Goal: Find specific page/section: Find specific page/section

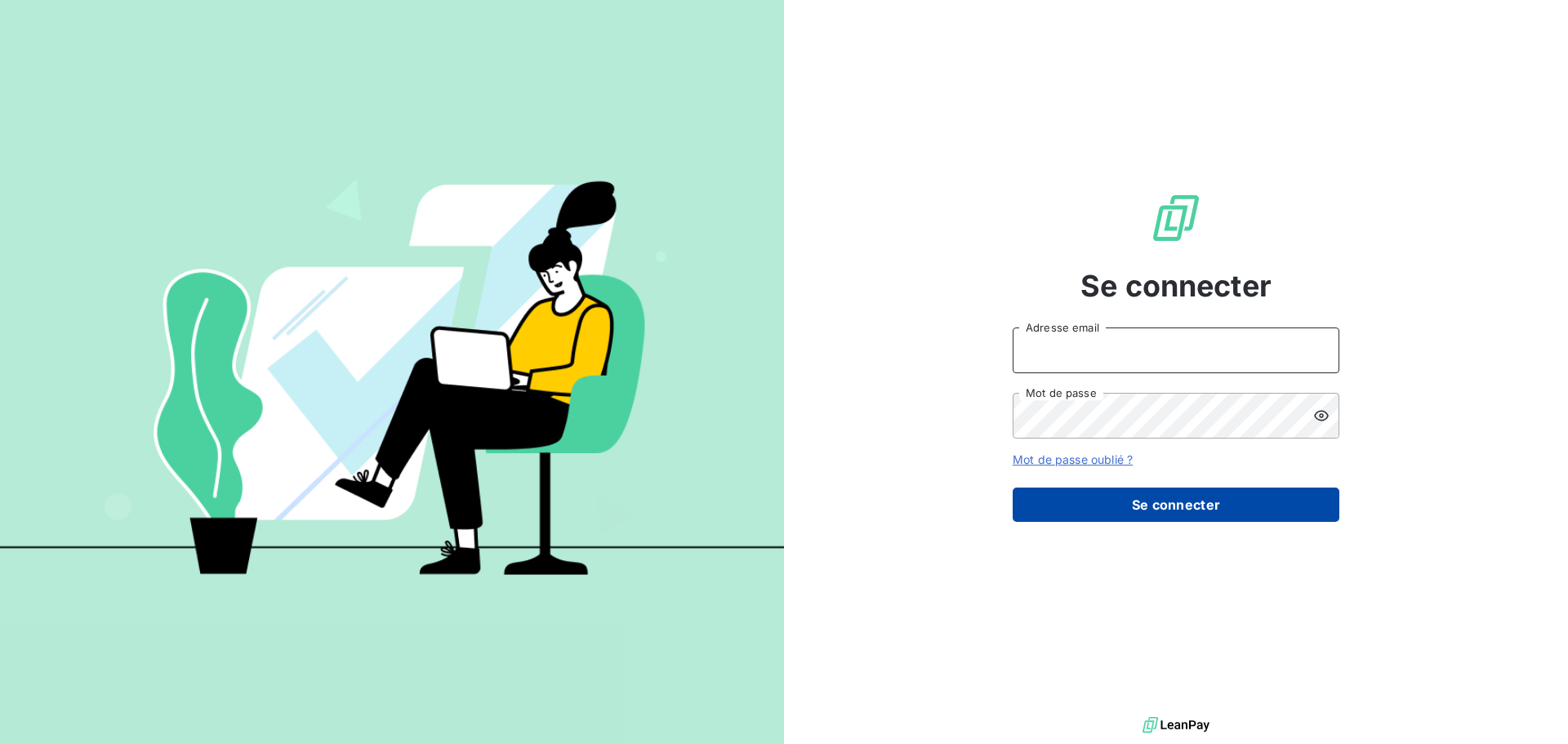
type input "[EMAIL_ADDRESS][DOMAIN_NAME]"
click at [1172, 517] on button "Se connecter" at bounding box center [1176, 504] width 326 height 34
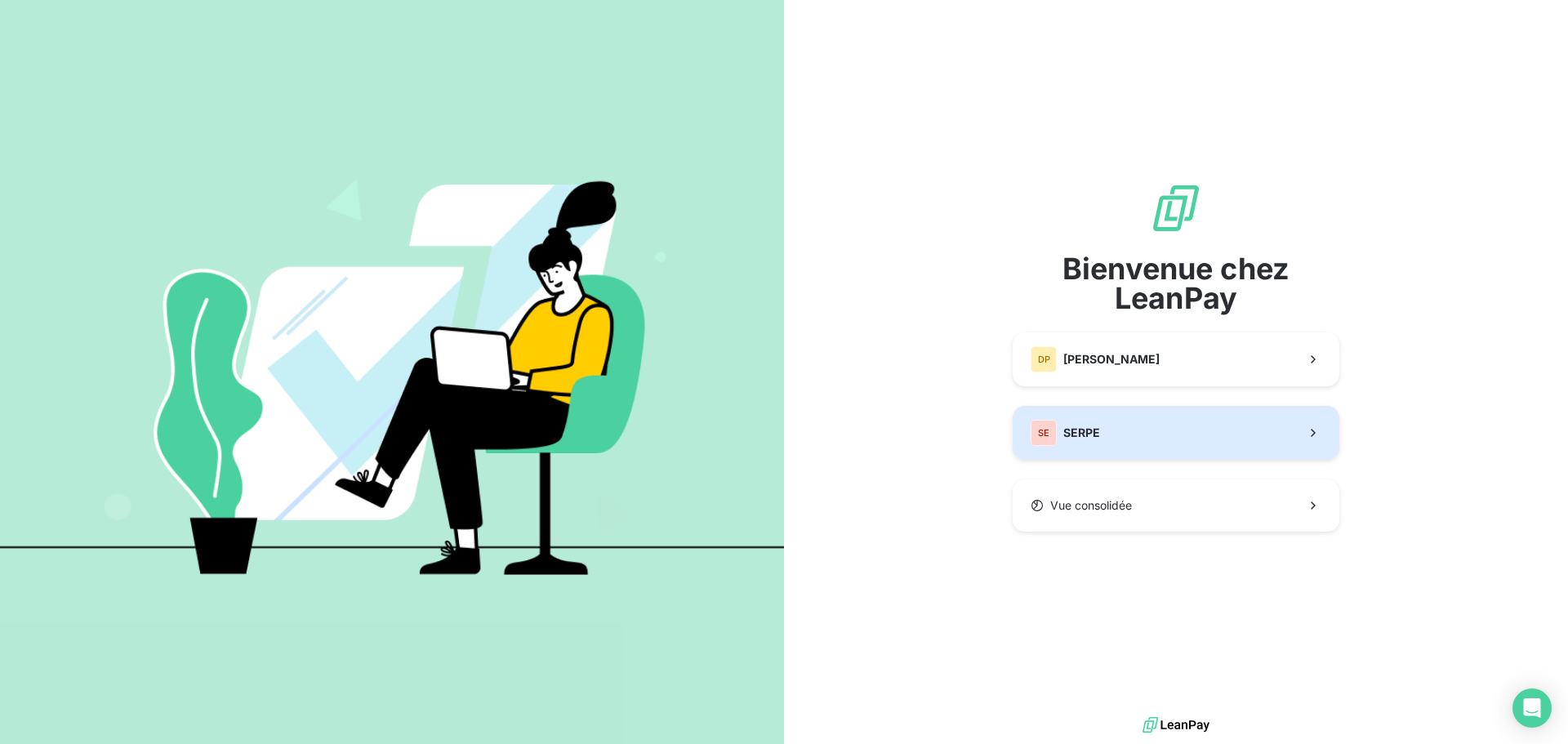
click at [1130, 440] on button "SE SERPE" at bounding box center [1176, 433] width 326 height 54
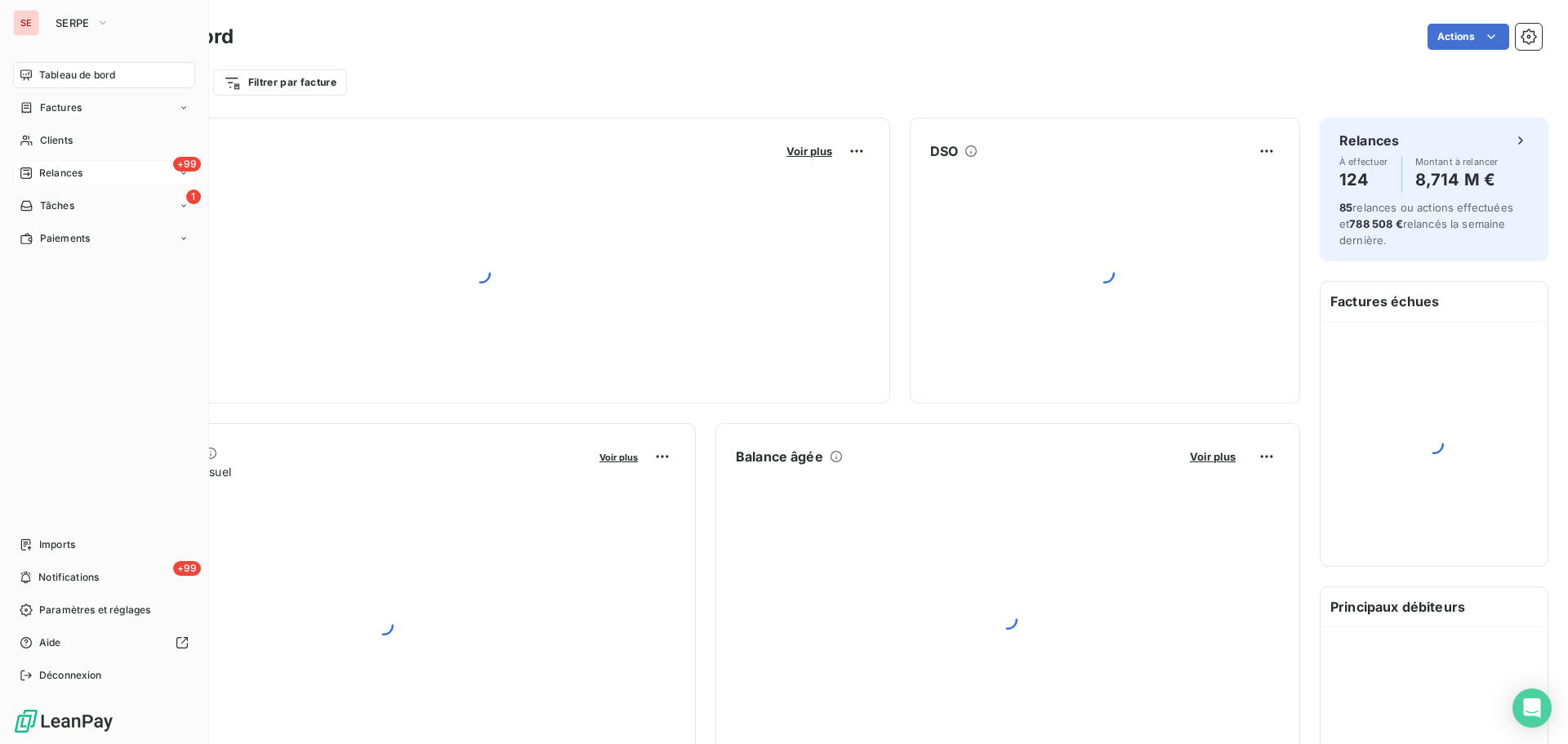
click at [65, 172] on span "Relances" at bounding box center [61, 173] width 43 height 15
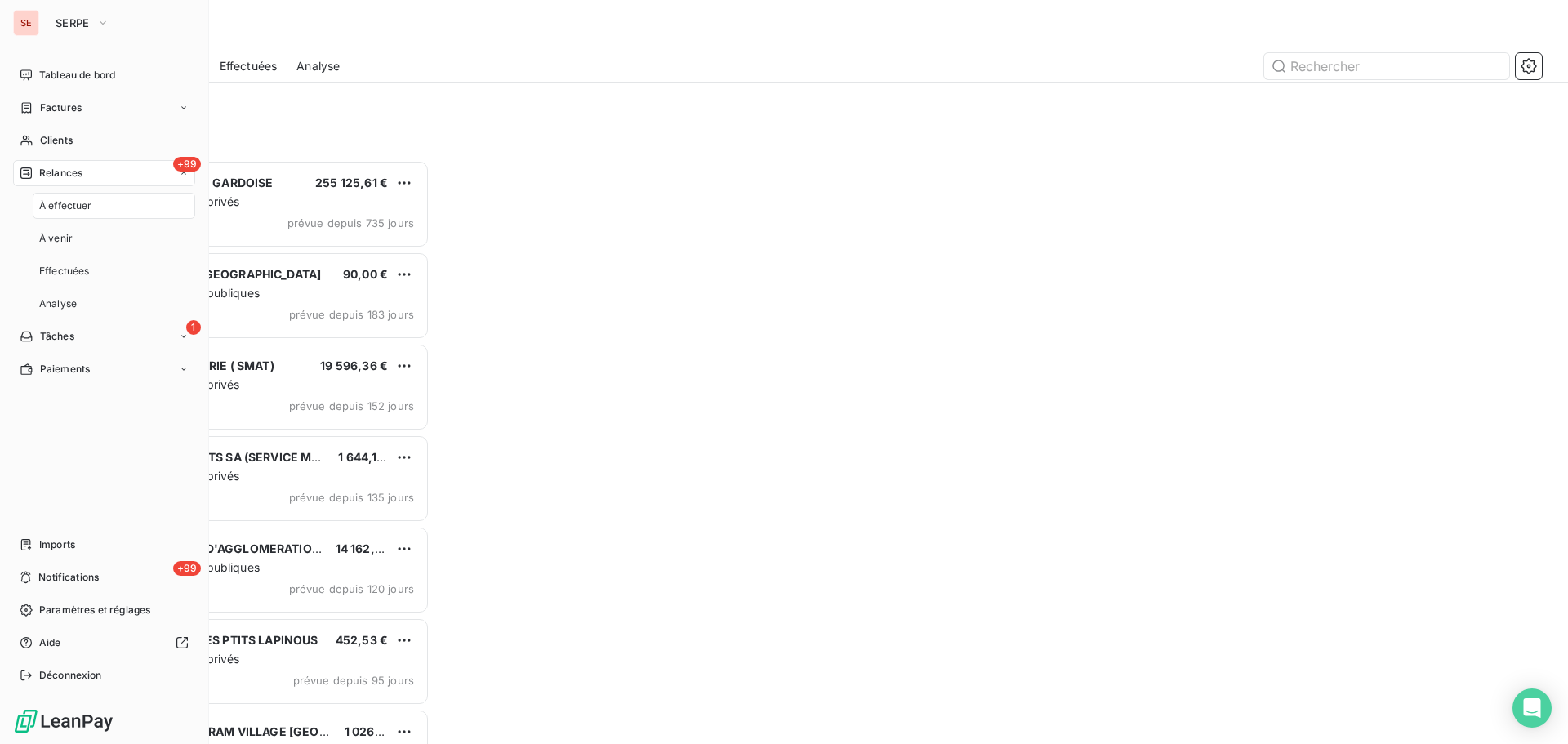
scroll to position [571, 339]
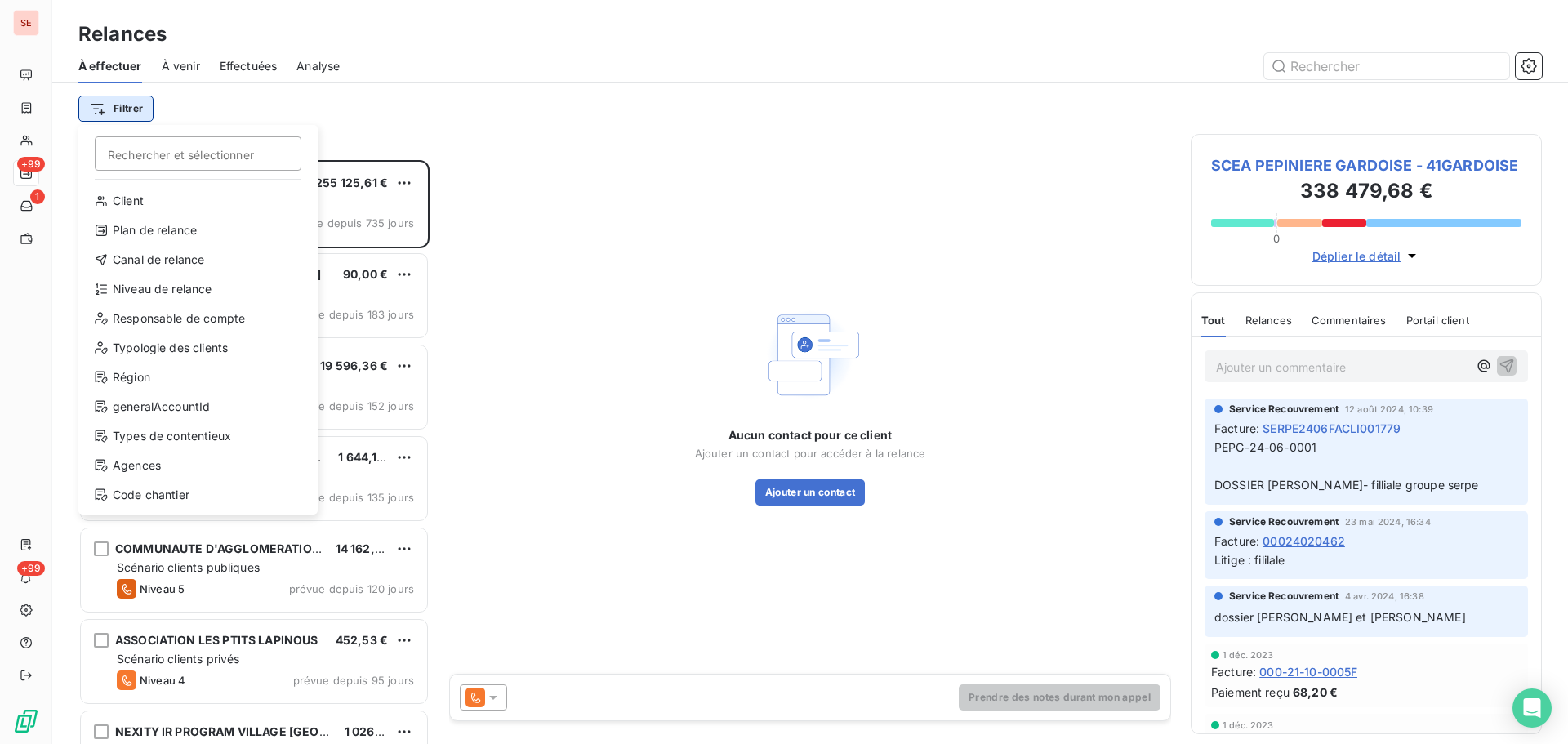
click at [113, 115] on html "SE +99 1 +99 Relances À effectuer À venir Effectuées Analyse Filtrer Rechercher…" at bounding box center [784, 372] width 1568 height 744
click at [161, 291] on div "Niveau de relance" at bounding box center [198, 288] width 226 height 26
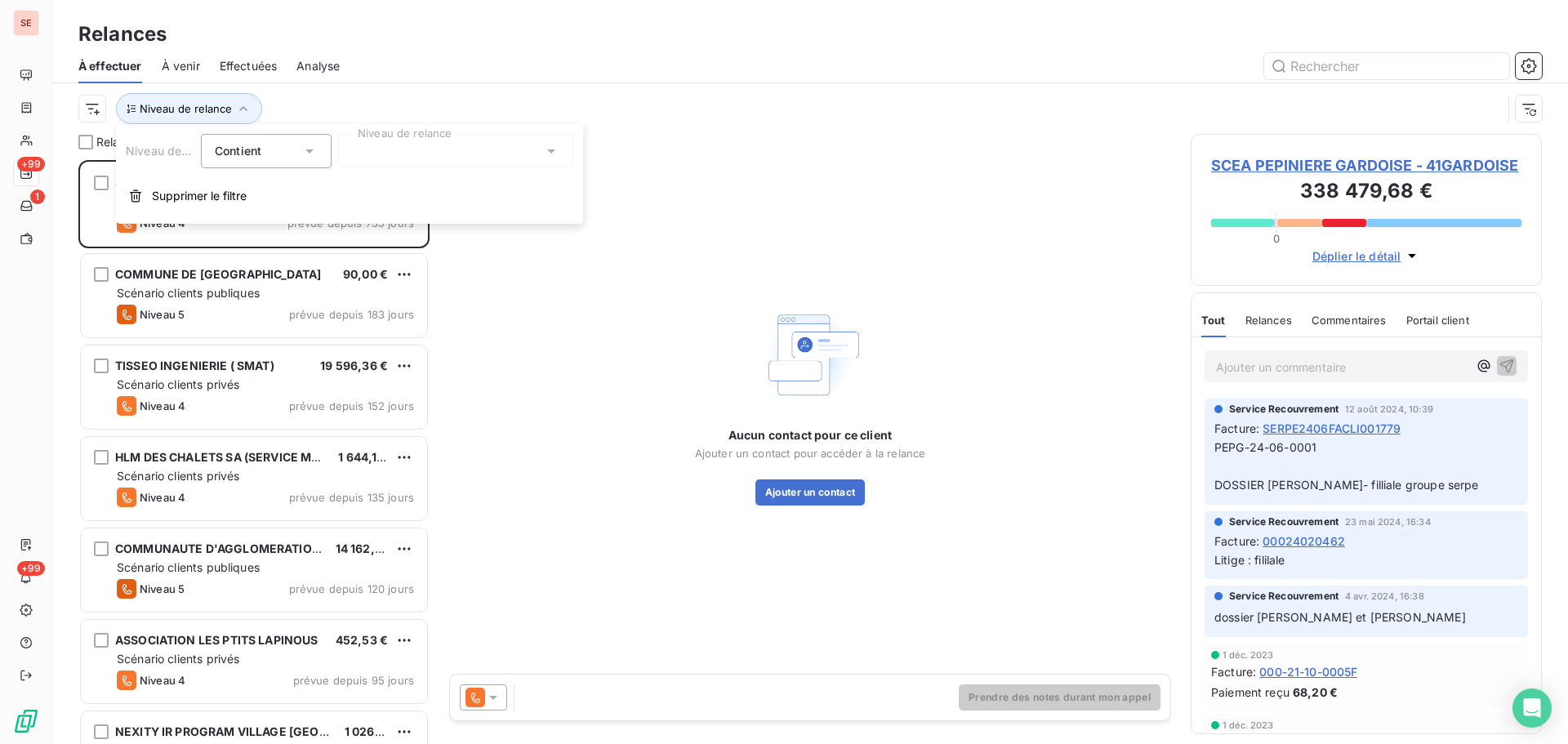
click at [505, 163] on div at bounding box center [456, 151] width 235 height 34
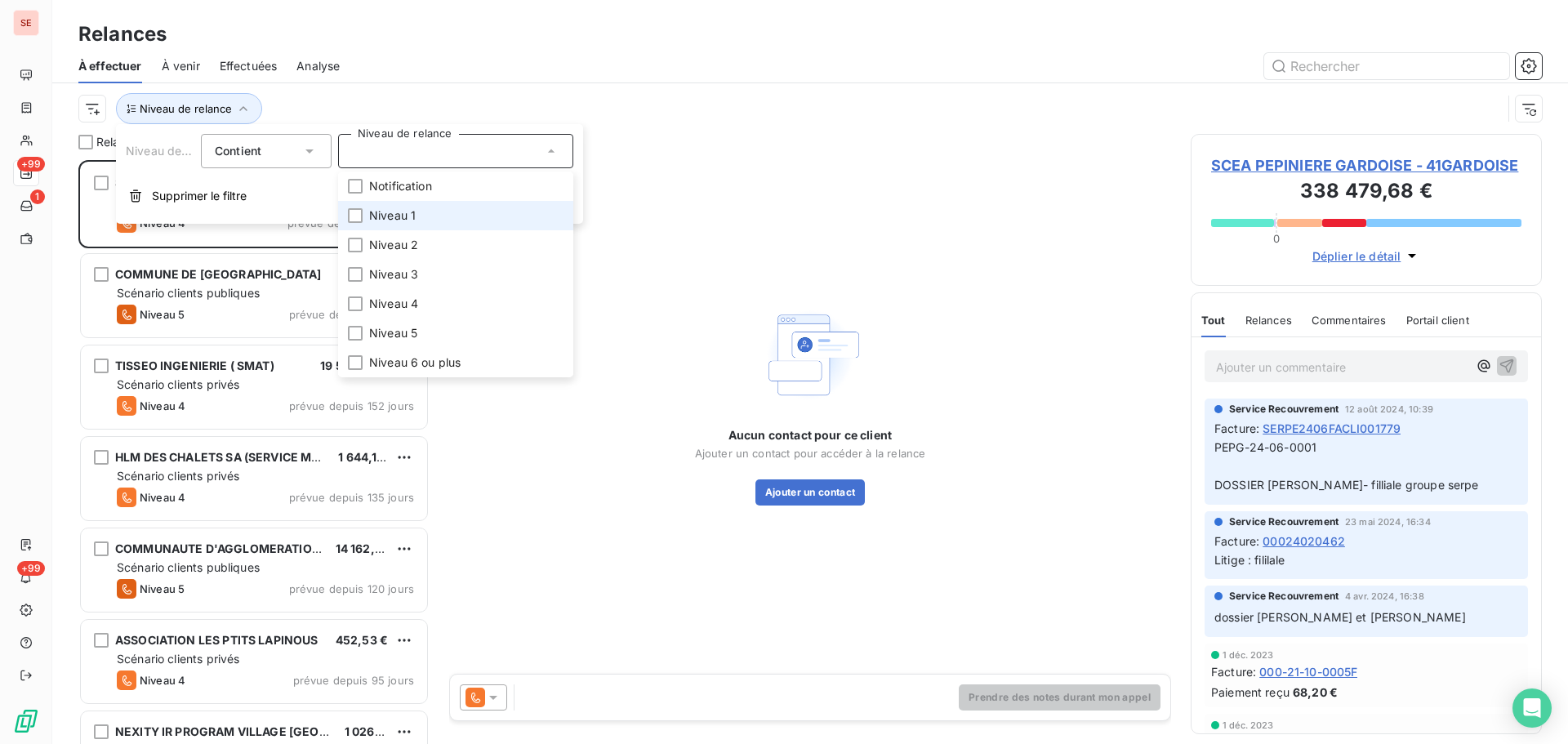
click at [475, 214] on li "Niveau 1" at bounding box center [456, 216] width 235 height 29
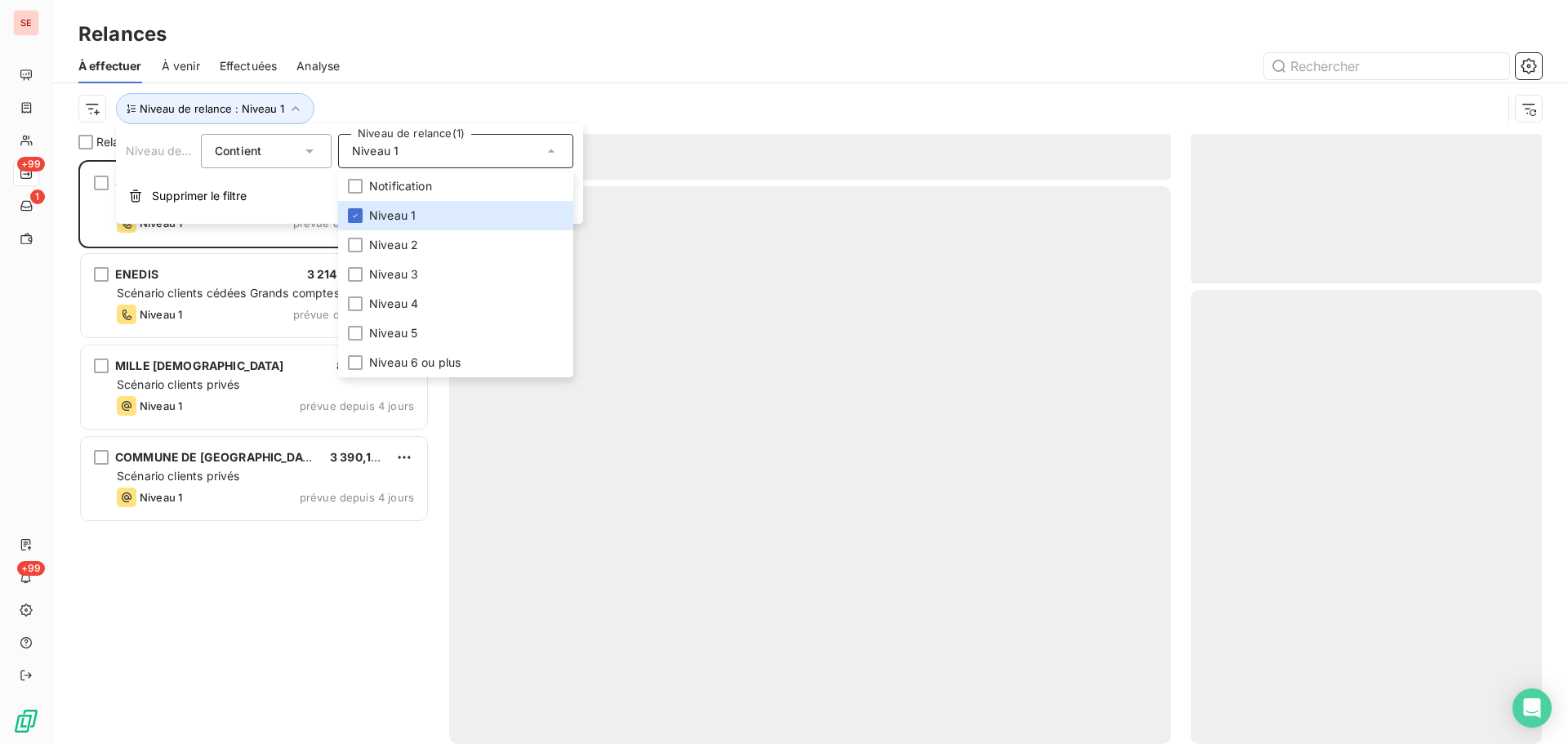
scroll to position [571, 339]
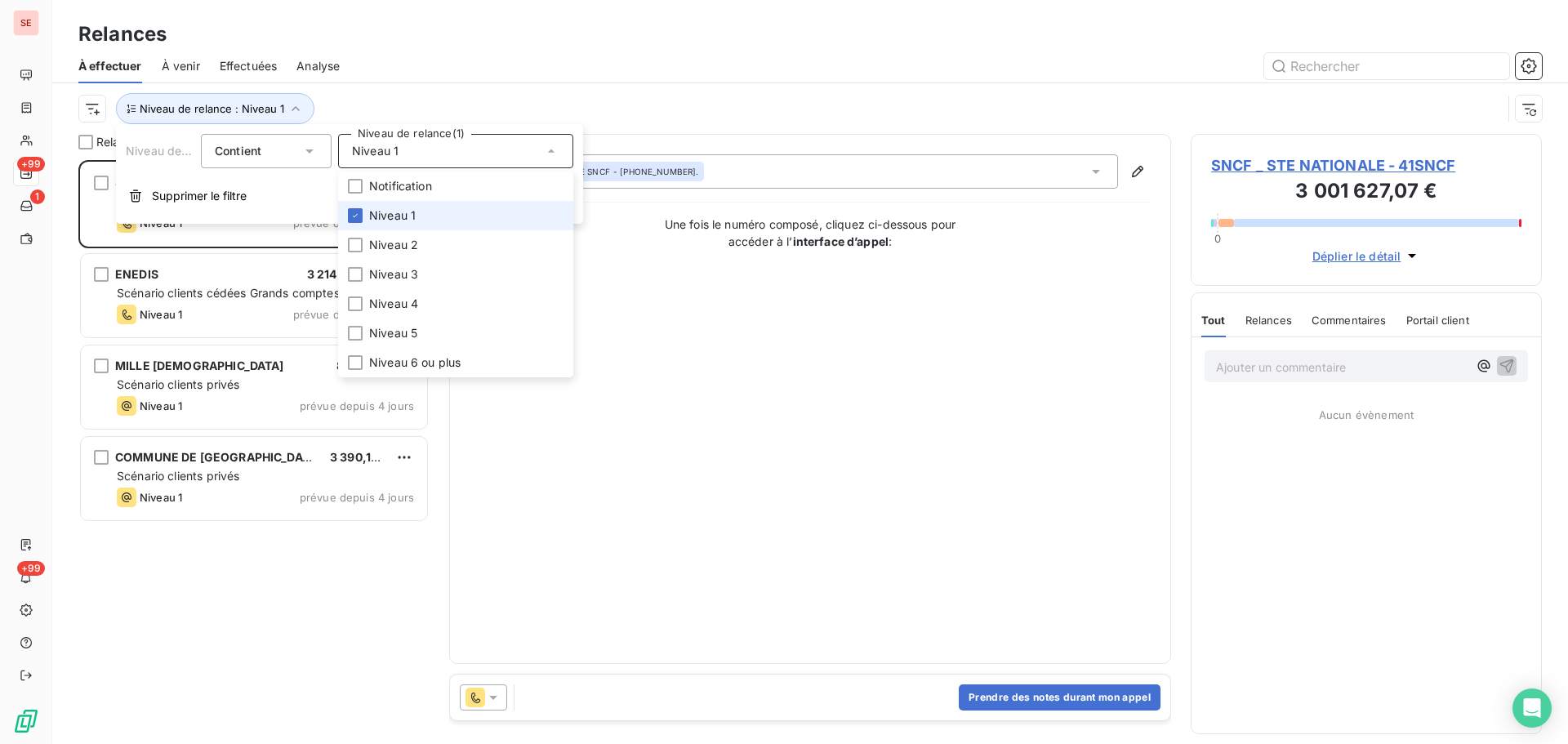
click at [438, 218] on li "Niveau 1" at bounding box center [456, 216] width 235 height 29
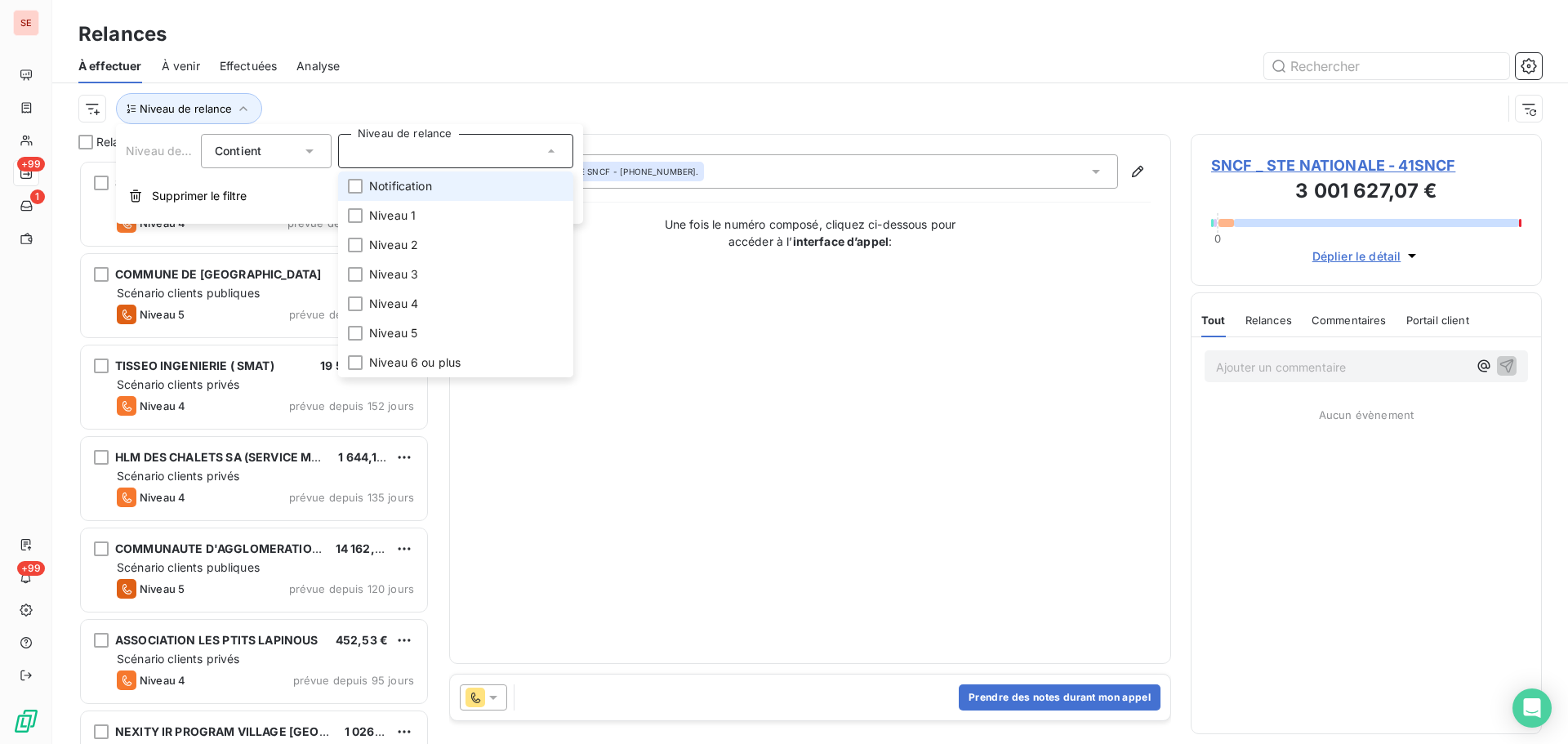
click at [447, 175] on li "Notification" at bounding box center [456, 186] width 235 height 29
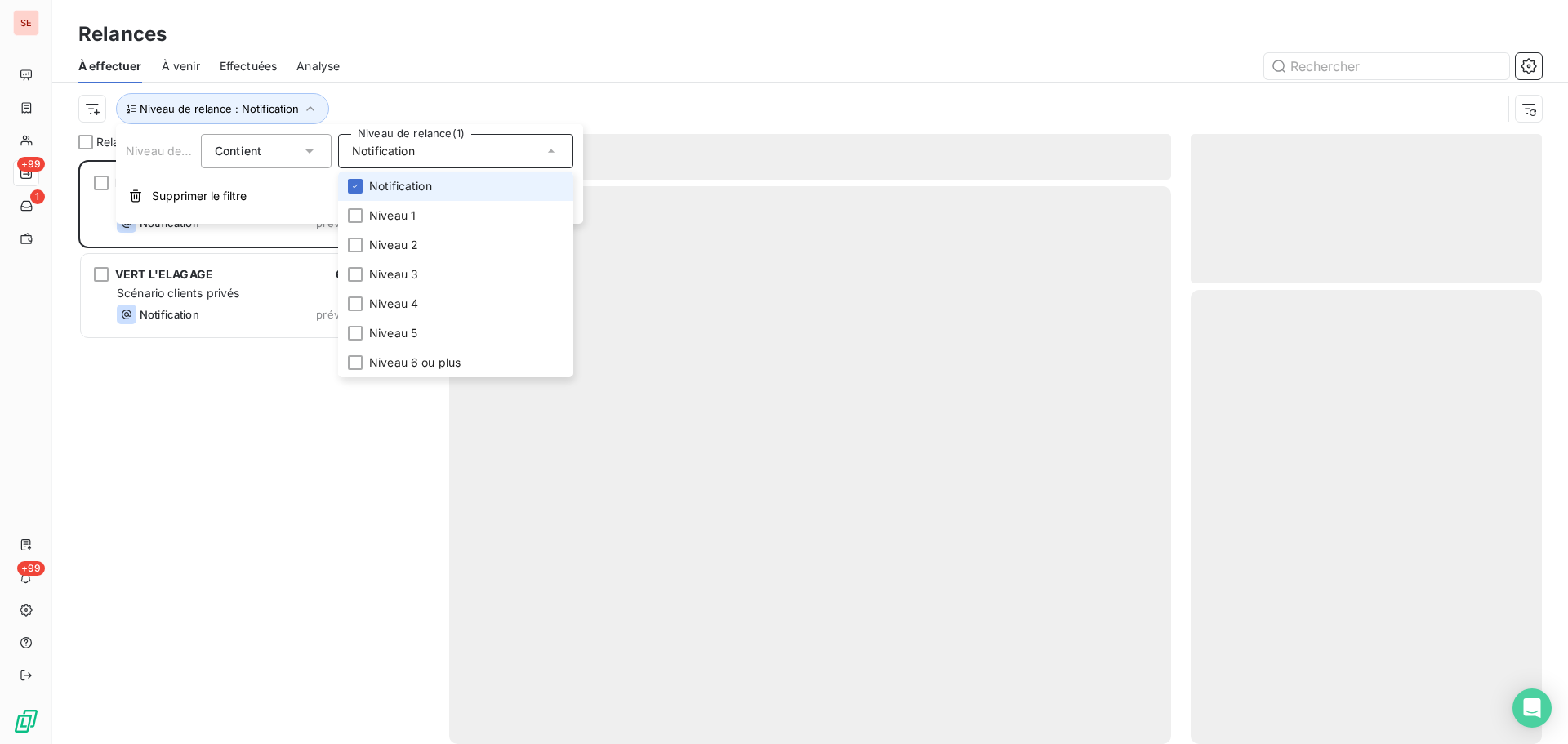
scroll to position [571, 339]
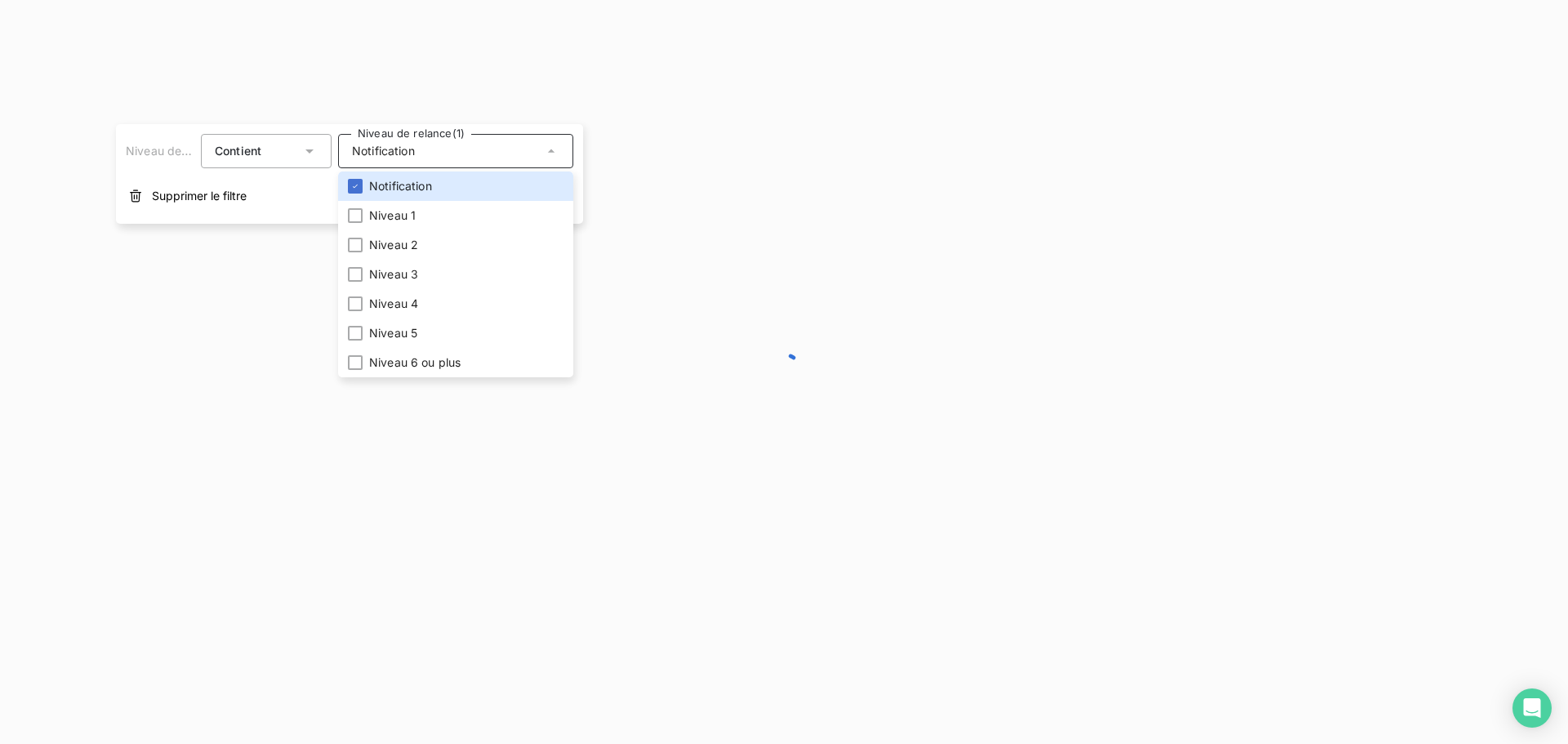
click at [510, 94] on div at bounding box center [784, 372] width 1568 height 744
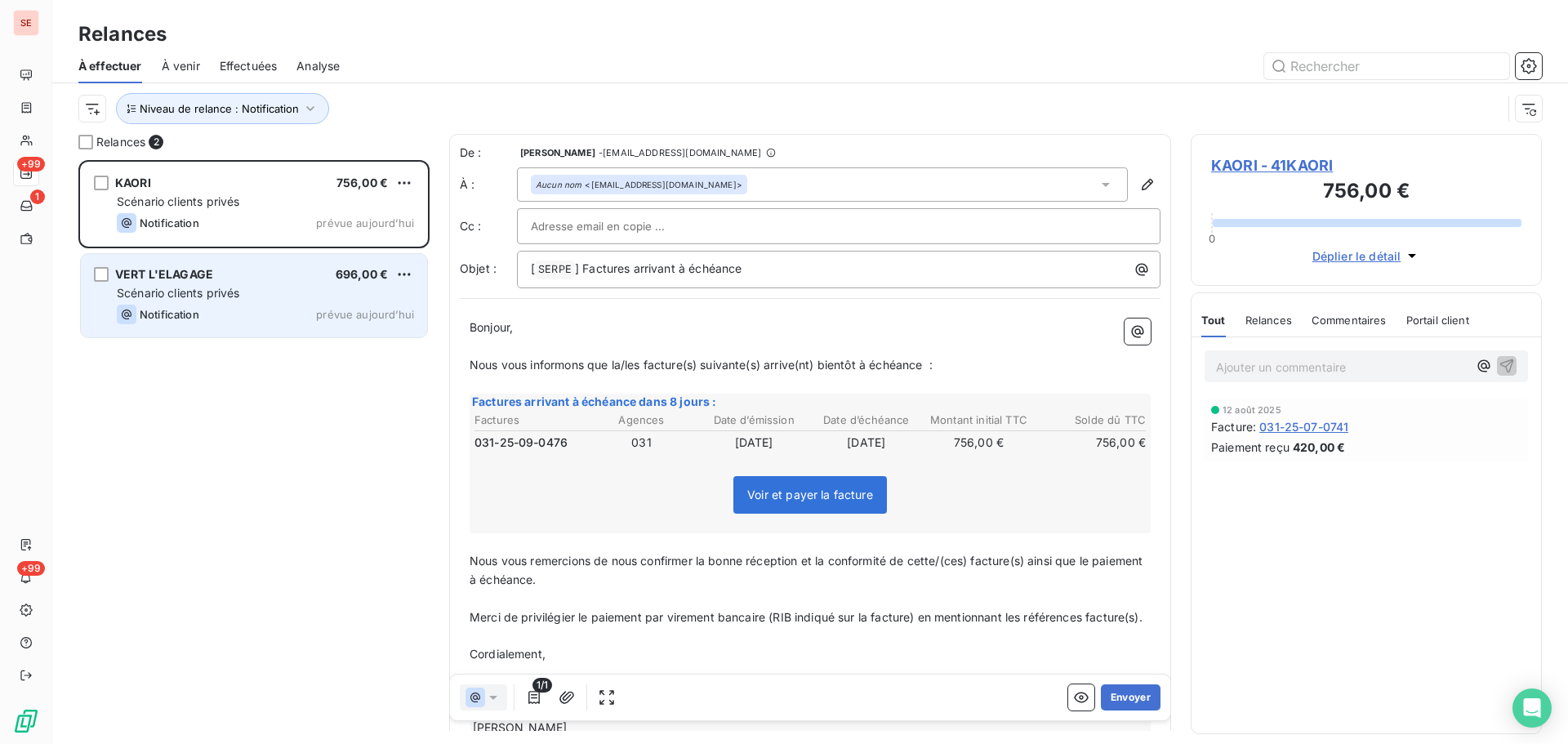
click at [242, 301] on div "VERT L'ELAGAGE 696,00 € Scénario clients privés Notification prévue [DATE]" at bounding box center [254, 295] width 347 height 84
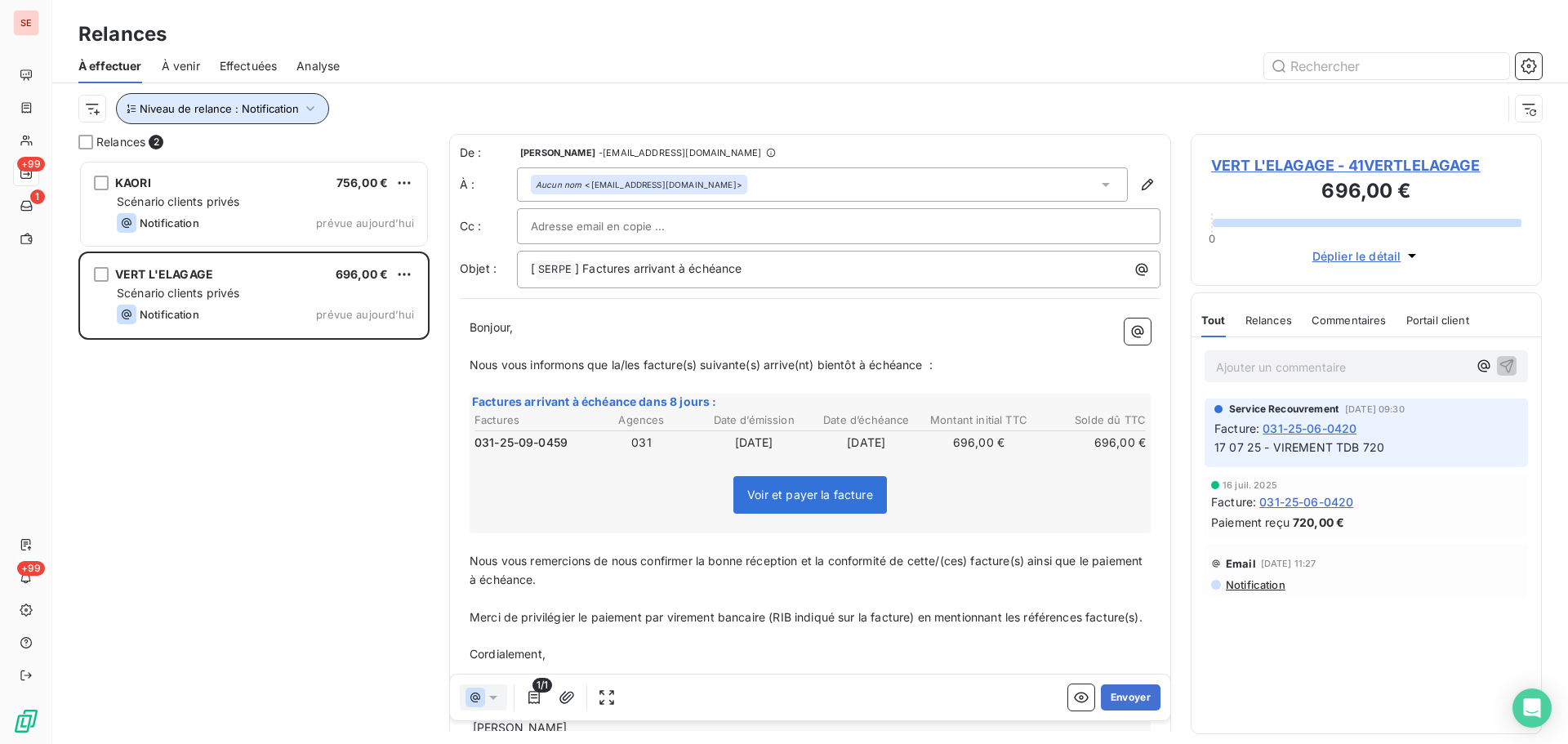
click at [298, 110] on button "Niveau de relance : Notification" at bounding box center [222, 108] width 213 height 31
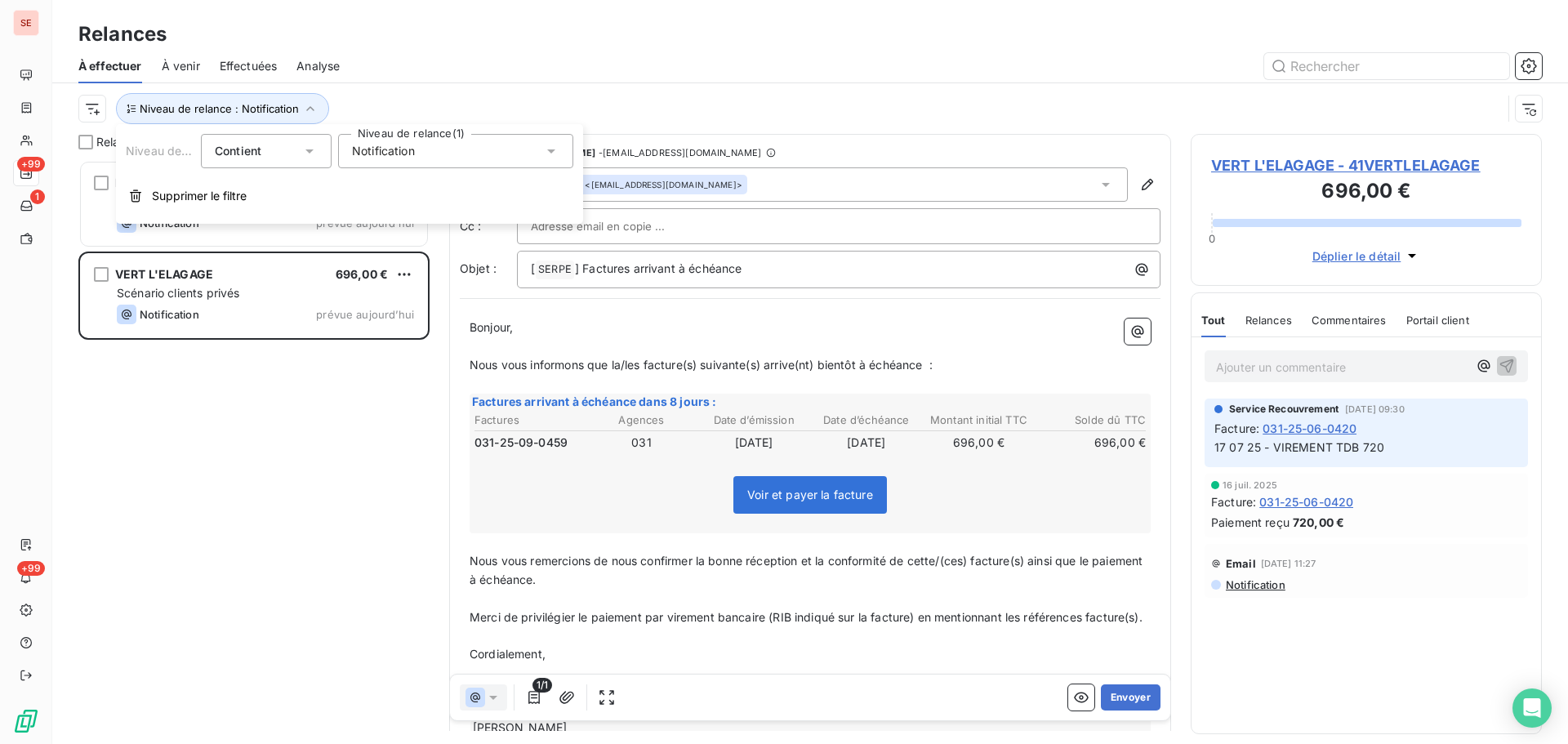
click at [384, 153] on span "Notification" at bounding box center [383, 152] width 62 height 17
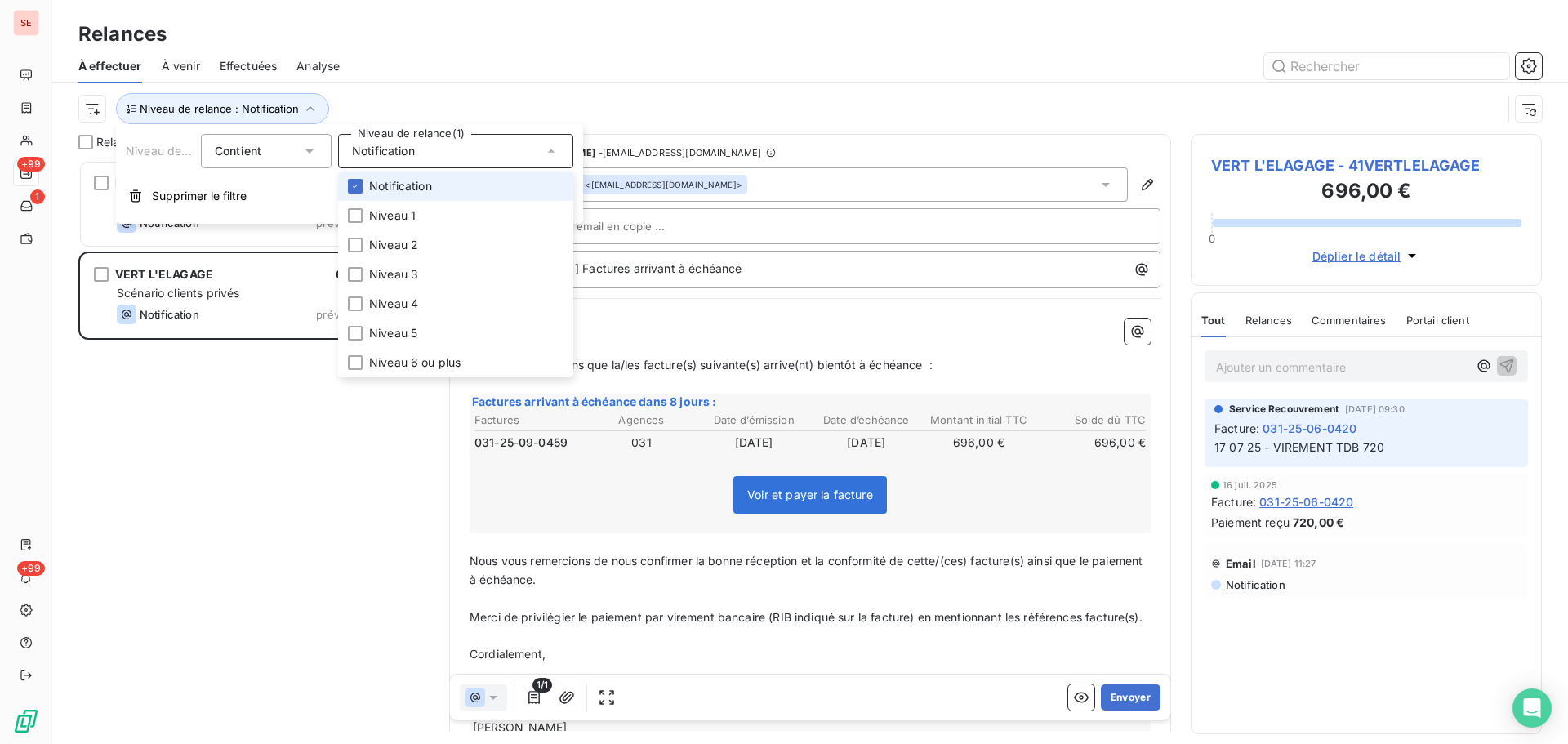
click at [381, 183] on span "Notification" at bounding box center [401, 186] width 62 height 17
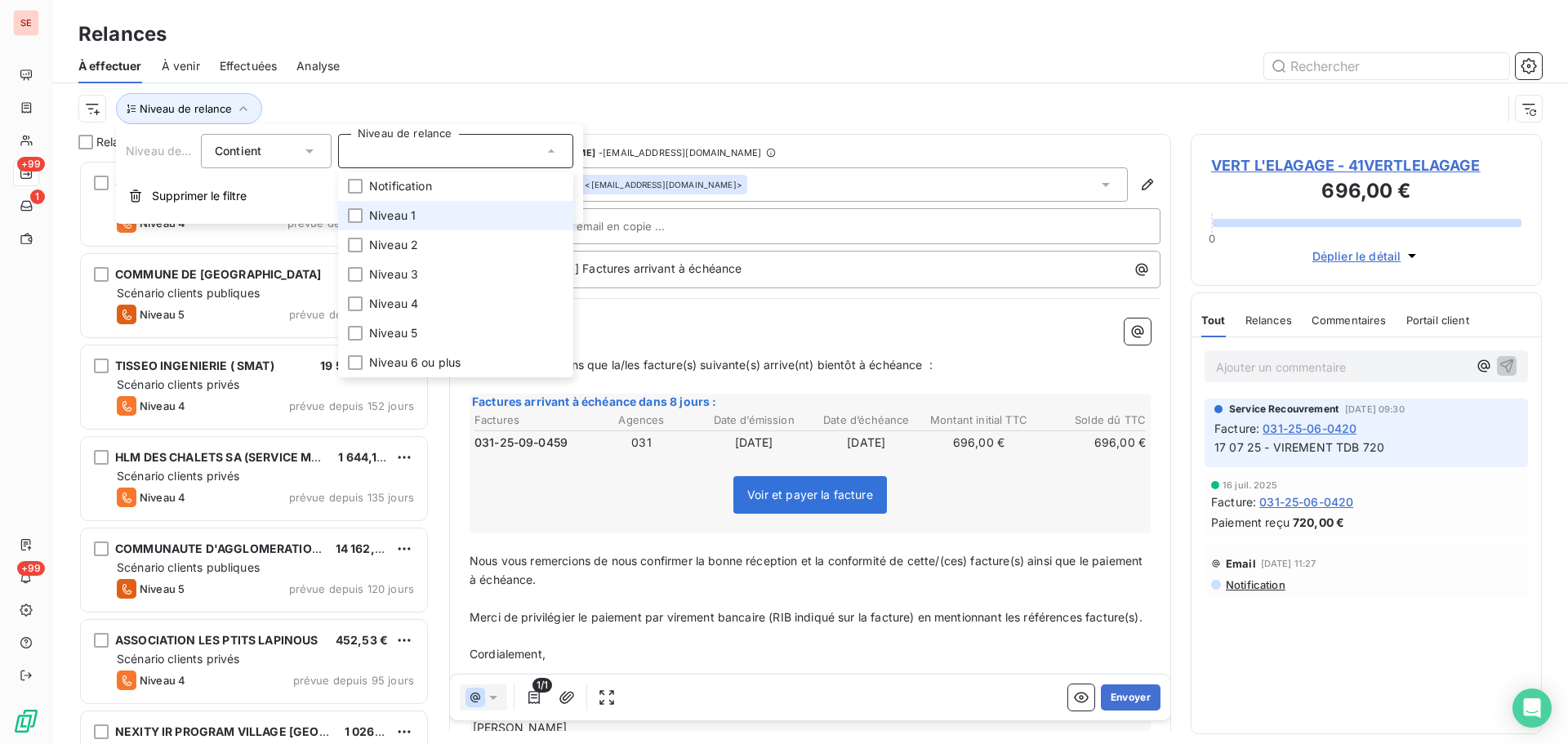
click at [381, 211] on span "Niveau 1" at bounding box center [392, 216] width 47 height 17
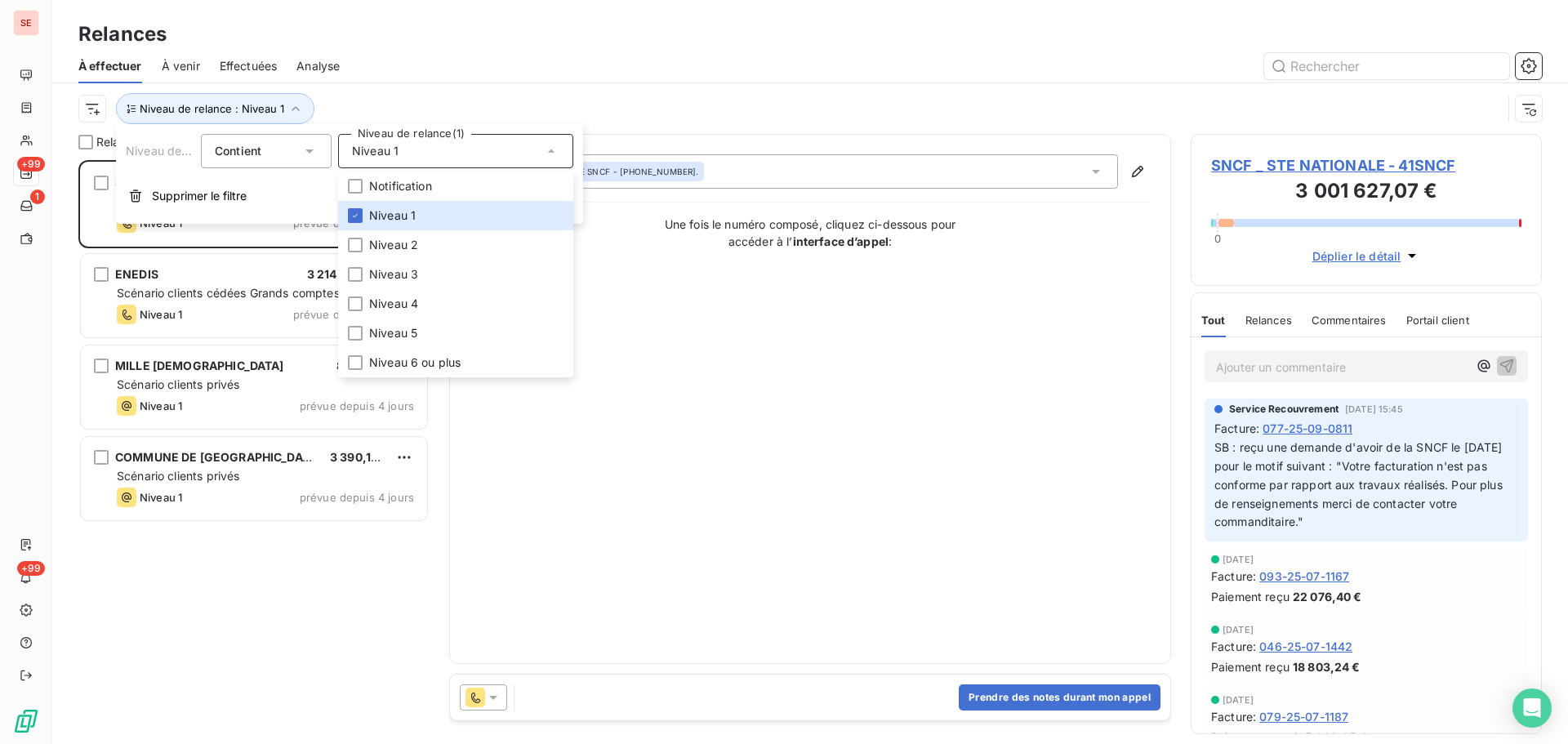
click at [413, 94] on div "Niveau de relance : Niveau 1" at bounding box center [790, 108] width 1424 height 31
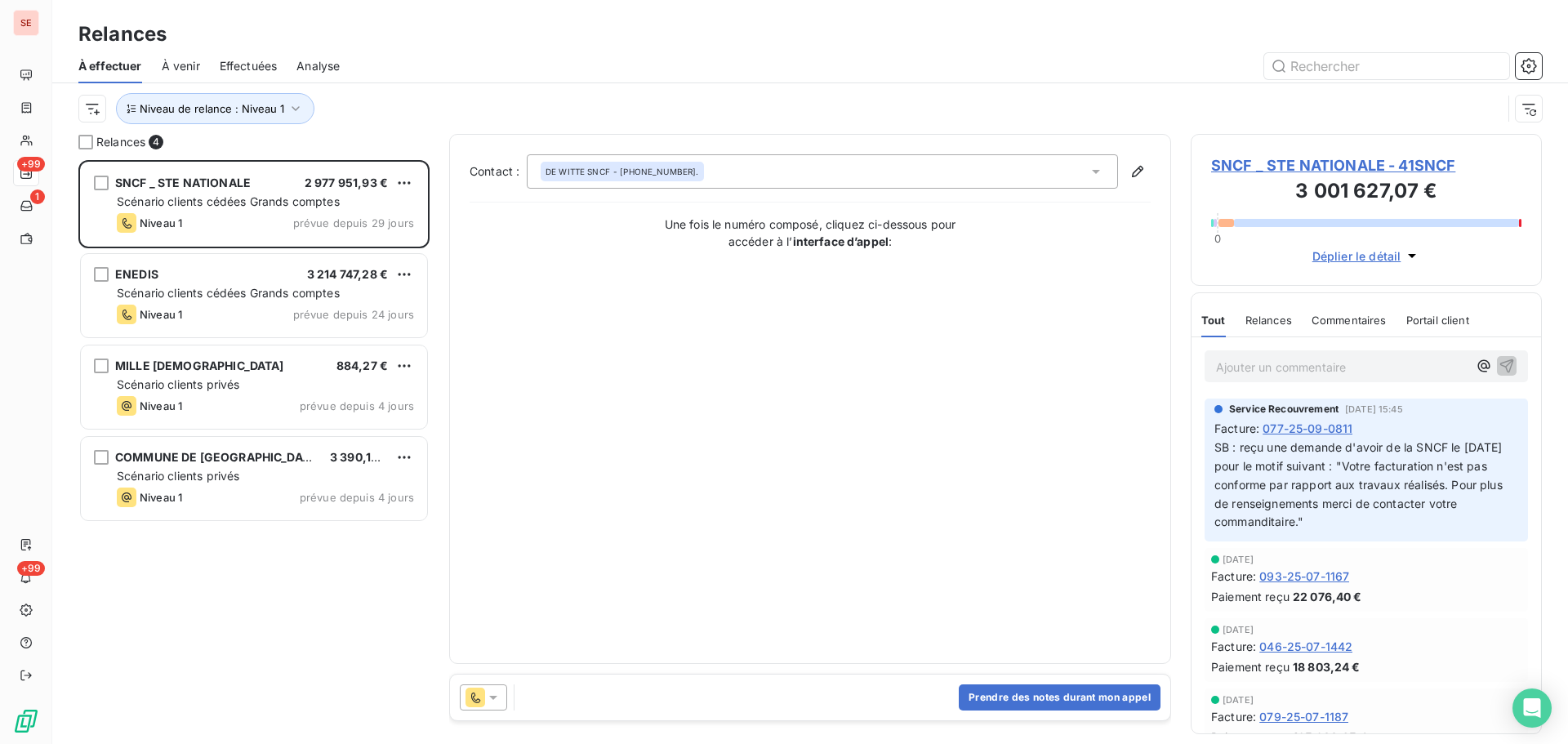
click at [234, 128] on div "Niveau de relance : Niveau 1" at bounding box center [810, 108] width 1464 height 51
click at [257, 119] on button "Niveau de relance : Niveau 1" at bounding box center [215, 108] width 199 height 31
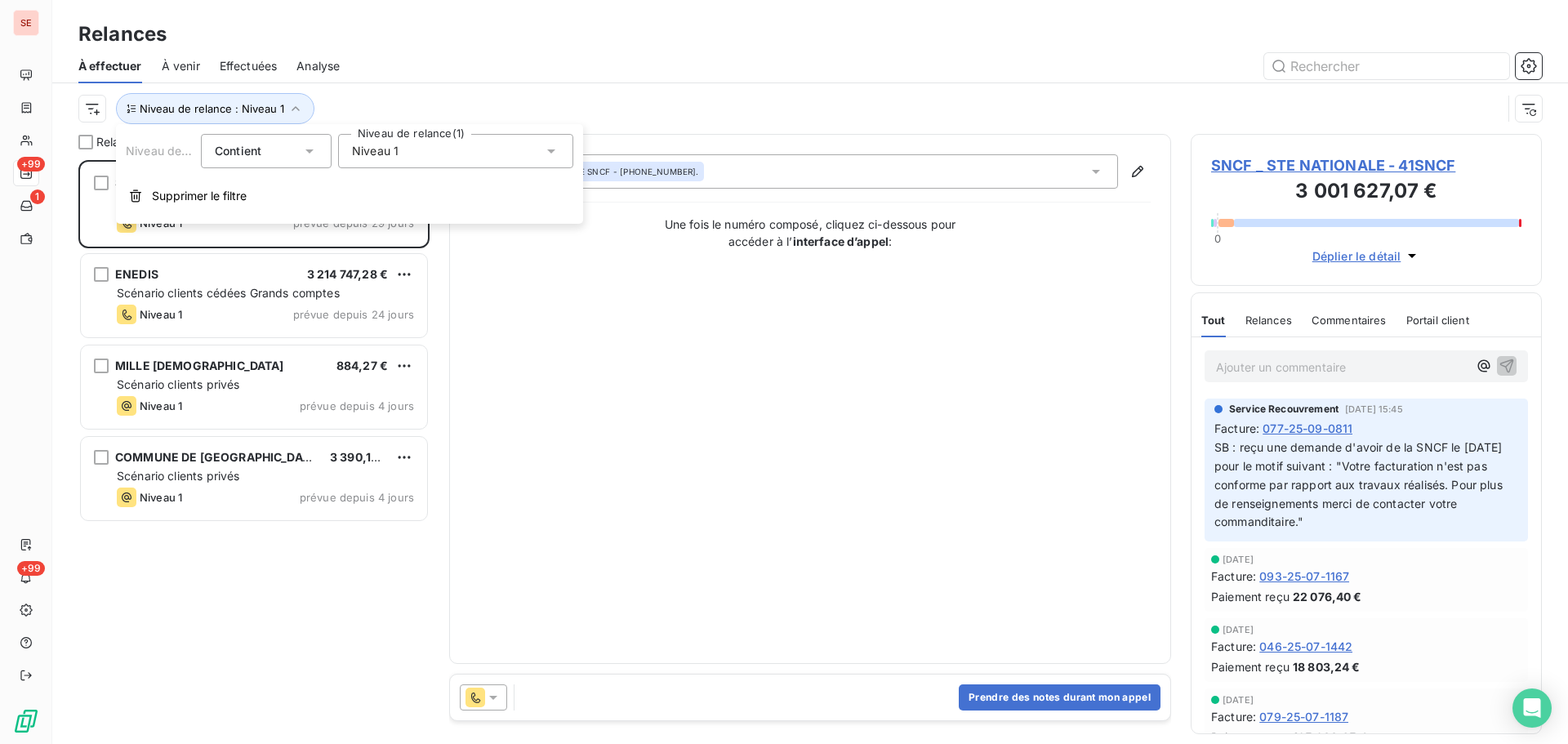
click at [392, 151] on span "Niveau 1" at bounding box center [375, 152] width 47 height 17
click at [389, 206] on li "Niveau 1" at bounding box center [456, 216] width 235 height 29
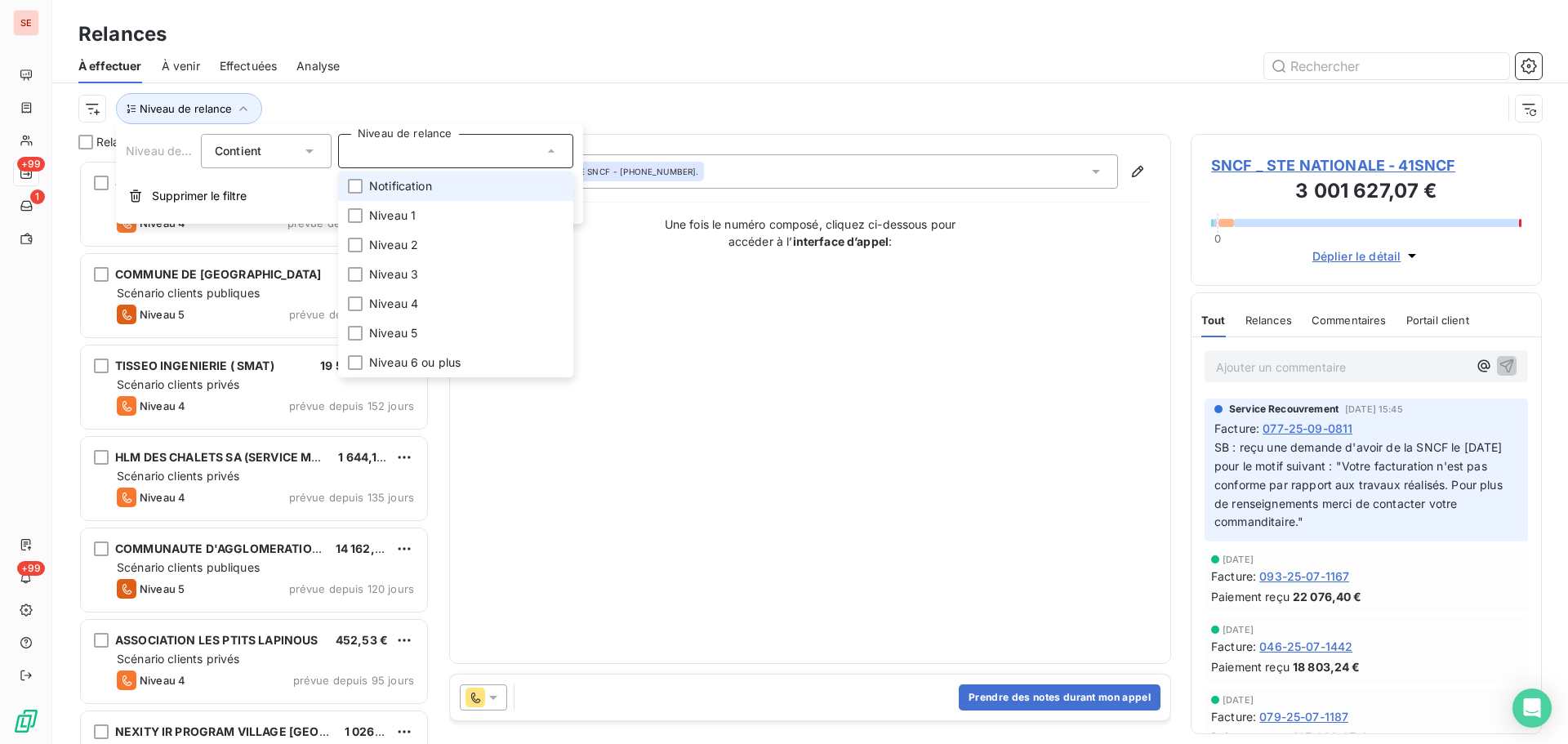
click at [385, 183] on span "Notification" at bounding box center [401, 186] width 62 height 17
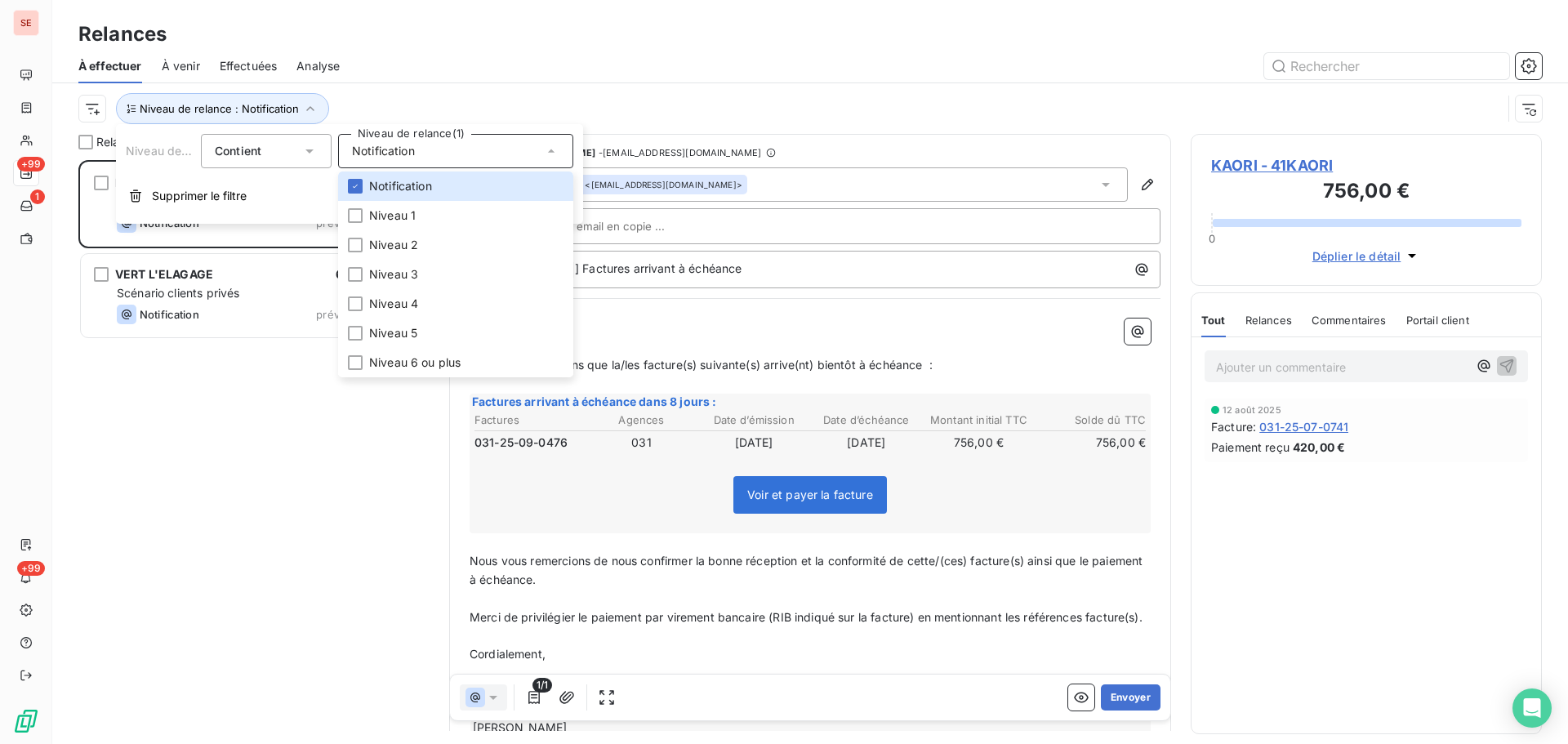
click at [401, 73] on div at bounding box center [950, 66] width 1183 height 26
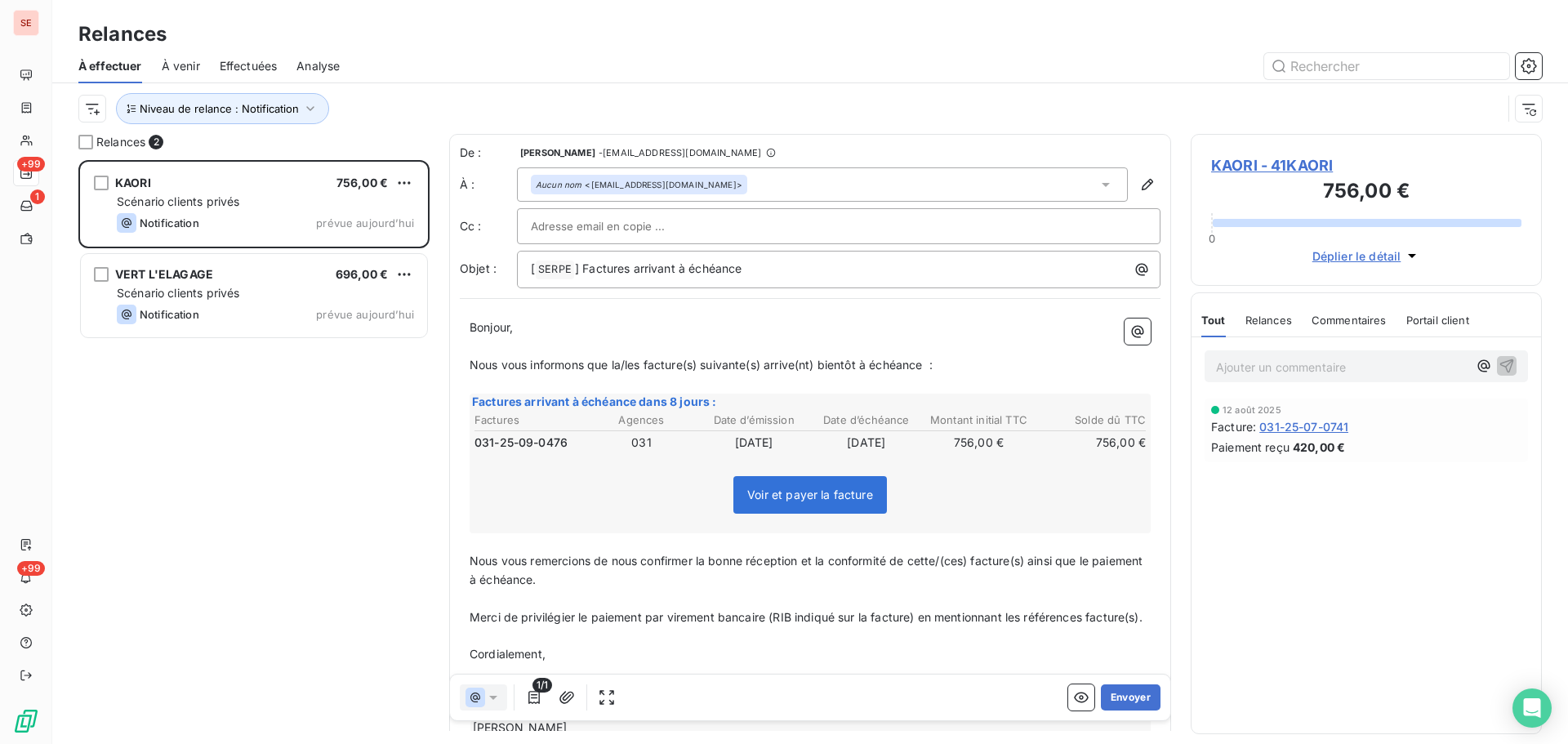
click at [1249, 166] on span "KAORI - 41KAORI" at bounding box center [1367, 165] width 311 height 22
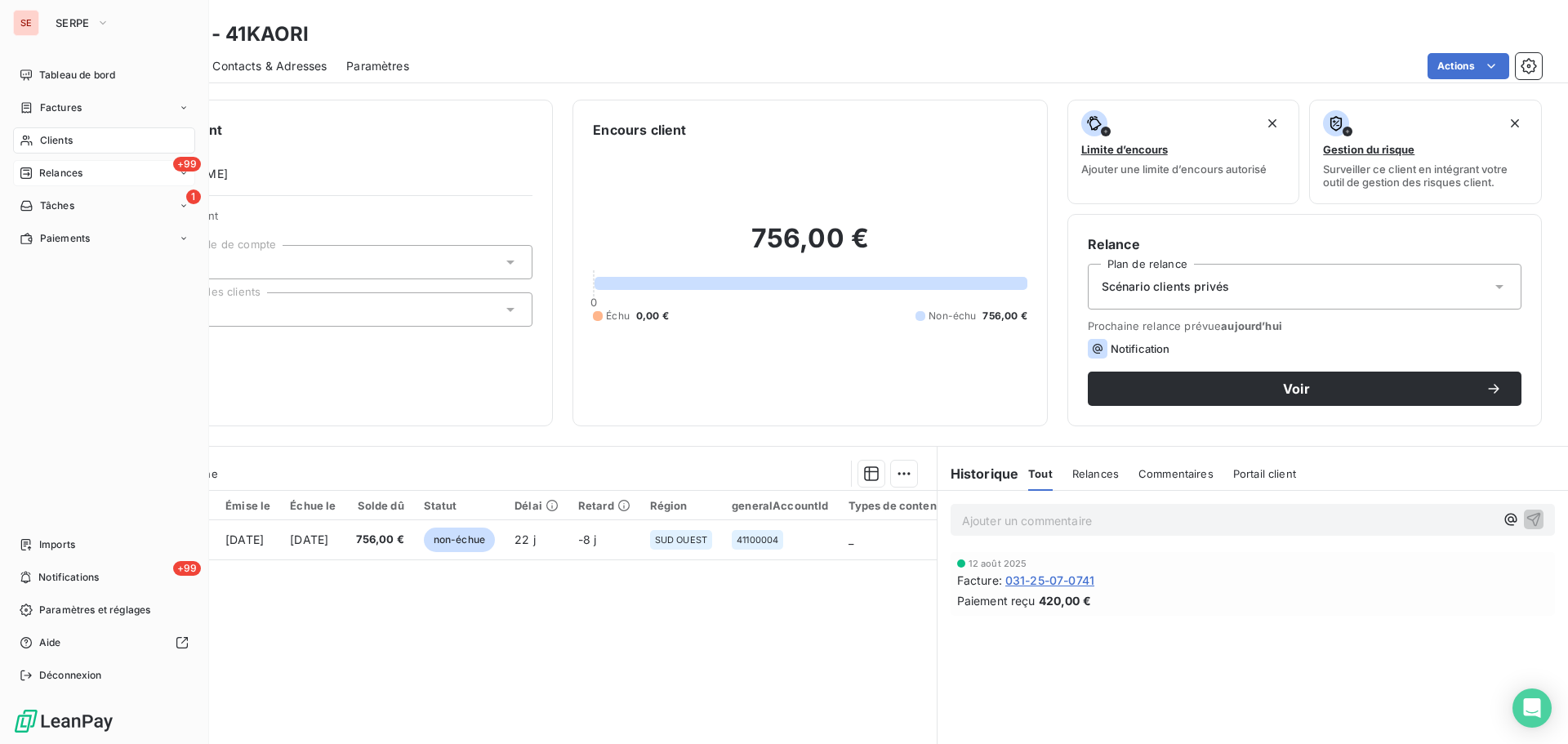
click at [66, 166] on span "Relances" at bounding box center [61, 173] width 43 height 15
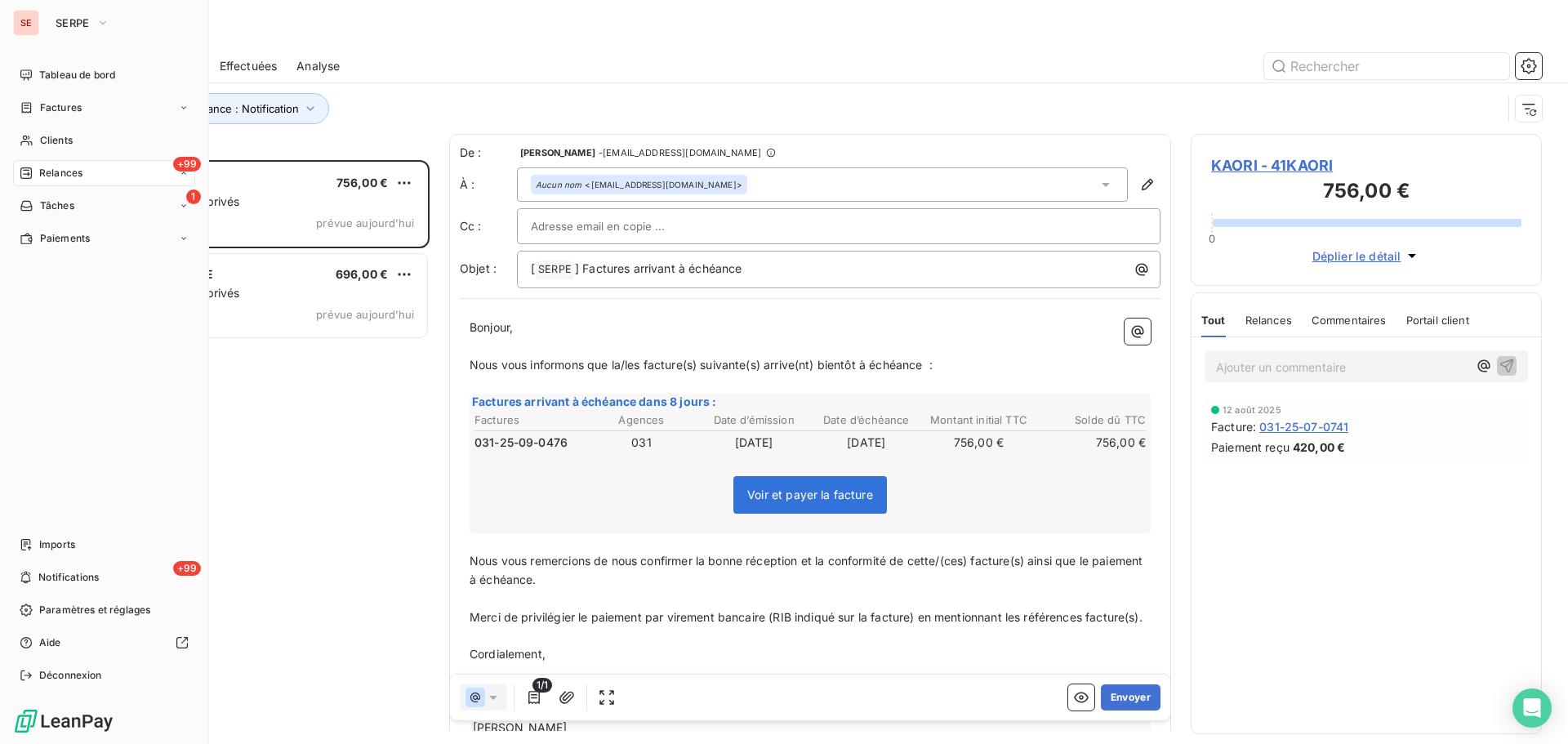
scroll to position [571, 339]
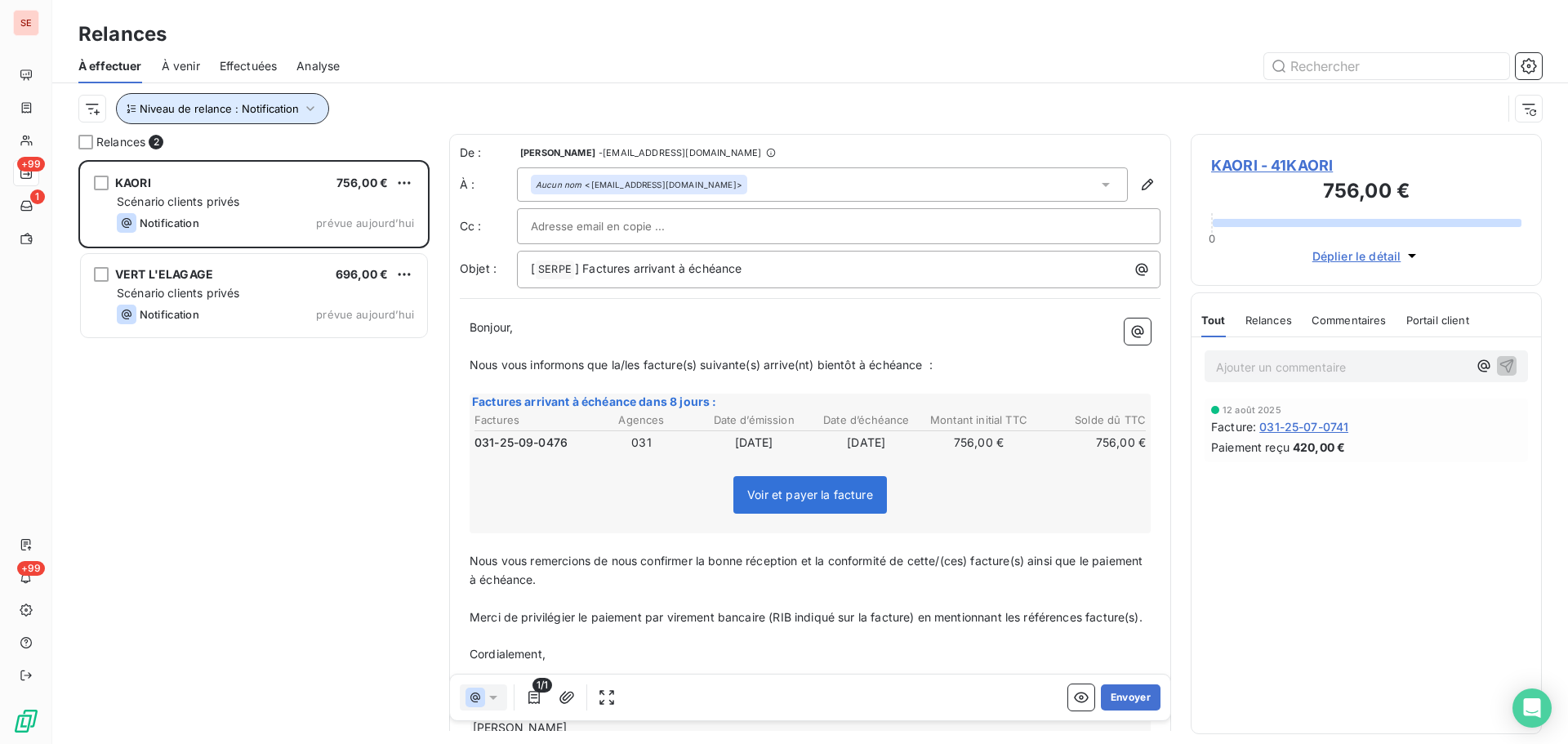
click at [312, 110] on icon "button" at bounding box center [311, 108] width 17 height 17
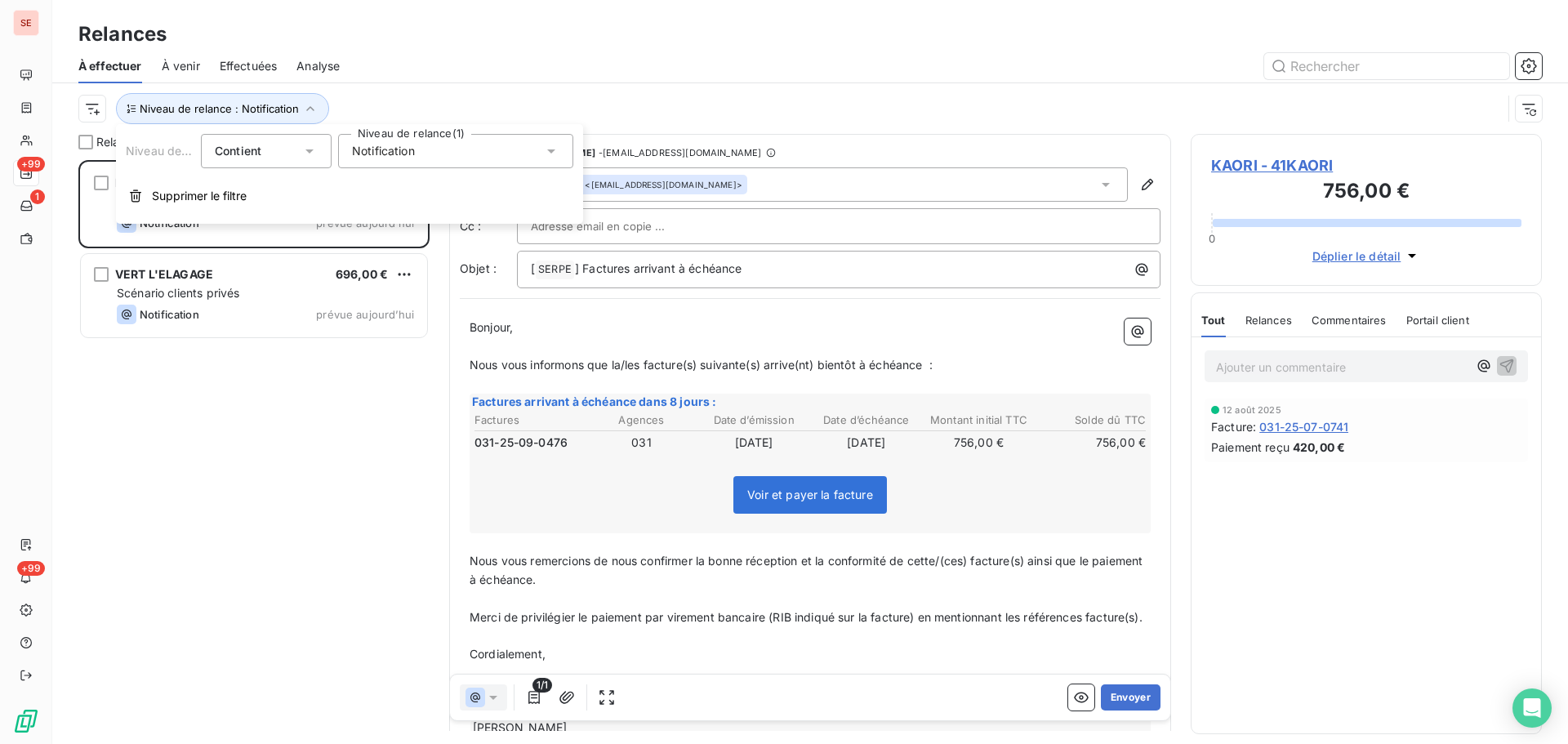
click at [426, 143] on div "Notification" at bounding box center [456, 151] width 235 height 34
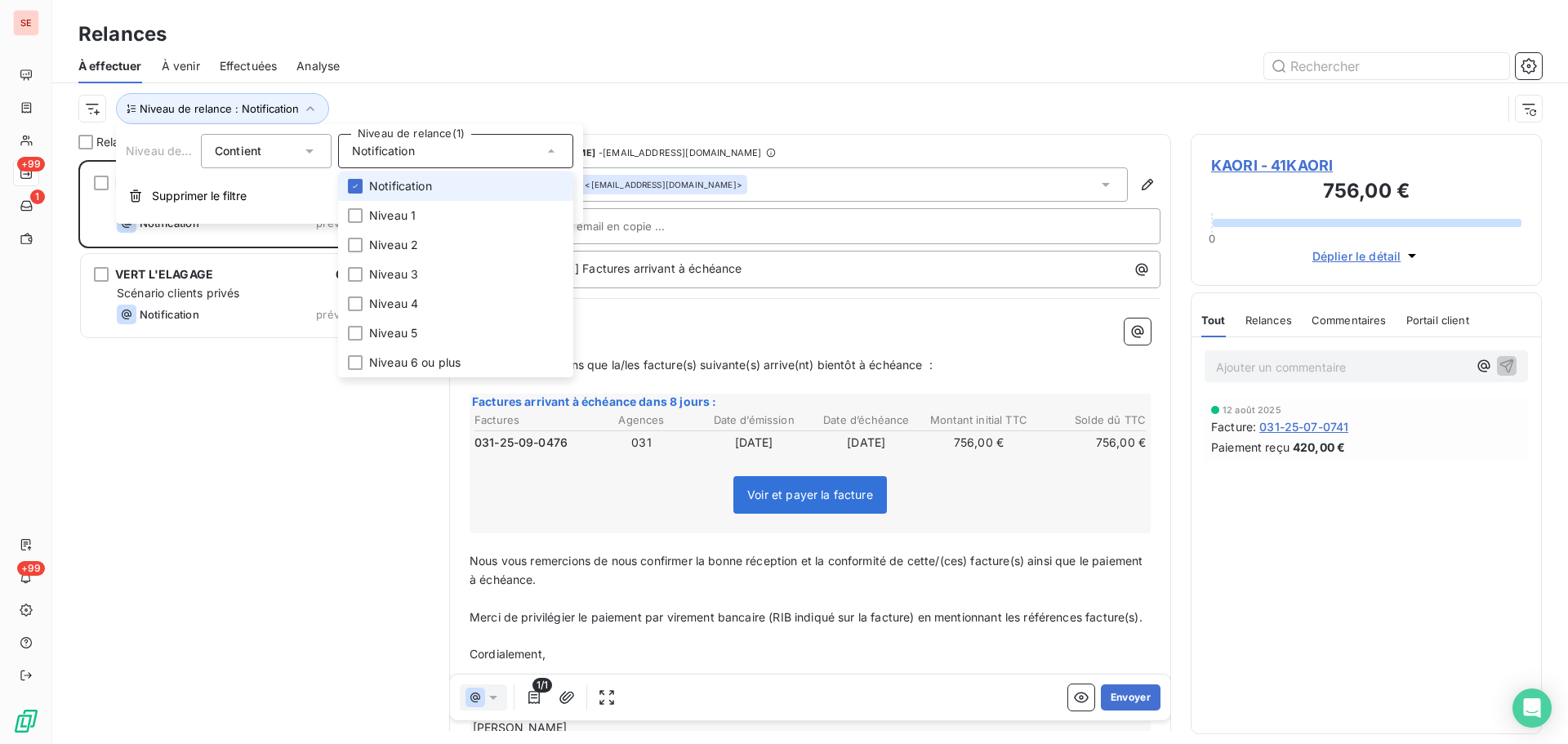
click at [402, 185] on span "Notification" at bounding box center [401, 186] width 62 height 17
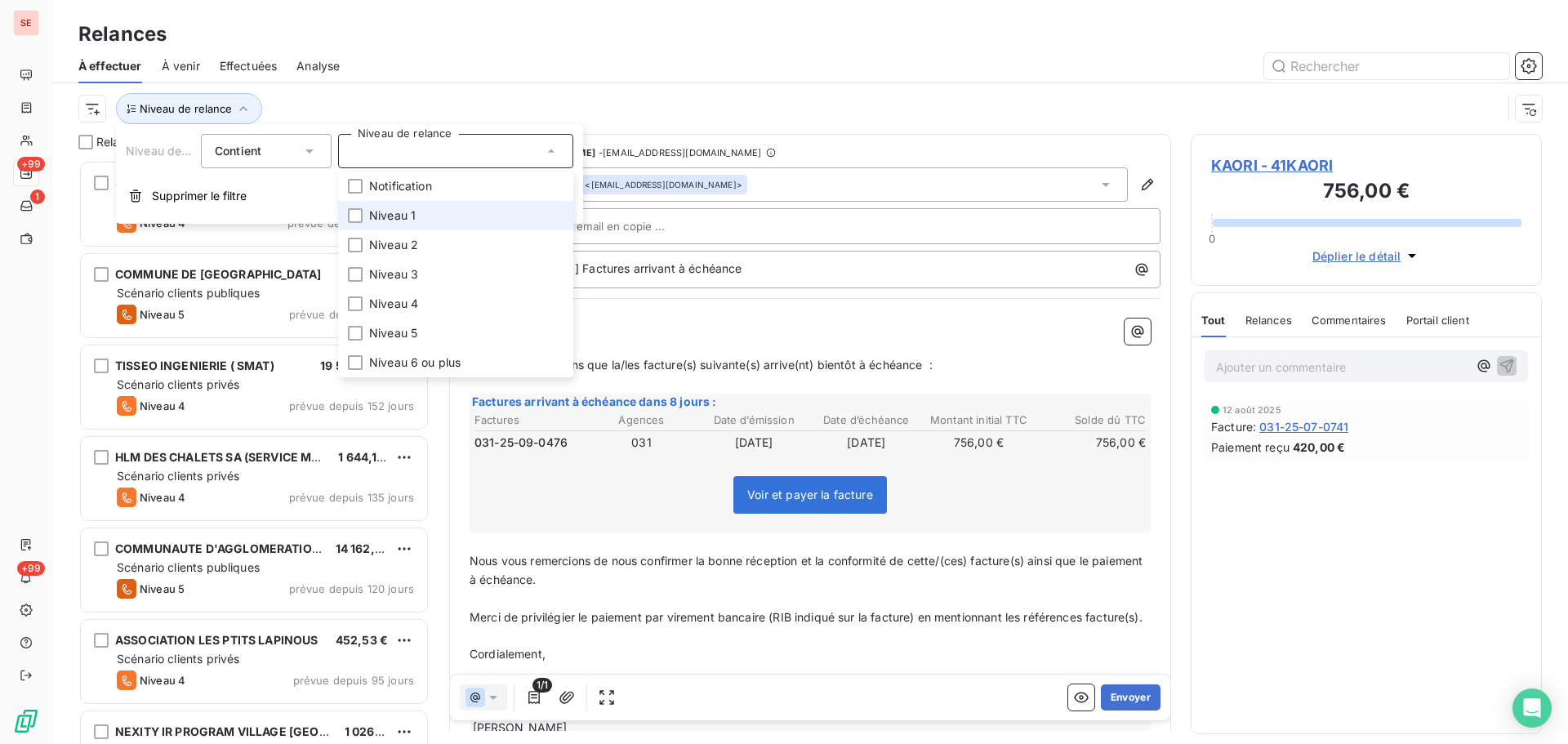
click at [398, 212] on span "Niveau 1" at bounding box center [392, 216] width 47 height 17
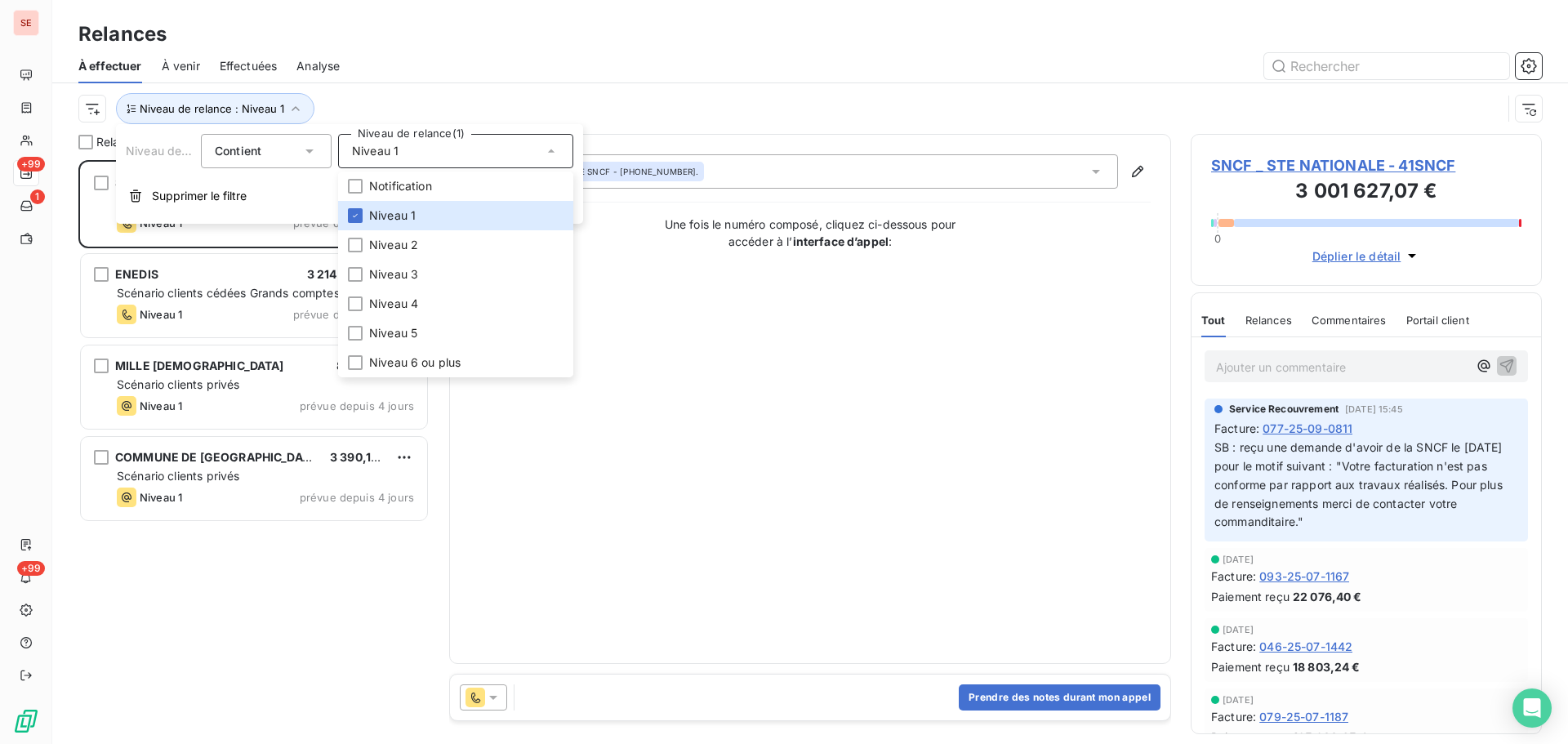
click at [443, 83] on div "À effectuer À venir Effectuées Analyse" at bounding box center [810, 65] width 1516 height 34
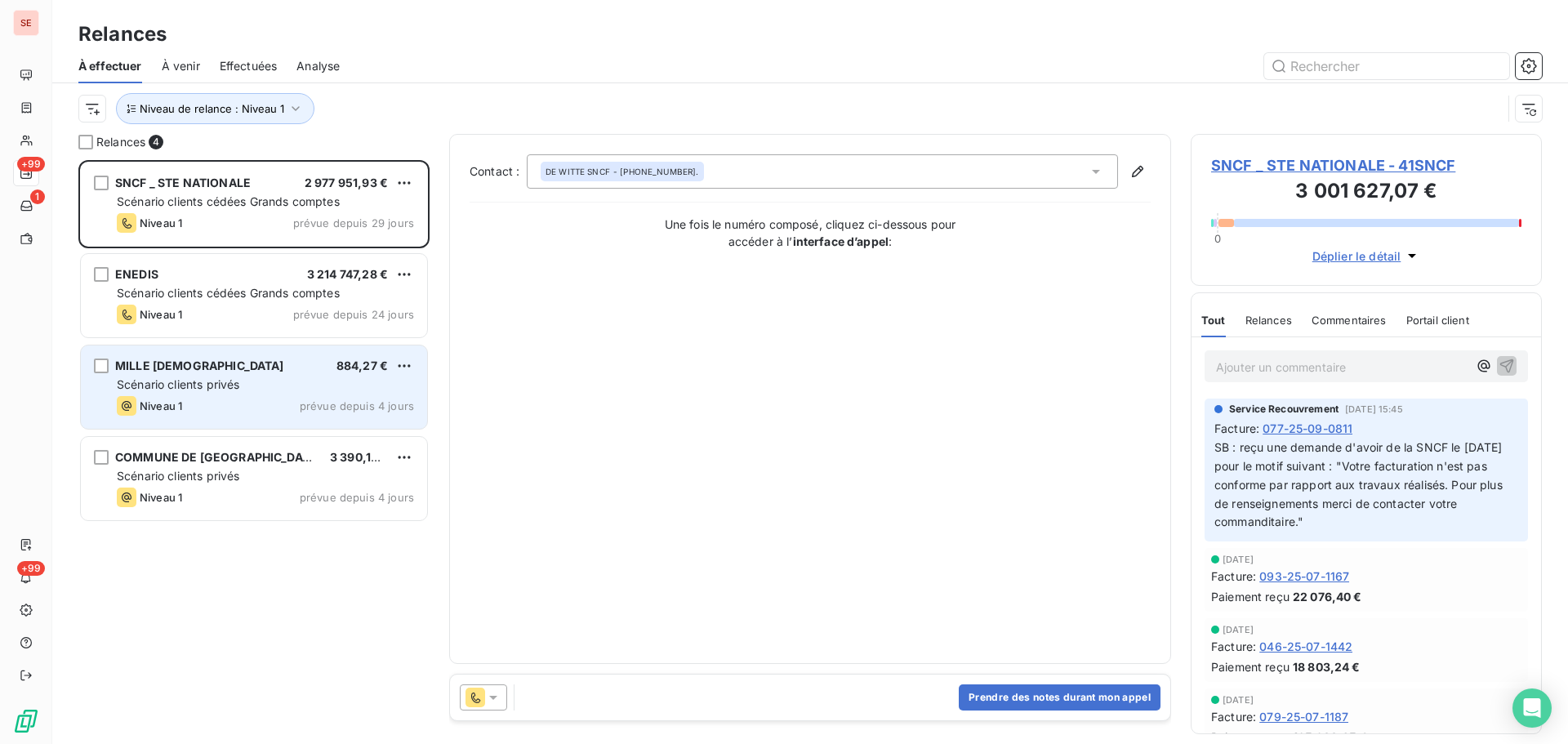
click at [252, 391] on div "Scénario clients privés" at bounding box center [265, 385] width 297 height 17
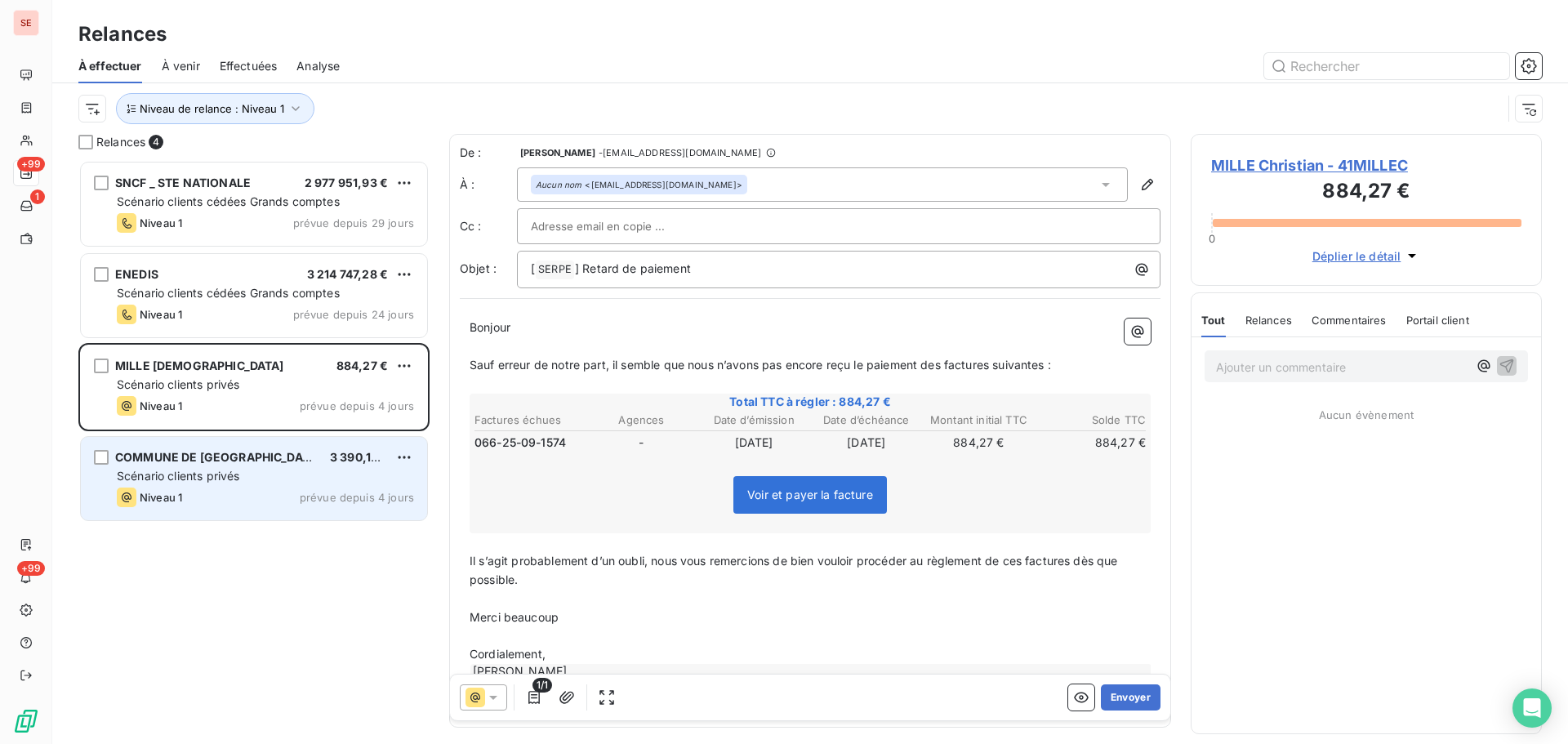
click at [238, 490] on div "Niveau 1 prévue depuis 4 jours" at bounding box center [265, 497] width 297 height 19
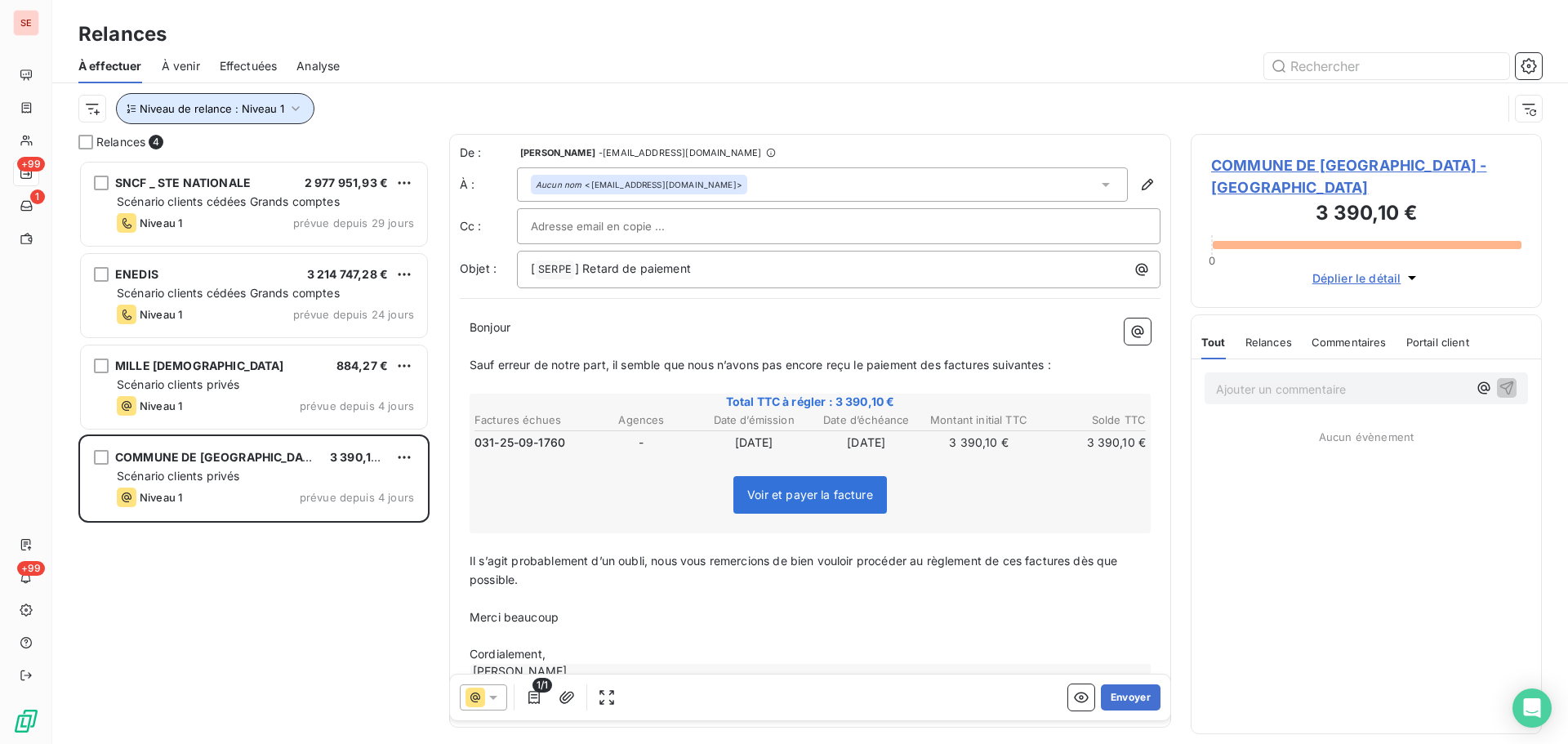
click at [228, 123] on button "Niveau de relance : Niveau 1" at bounding box center [215, 108] width 199 height 31
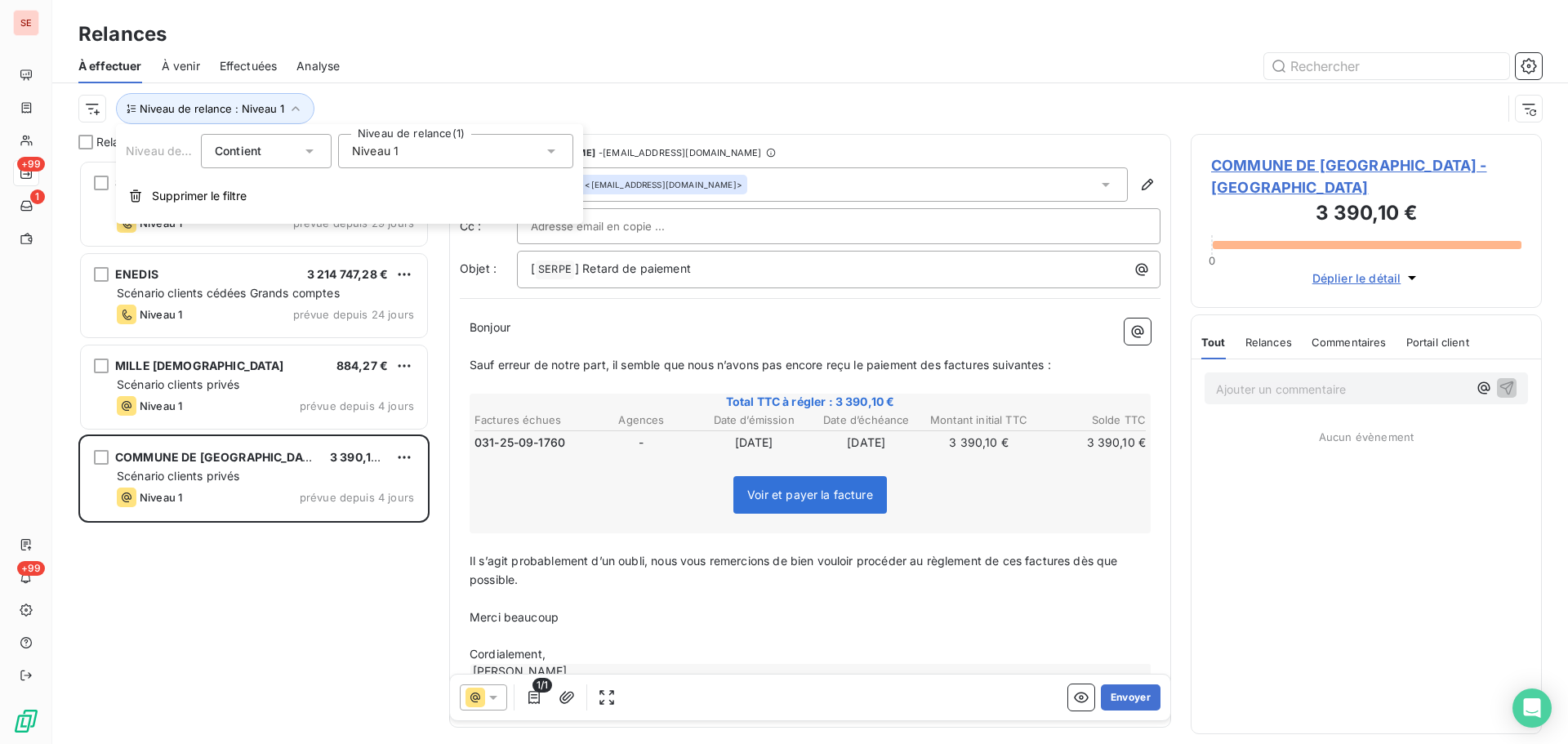
click at [371, 151] on span "Niveau 1" at bounding box center [375, 152] width 47 height 17
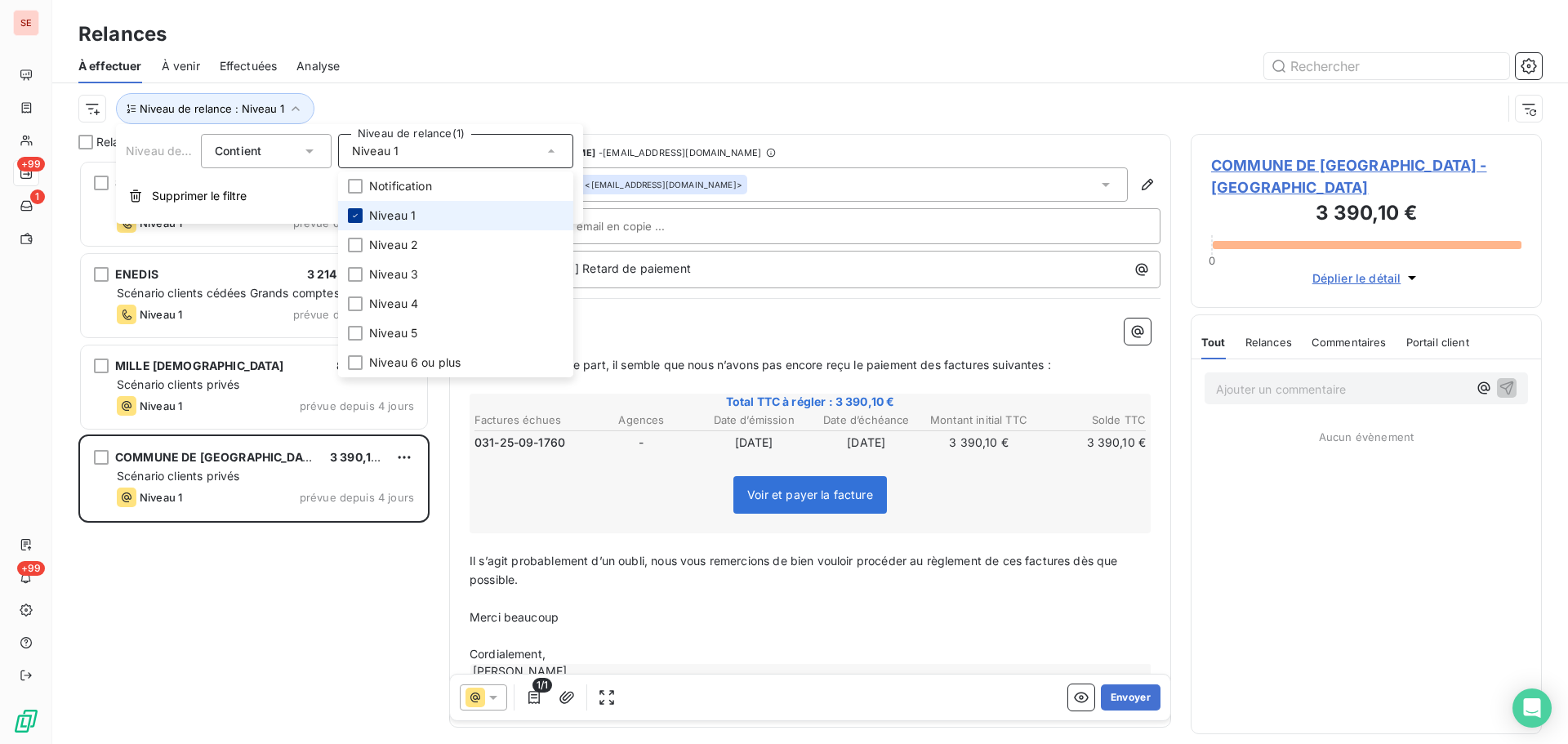
click at [360, 219] on div at bounding box center [356, 216] width 15 height 15
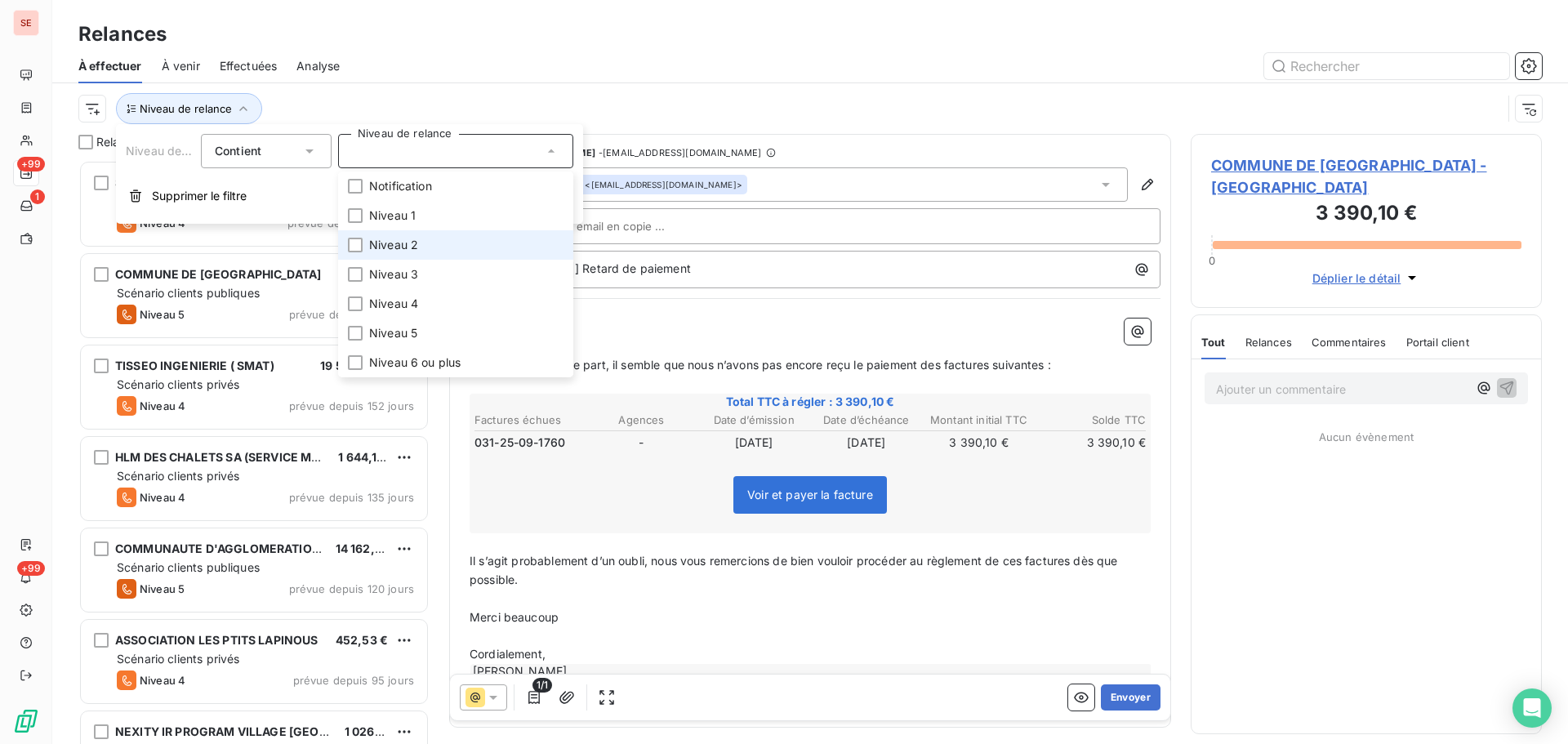
click at [367, 248] on li "Niveau 2" at bounding box center [456, 245] width 235 height 29
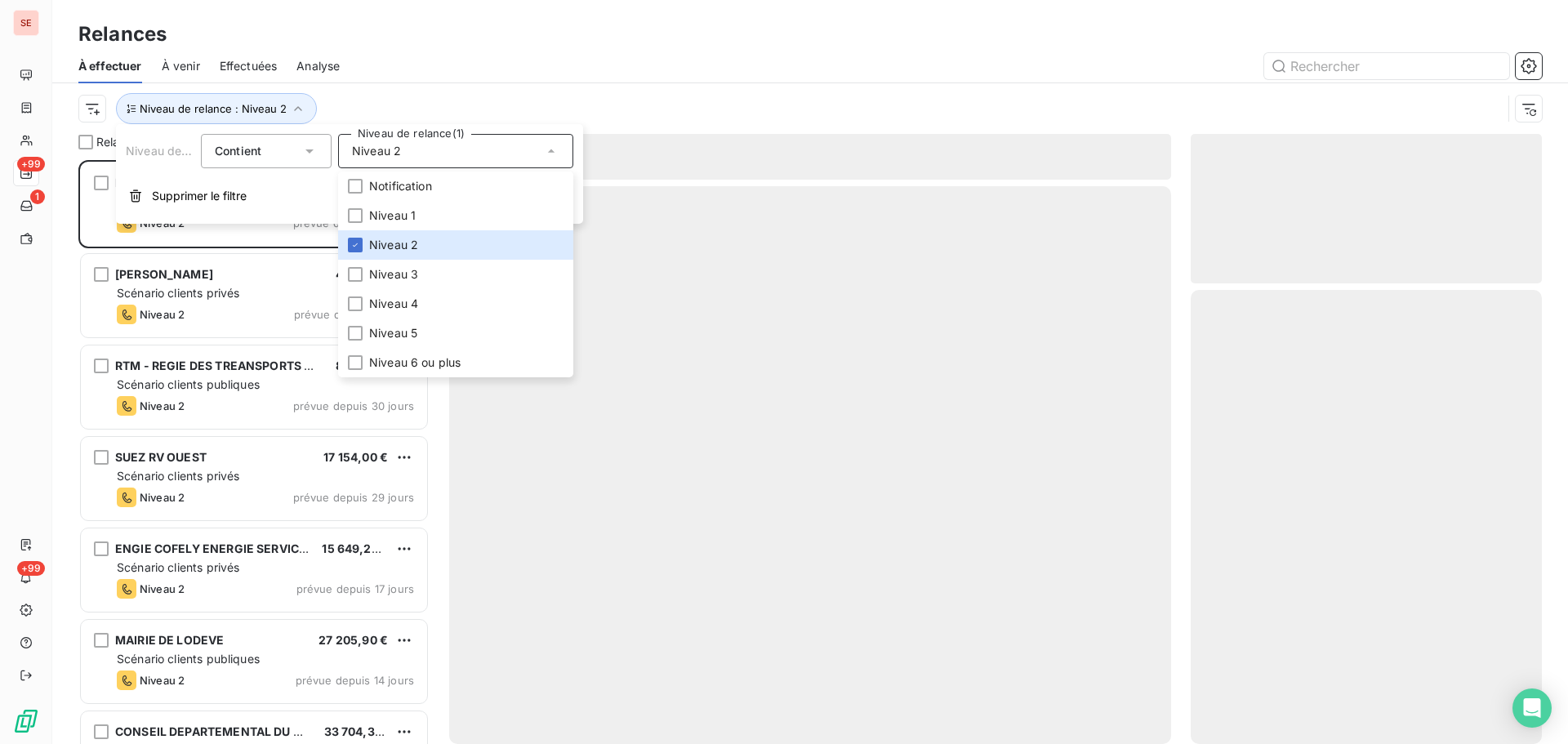
scroll to position [571, 339]
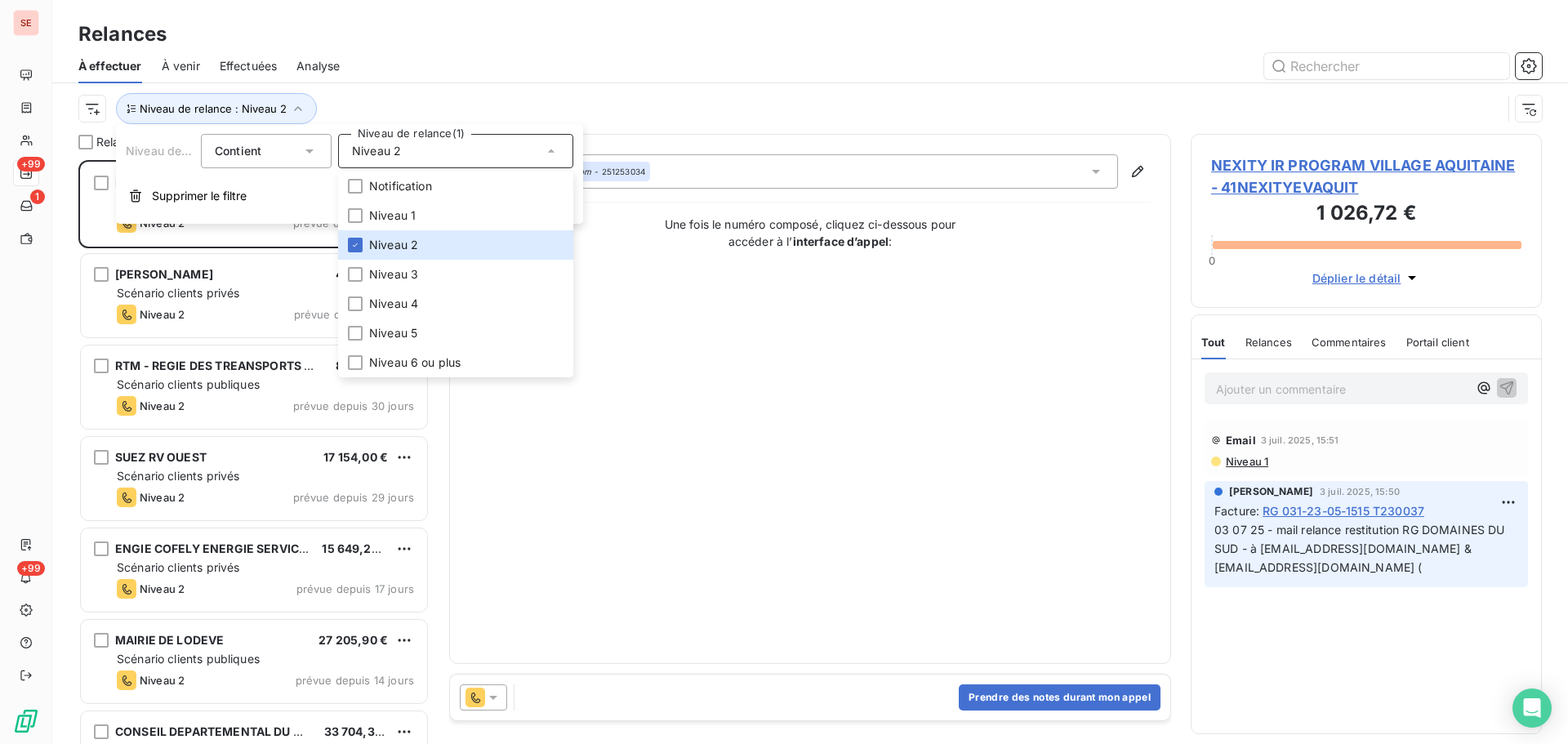
click at [461, 93] on div "Niveau de relance : Niveau 2" at bounding box center [790, 108] width 1424 height 31
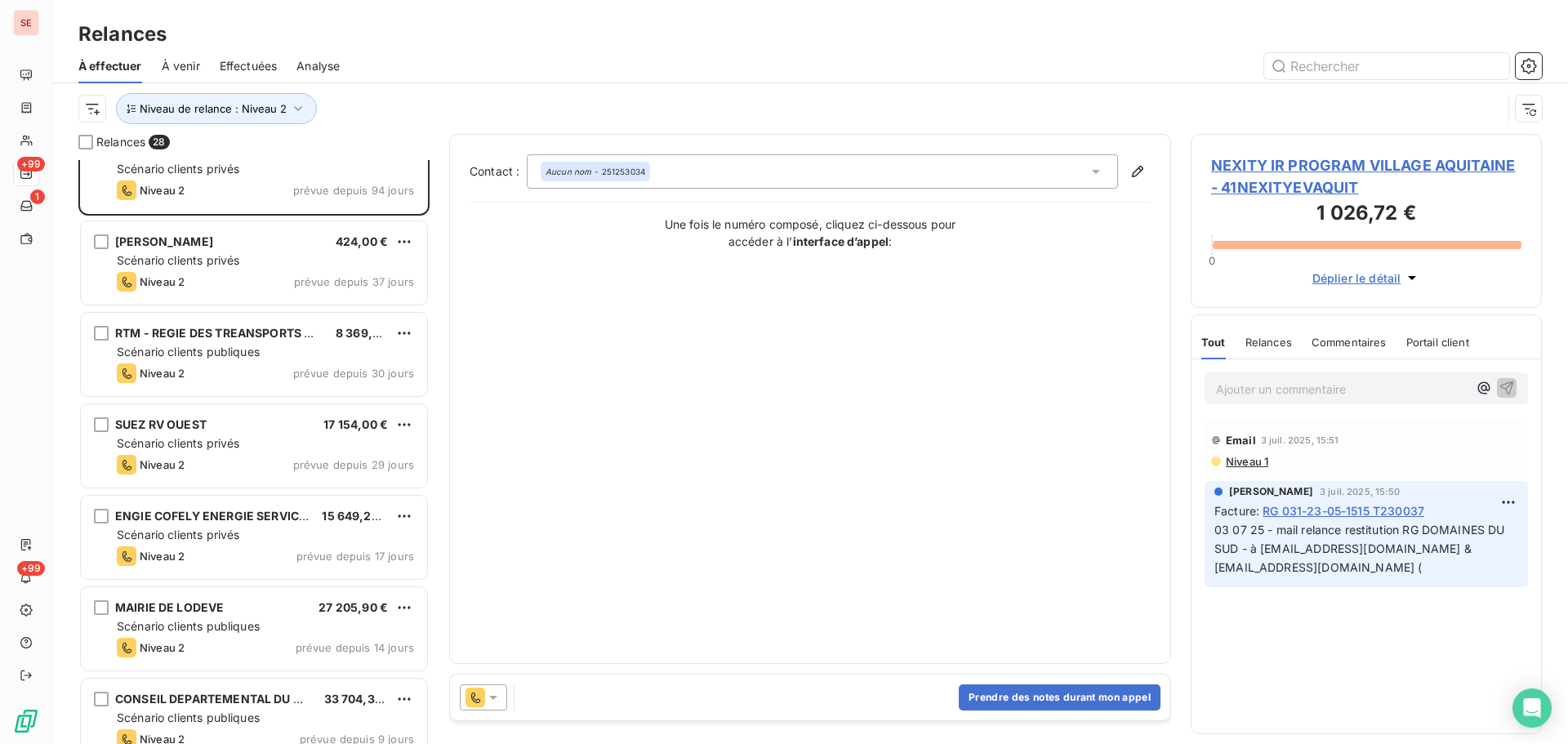
scroll to position [0, 0]
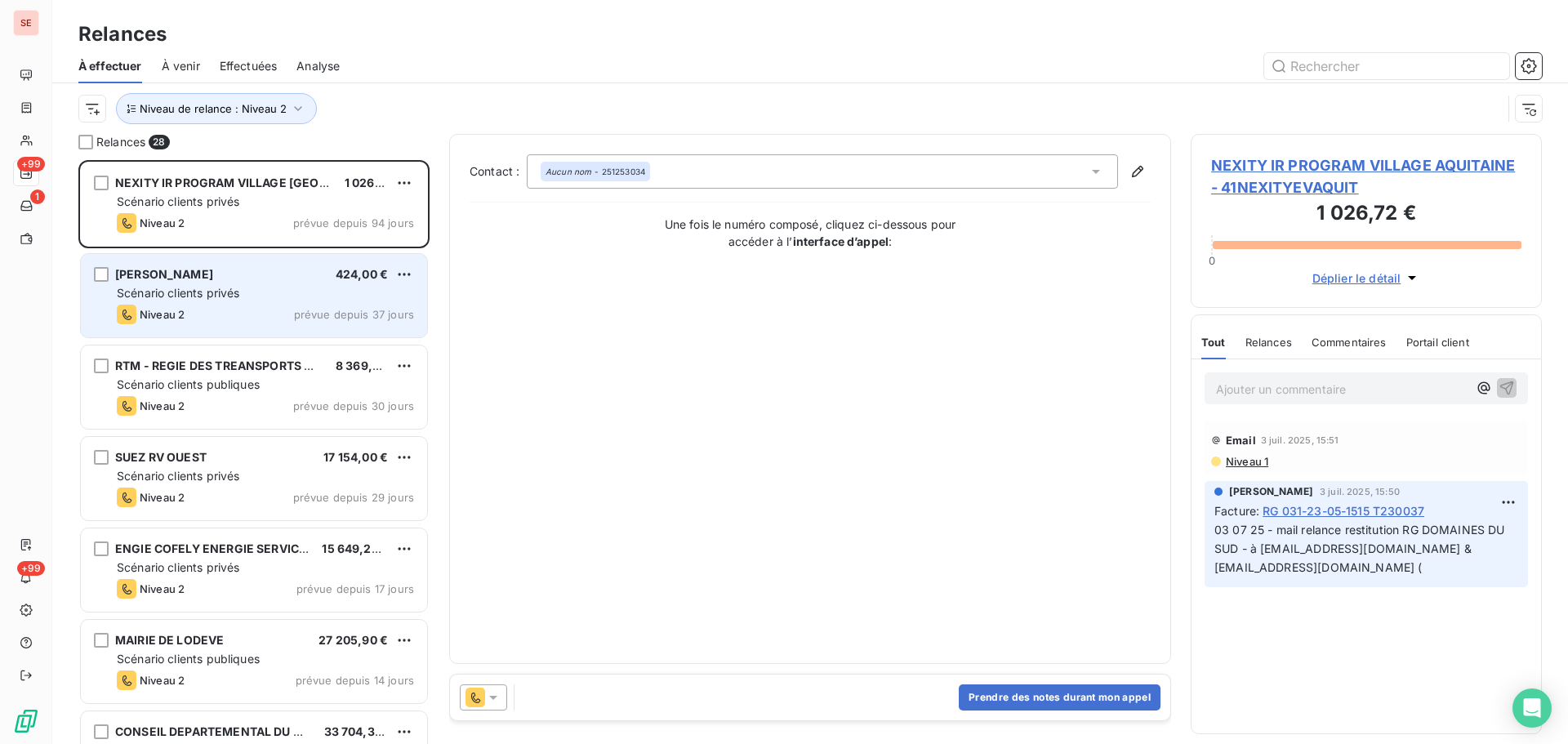
click at [242, 307] on div "Niveau 2 prévue depuis 37 jours" at bounding box center [265, 313] width 297 height 19
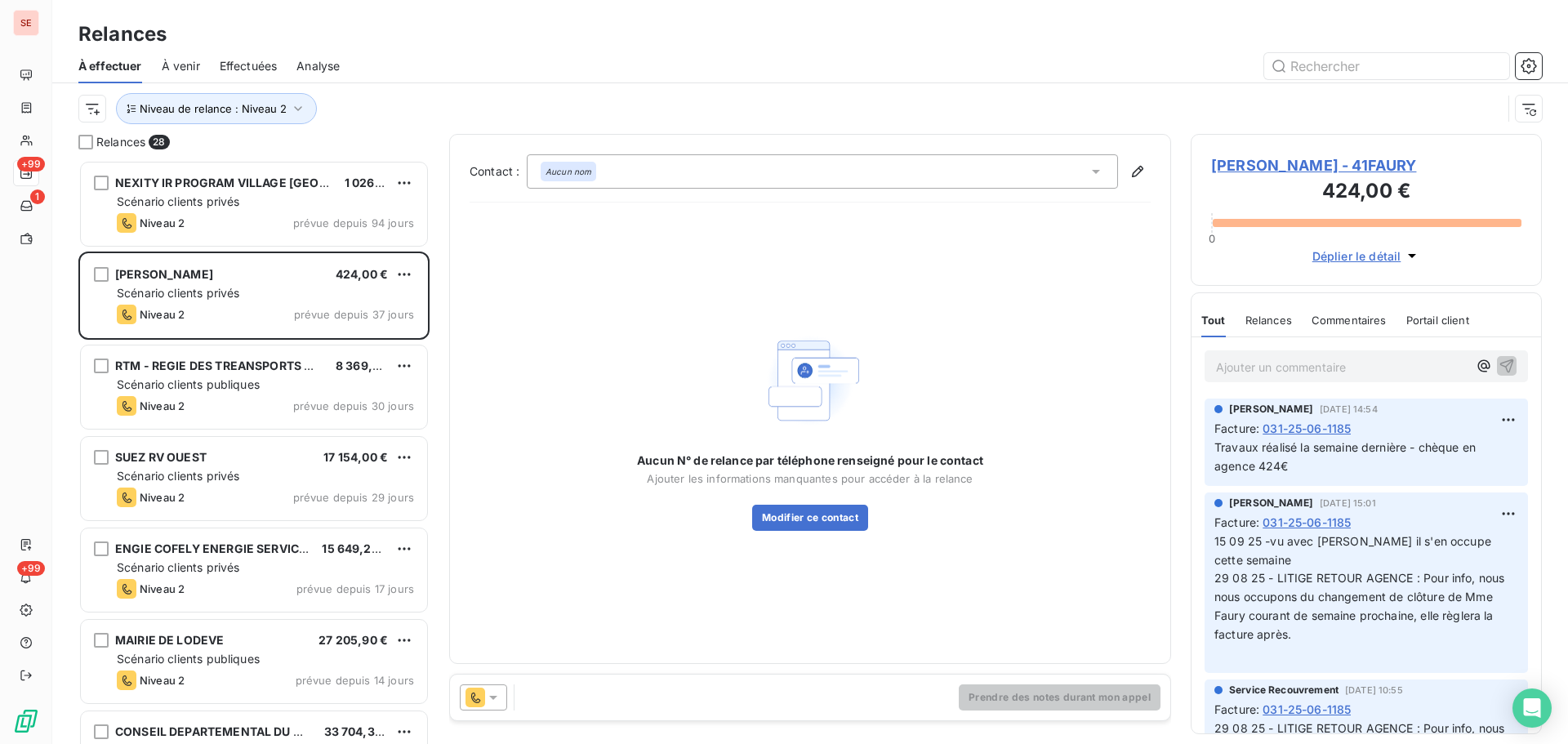
click at [1278, 159] on span "[PERSON_NAME] - 41FAURY" at bounding box center [1367, 165] width 311 height 22
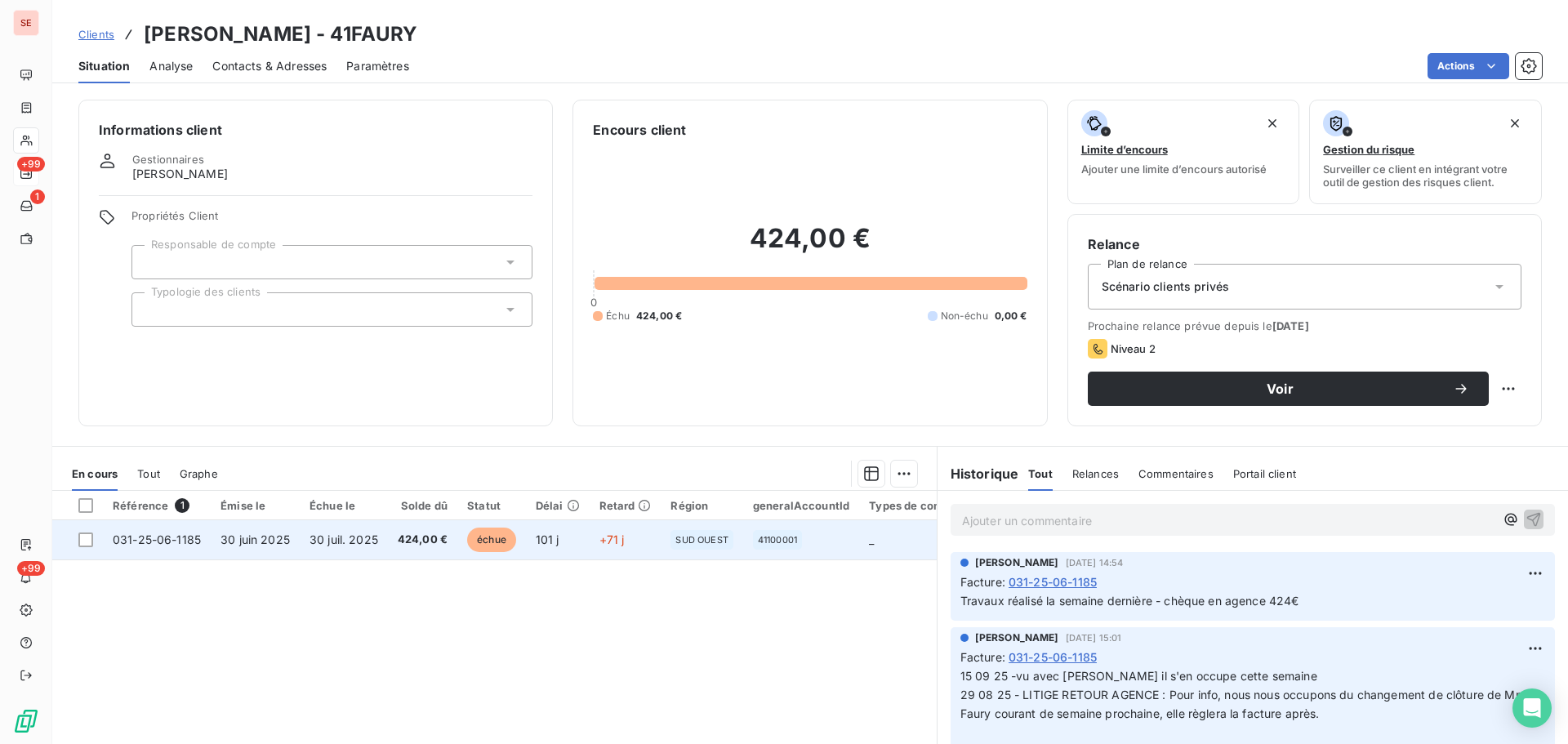
click at [403, 533] on span "424,00 €" at bounding box center [423, 540] width 50 height 17
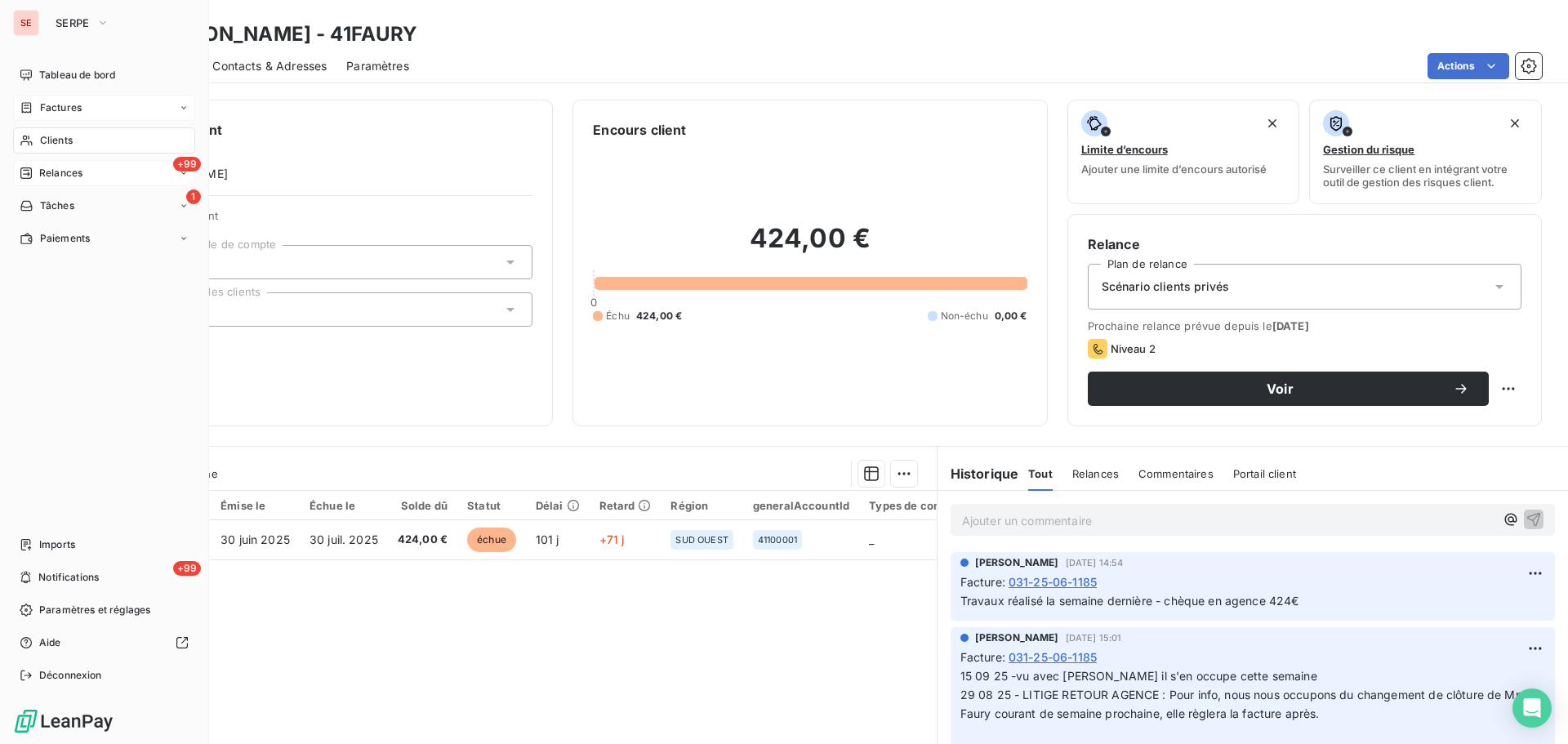
click at [84, 104] on div "Factures" at bounding box center [104, 107] width 182 height 26
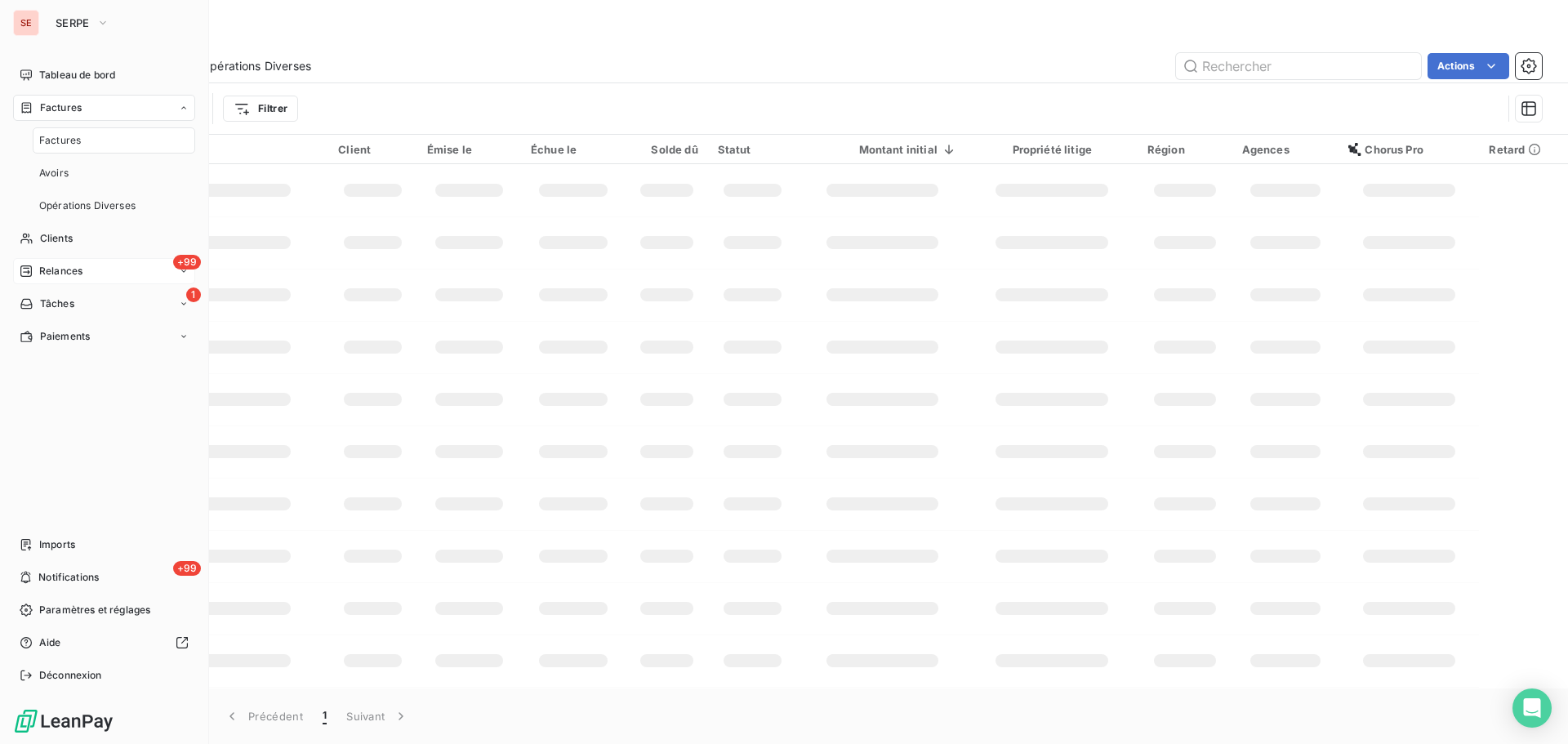
click at [108, 268] on div "+99 Relances" at bounding box center [104, 271] width 182 height 26
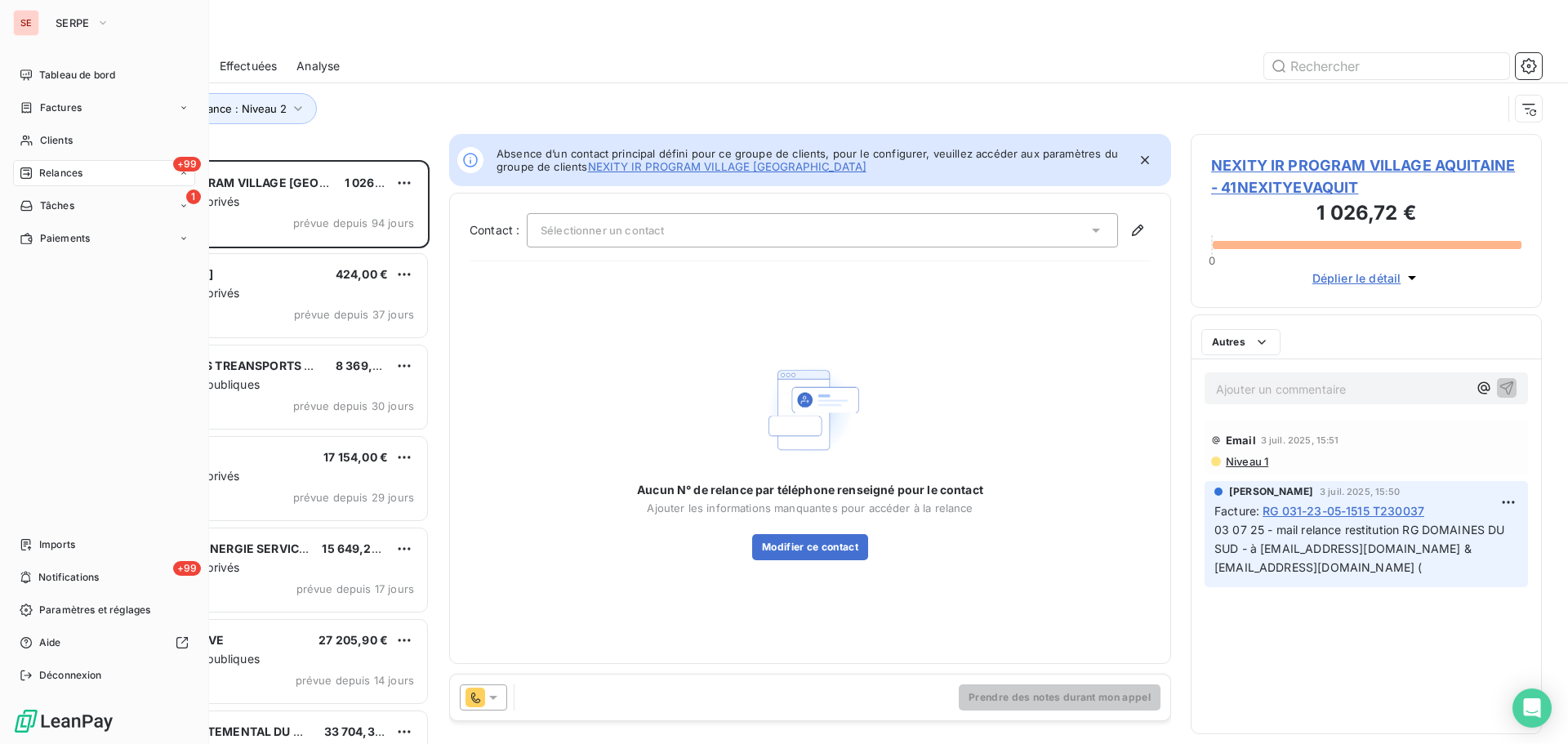
scroll to position [571, 339]
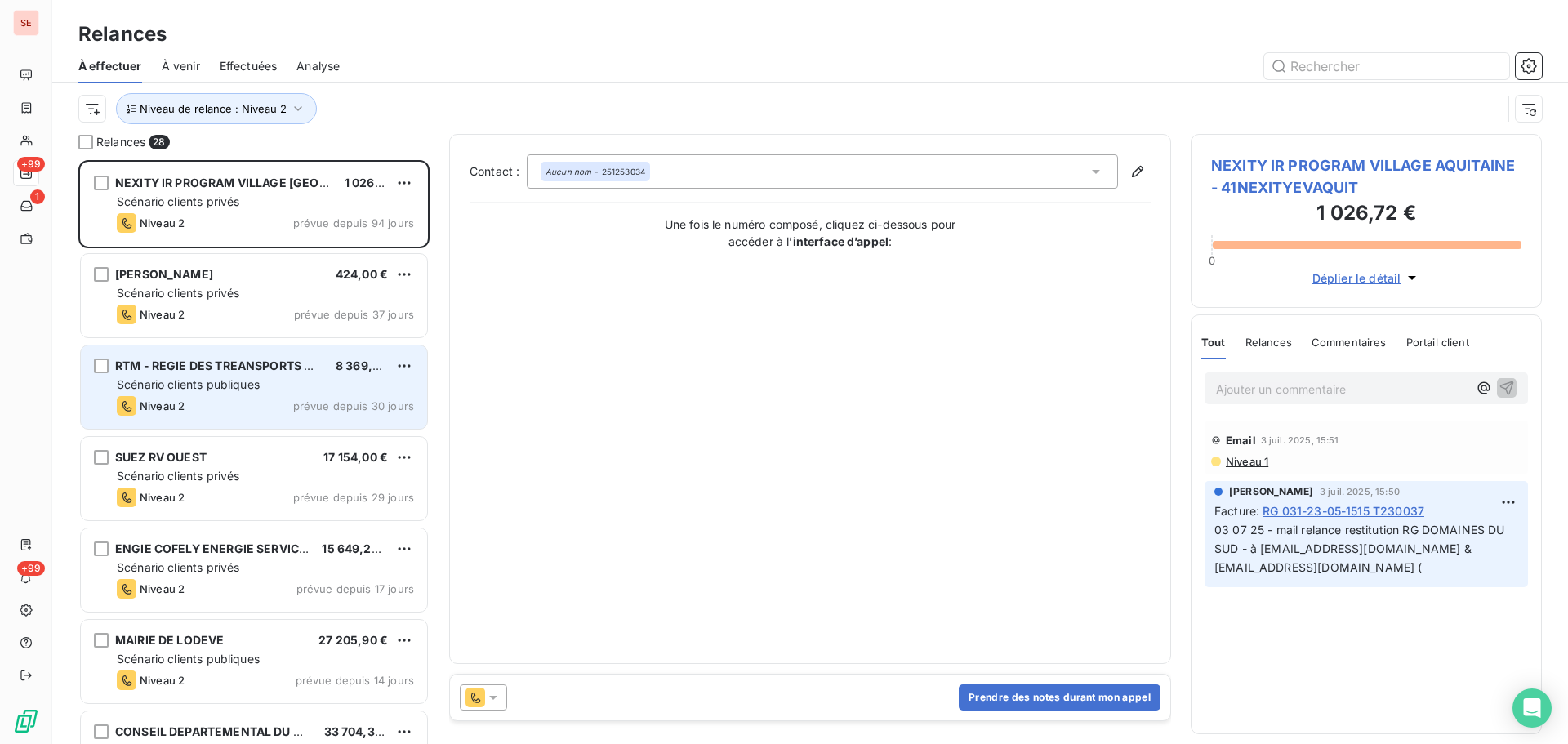
click at [278, 401] on div "Niveau 2 prévue depuis 30 jours" at bounding box center [265, 405] width 297 height 19
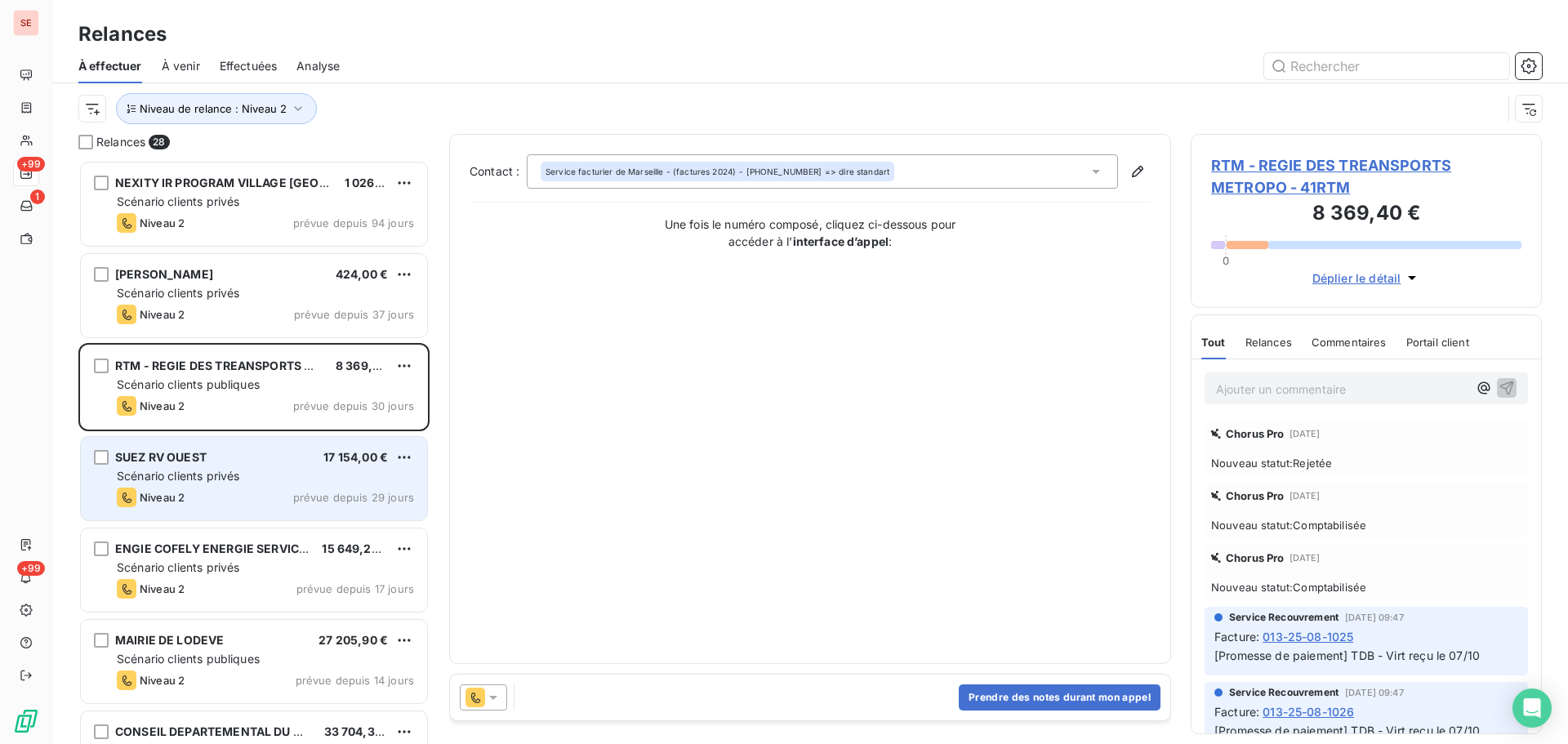
click at [280, 467] on div "SUEZ RV OUEST 17 154,00 € Scénario clients privés Niveau 2 prévue depuis 29 jou…" at bounding box center [254, 478] width 347 height 84
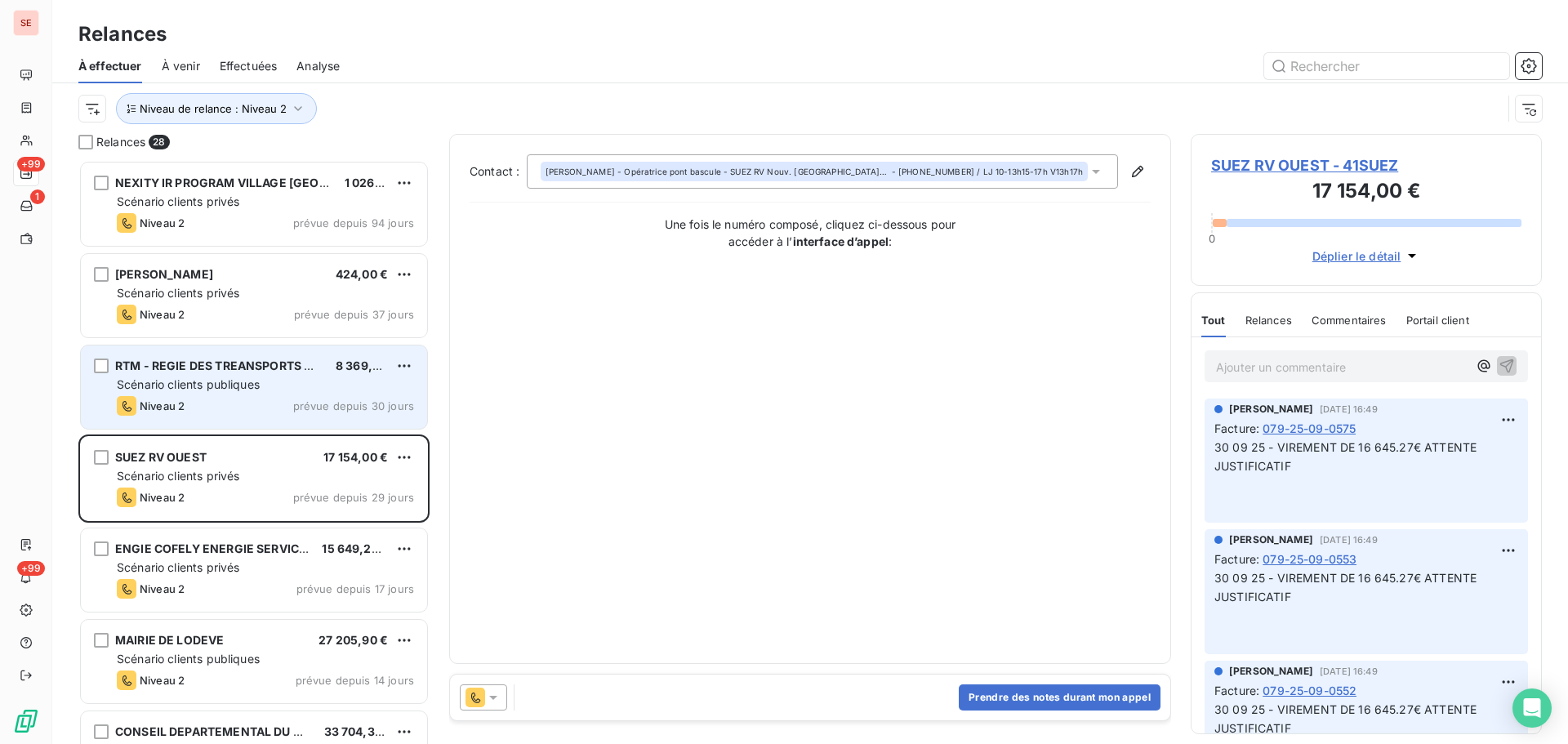
click at [287, 403] on div "Niveau 2 prévue depuis 30 jours" at bounding box center [265, 405] width 297 height 19
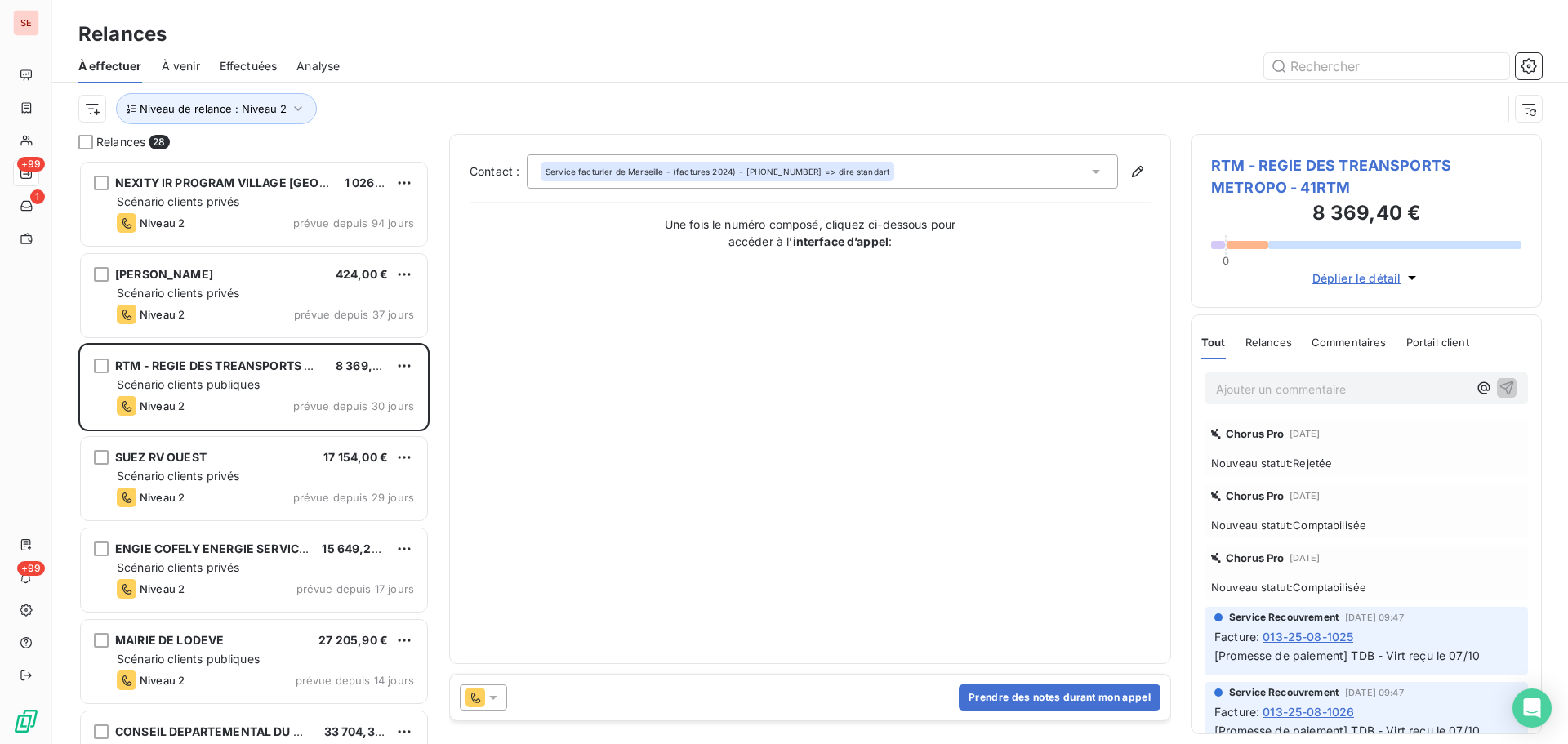
click at [1231, 163] on span "RTM - REGIE DES TREANSPORTS METROPO - 41RTM" at bounding box center [1367, 176] width 311 height 44
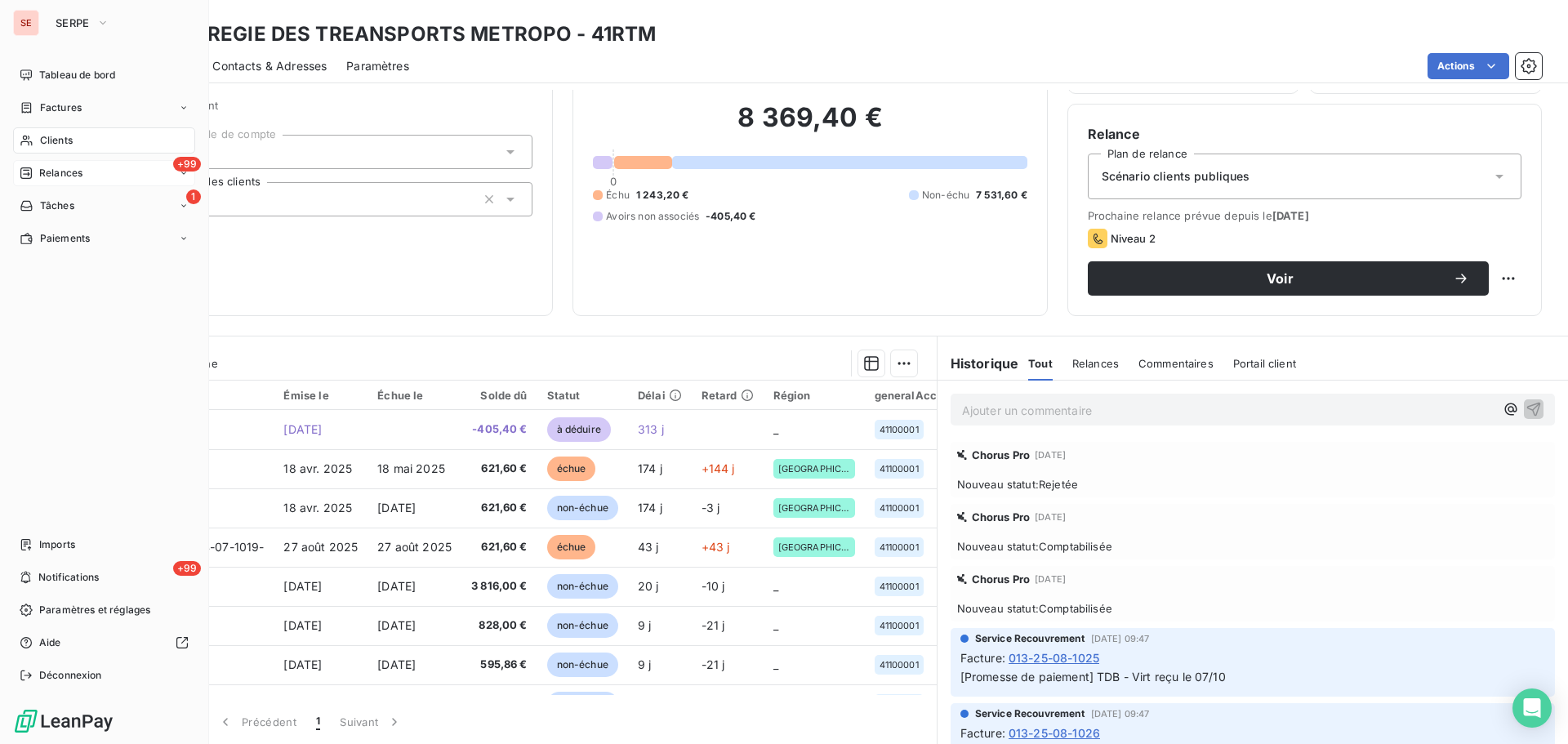
click at [49, 182] on div "+99 Relances" at bounding box center [104, 173] width 182 height 26
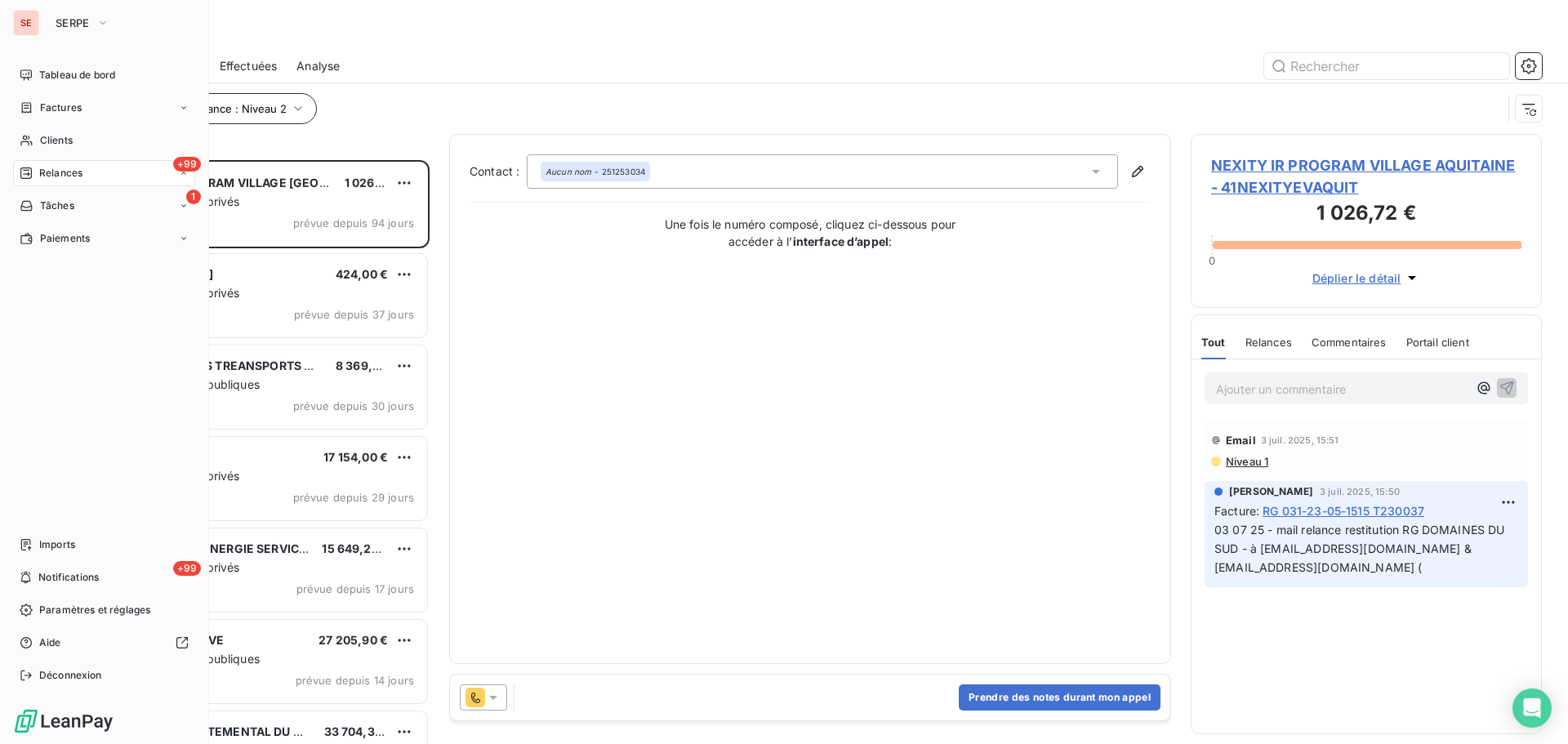
scroll to position [571, 339]
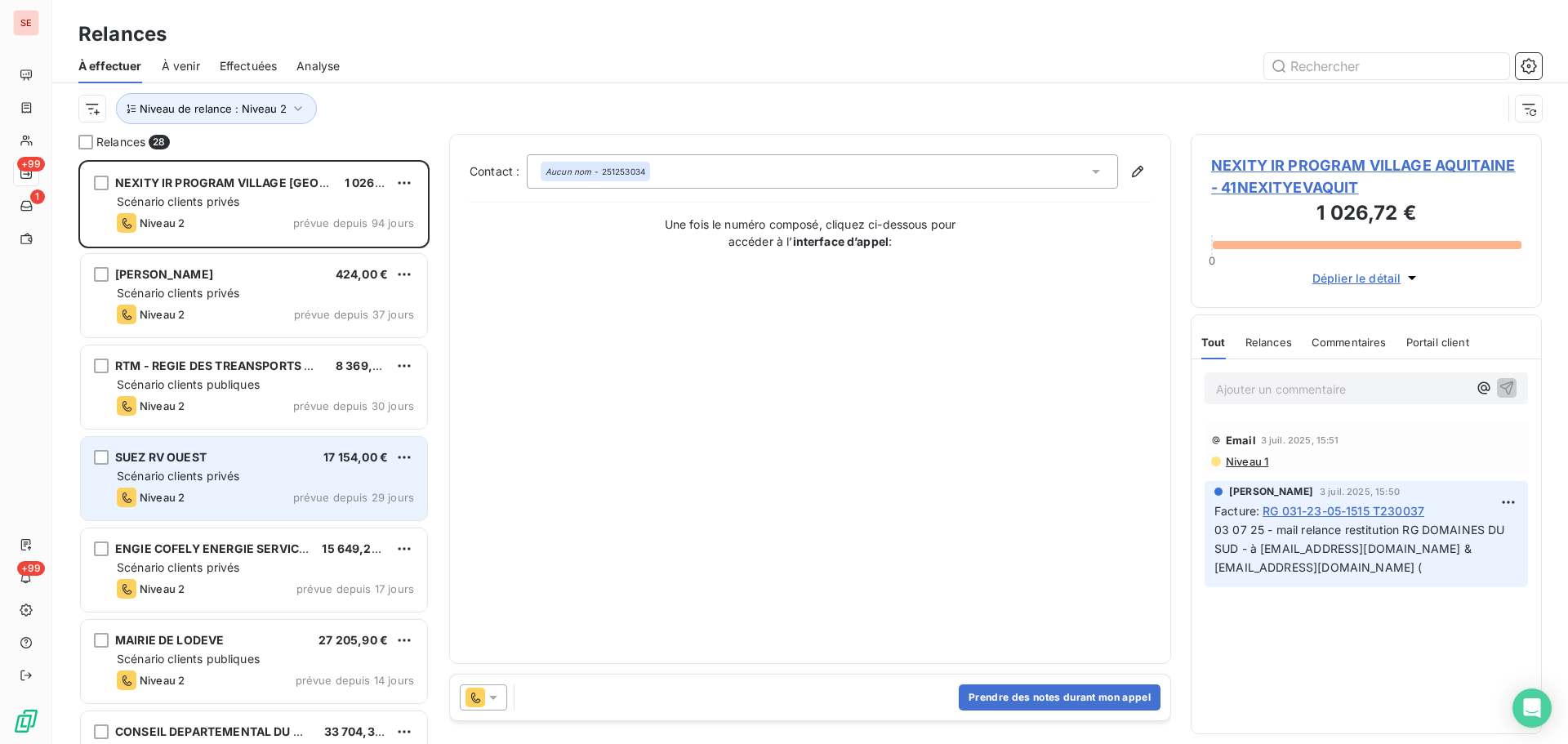
click at [247, 465] on div "SUEZ RV OUEST 17 154,00 € Scénario clients privés Niveau 2 prévue depuis 29 jou…" at bounding box center [254, 478] width 347 height 84
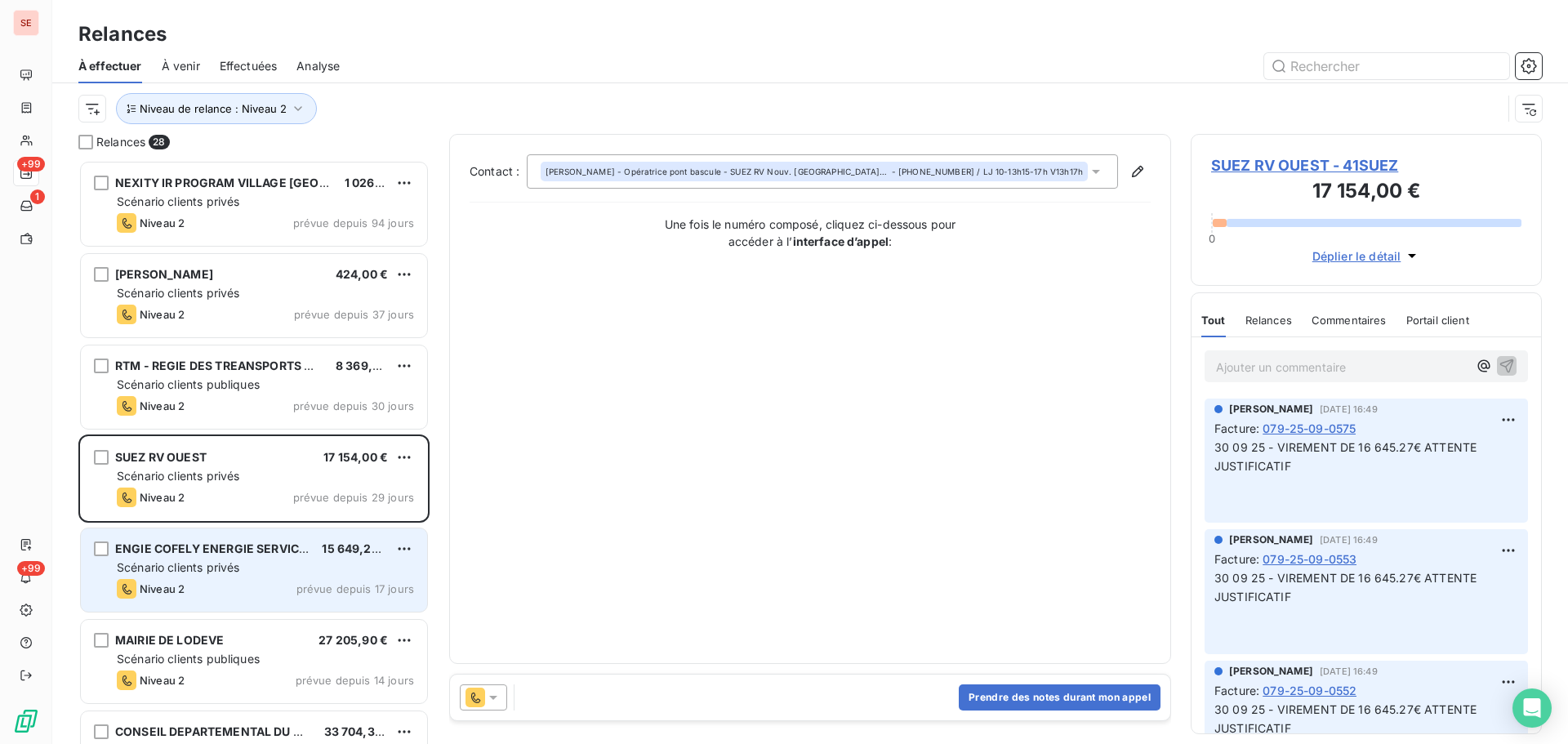
click at [234, 570] on span "Scénario clients privés" at bounding box center [177, 567] width 122 height 14
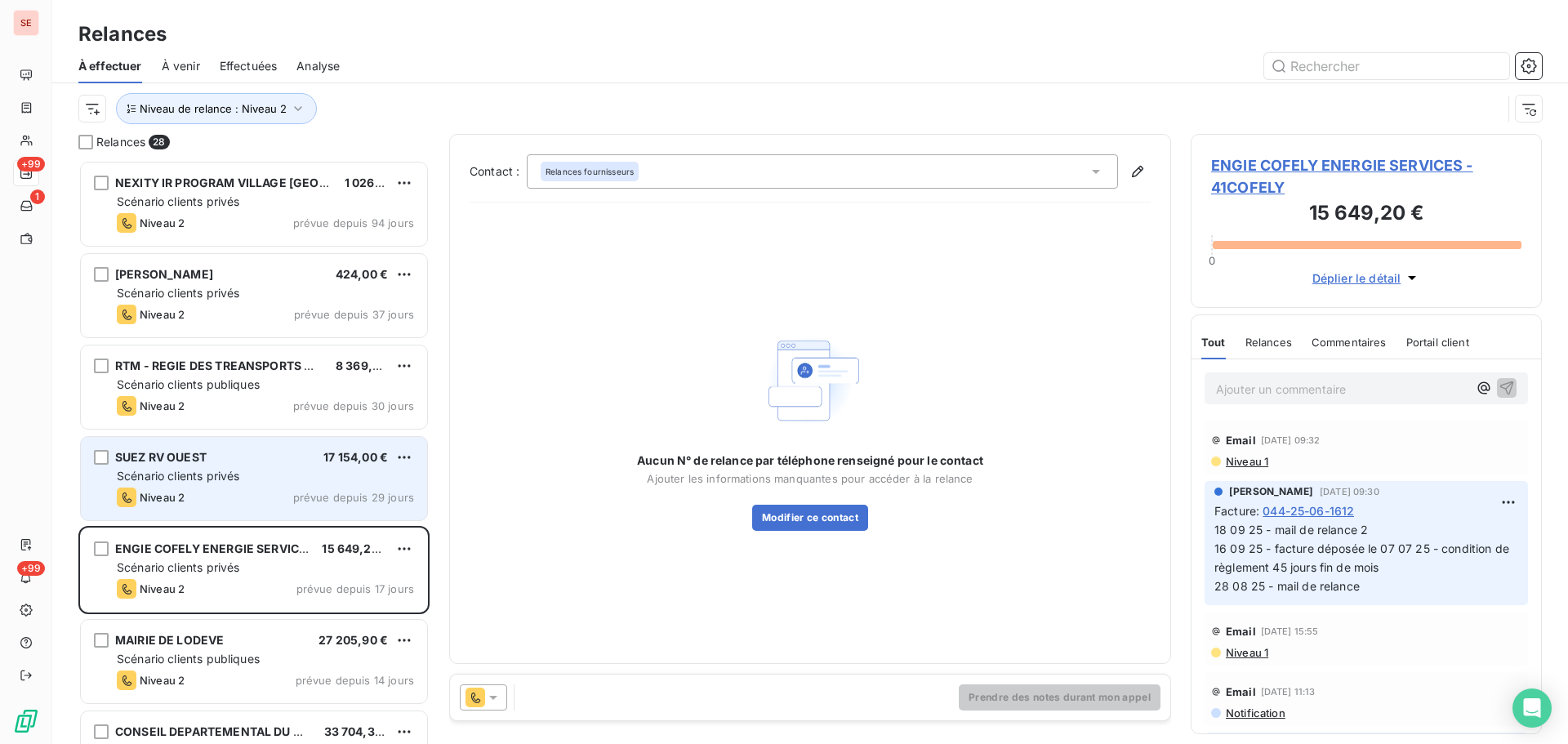
click at [248, 502] on div "Niveau 2 prévue depuis 29 jours" at bounding box center [265, 497] width 297 height 19
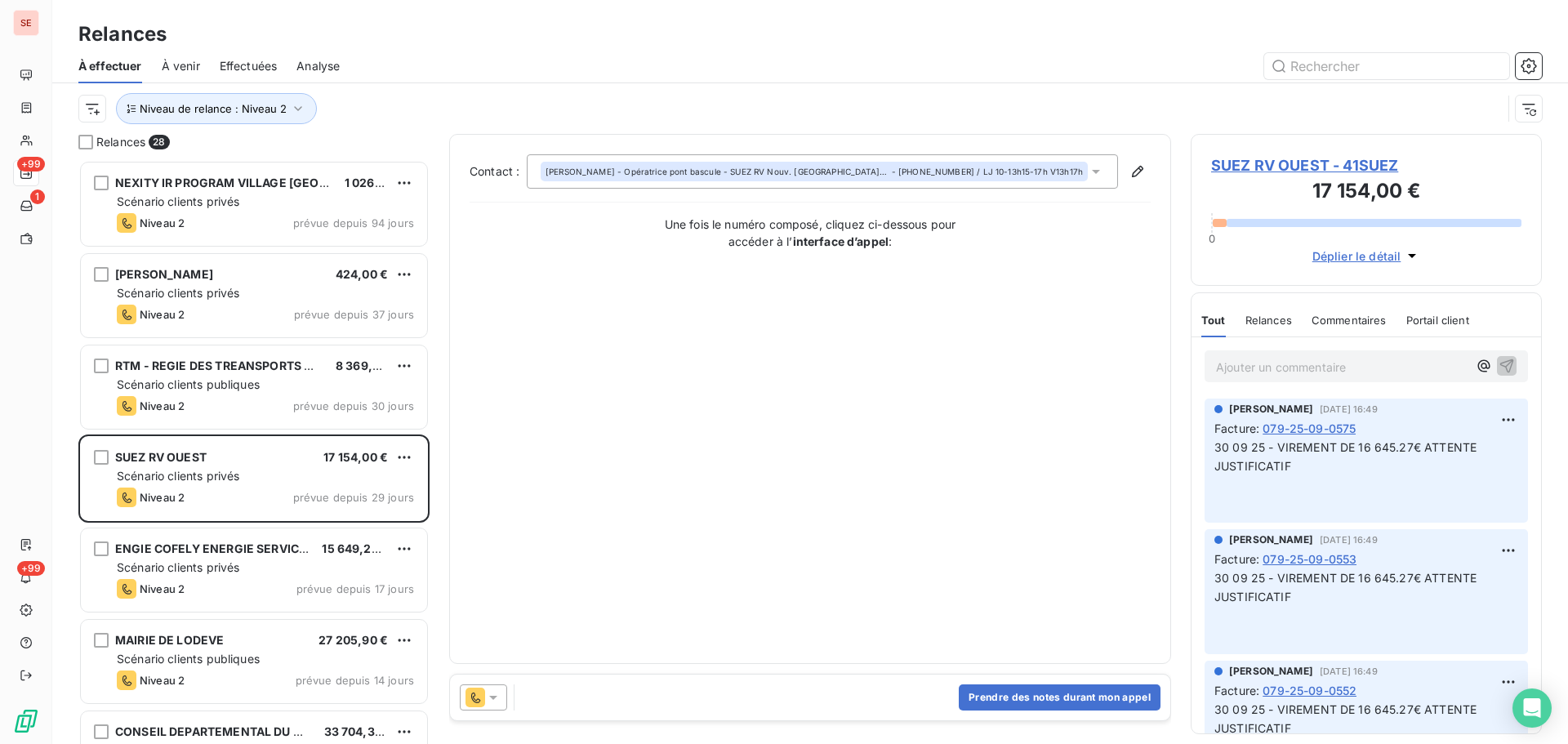
click at [1236, 161] on span "SUEZ RV OUEST - 41SUEZ" at bounding box center [1367, 165] width 311 height 22
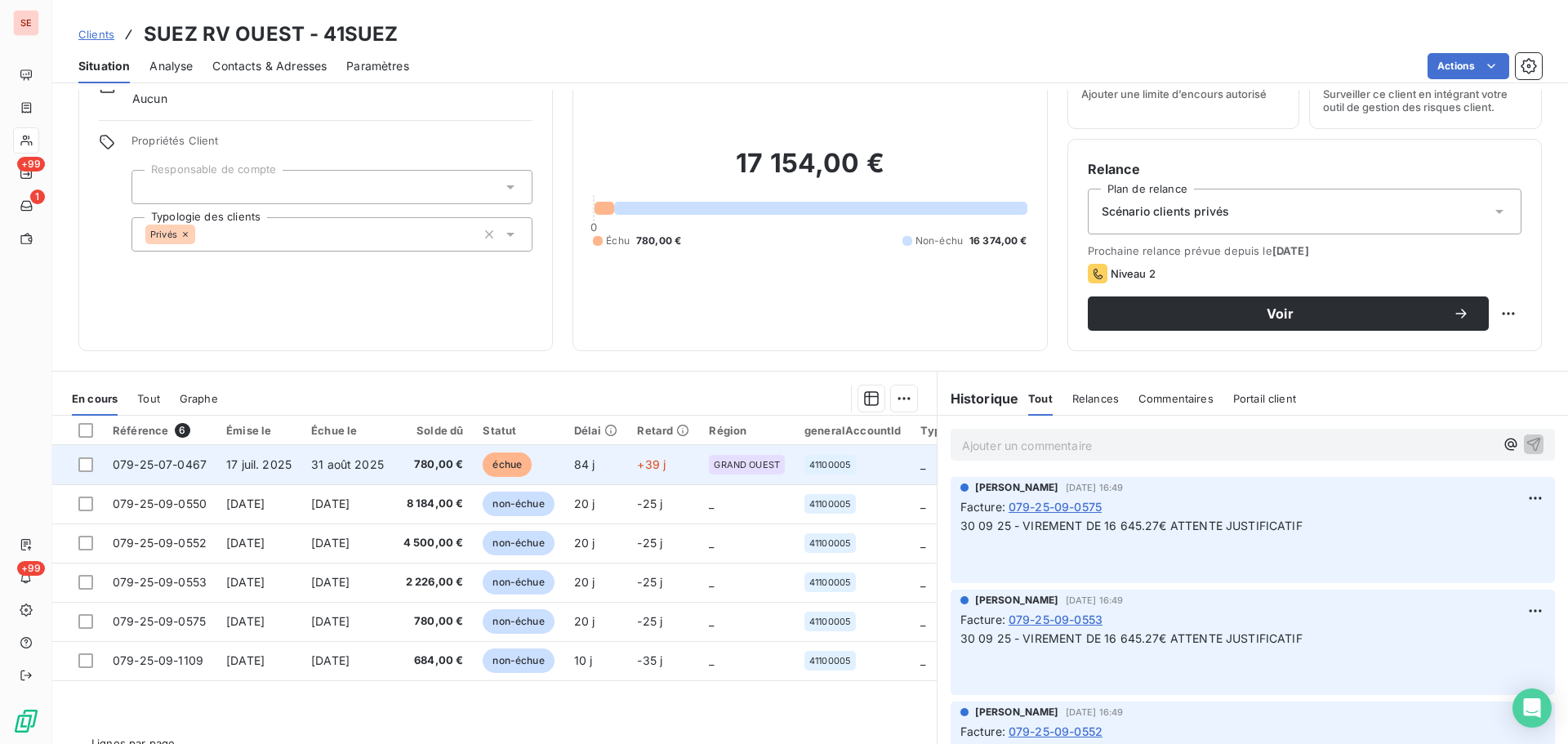
scroll to position [110, 0]
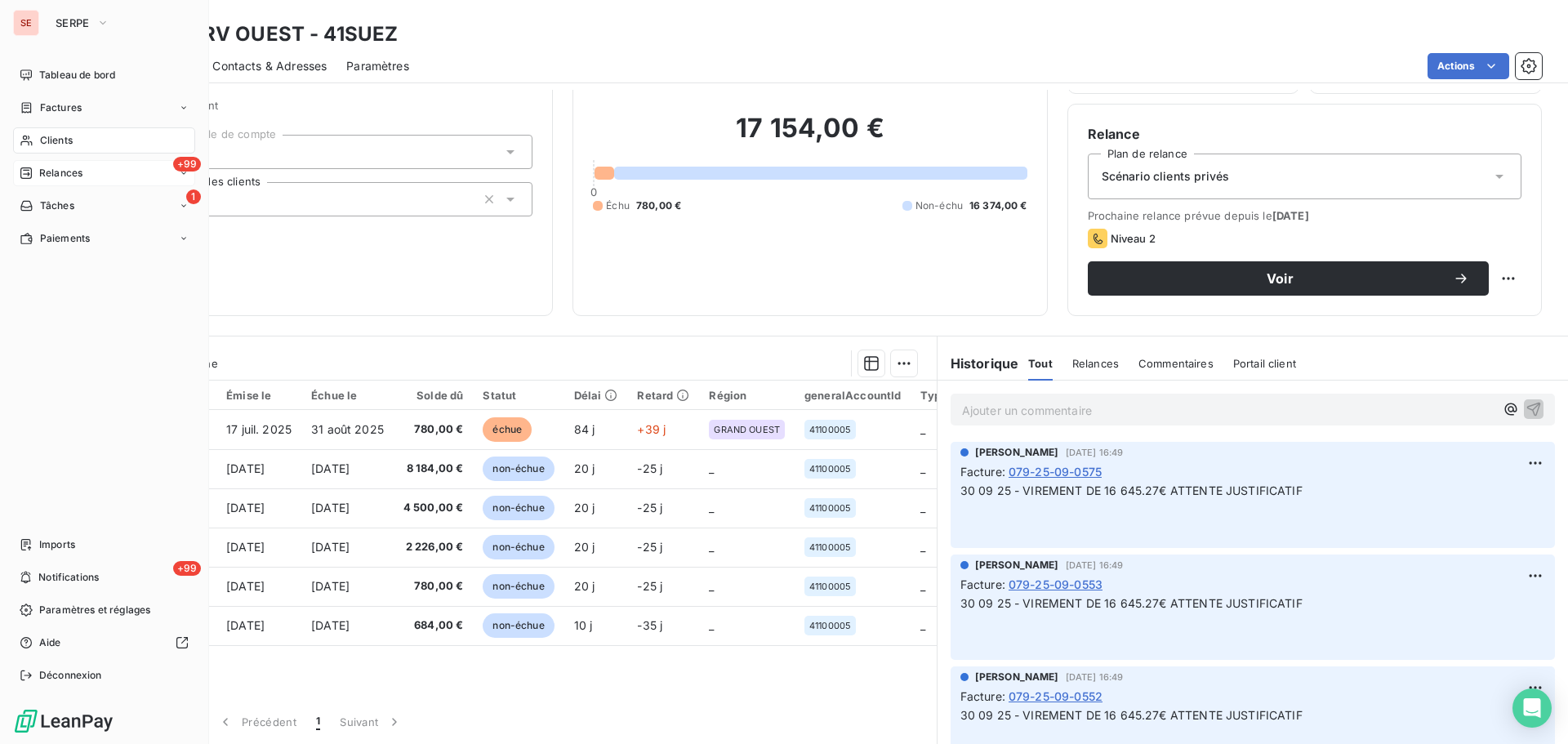
click at [133, 168] on div "+99 Relances" at bounding box center [104, 173] width 182 height 26
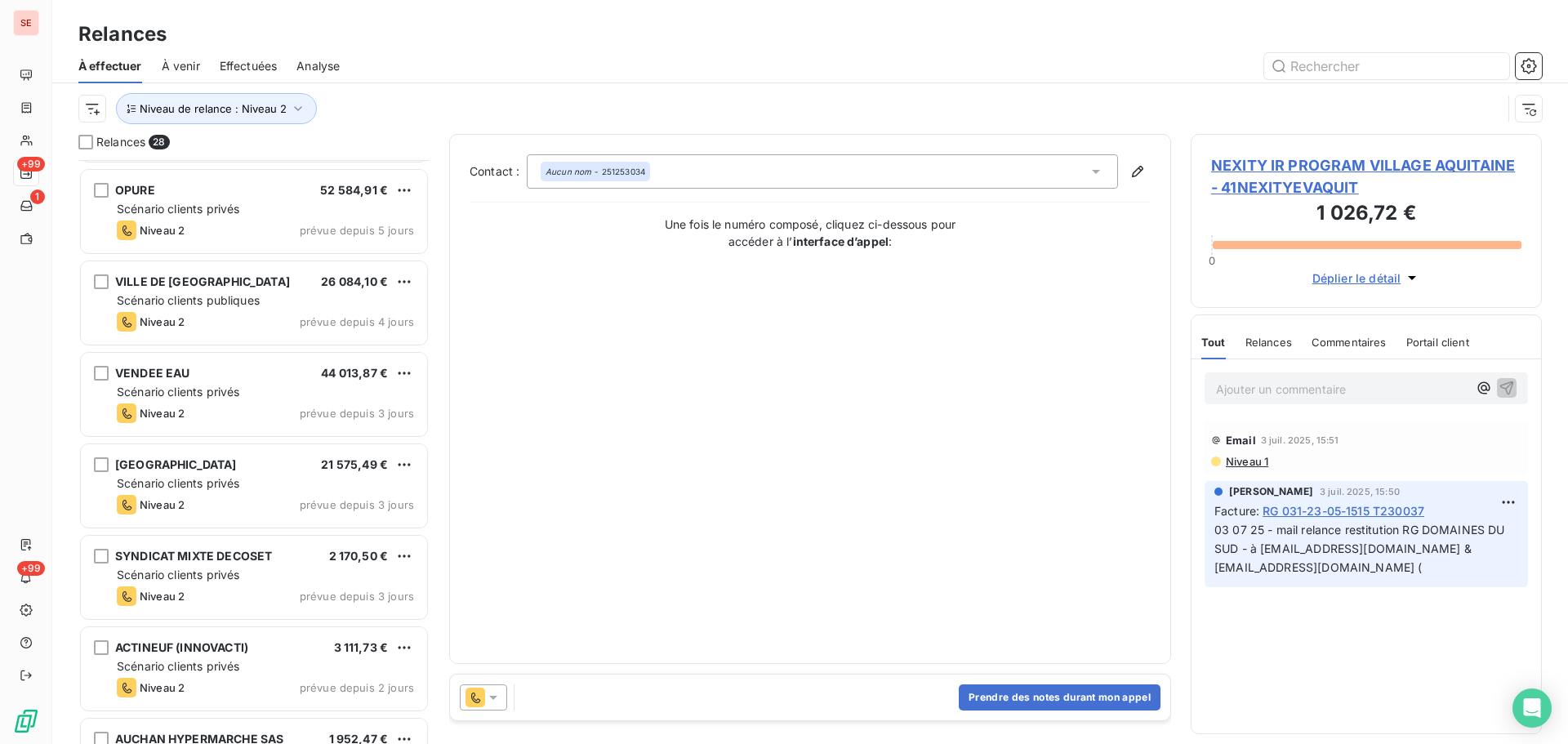
scroll to position [1089, 0]
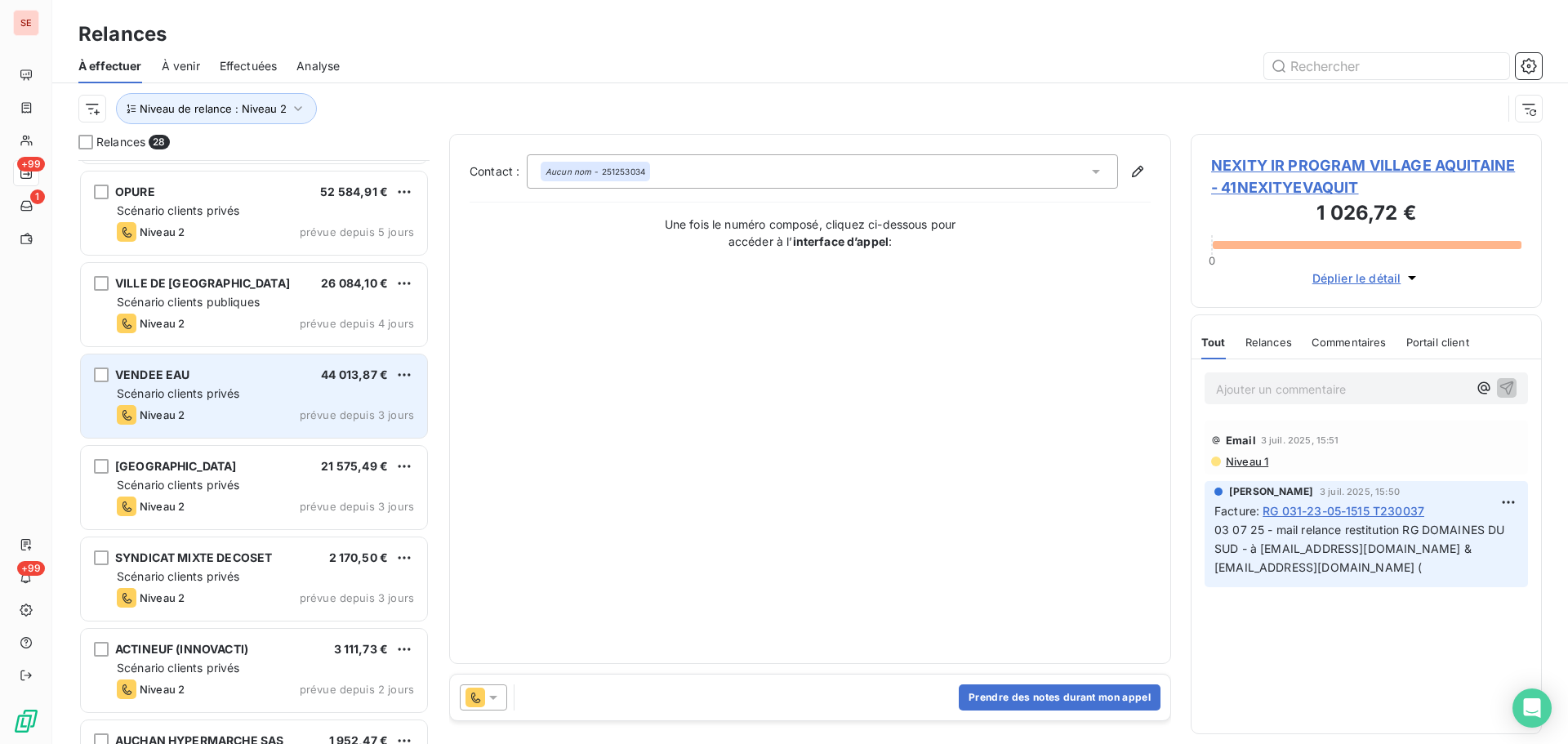
click at [277, 392] on div "Scénario clients privés" at bounding box center [265, 393] width 297 height 17
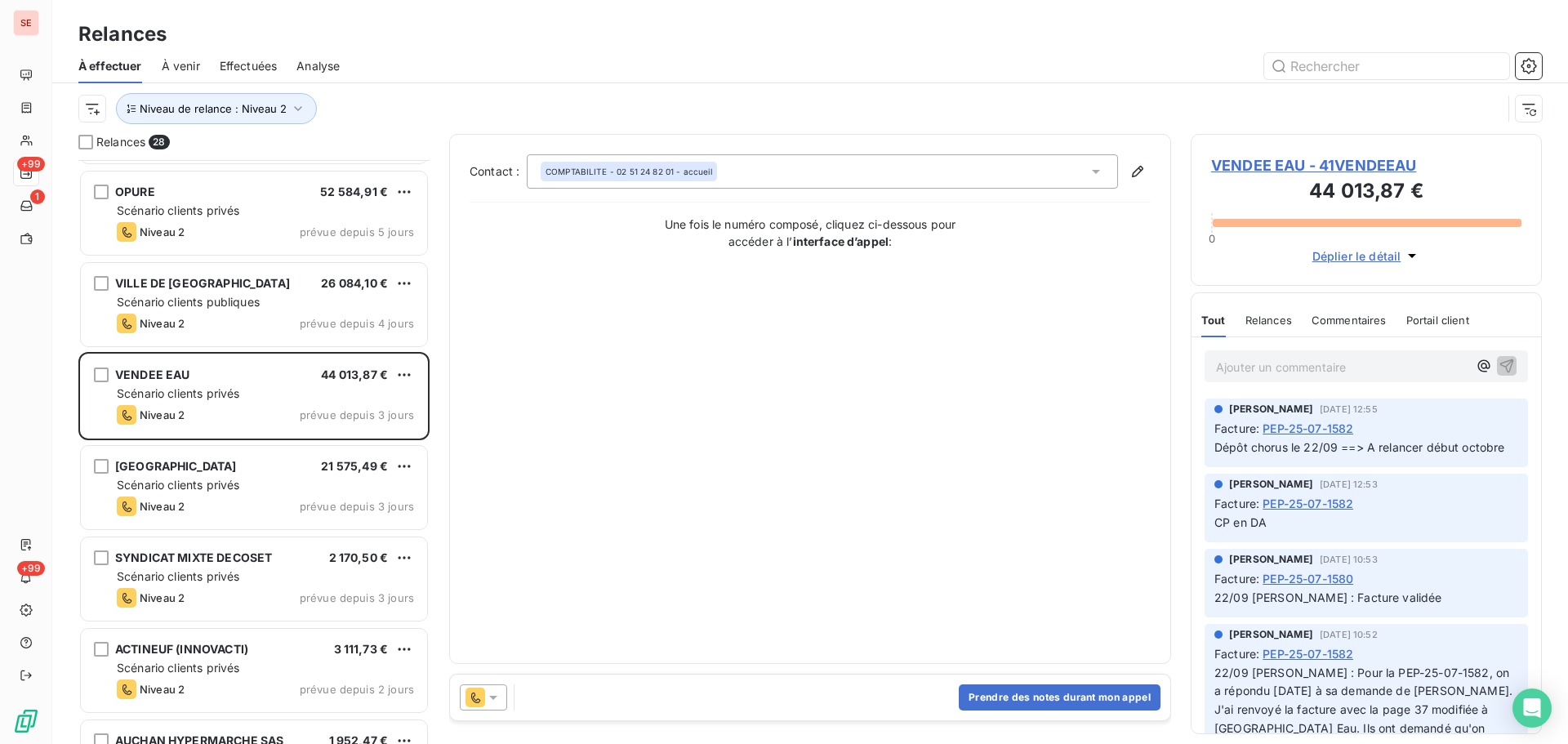
click at [1334, 163] on span "VENDEE EAU - 41VENDEEAU" at bounding box center [1367, 165] width 311 height 22
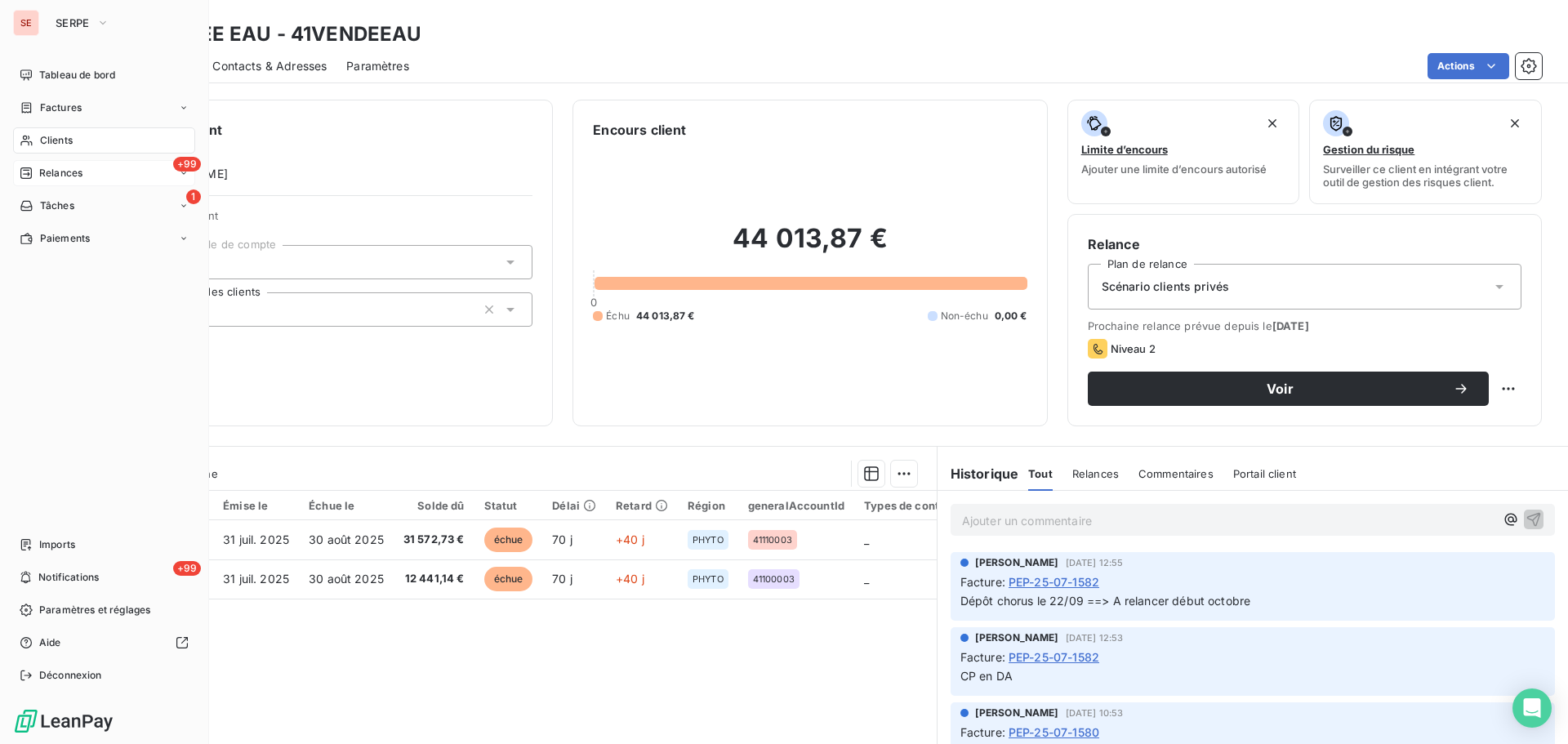
click at [143, 171] on div "+99 Relances" at bounding box center [104, 173] width 182 height 26
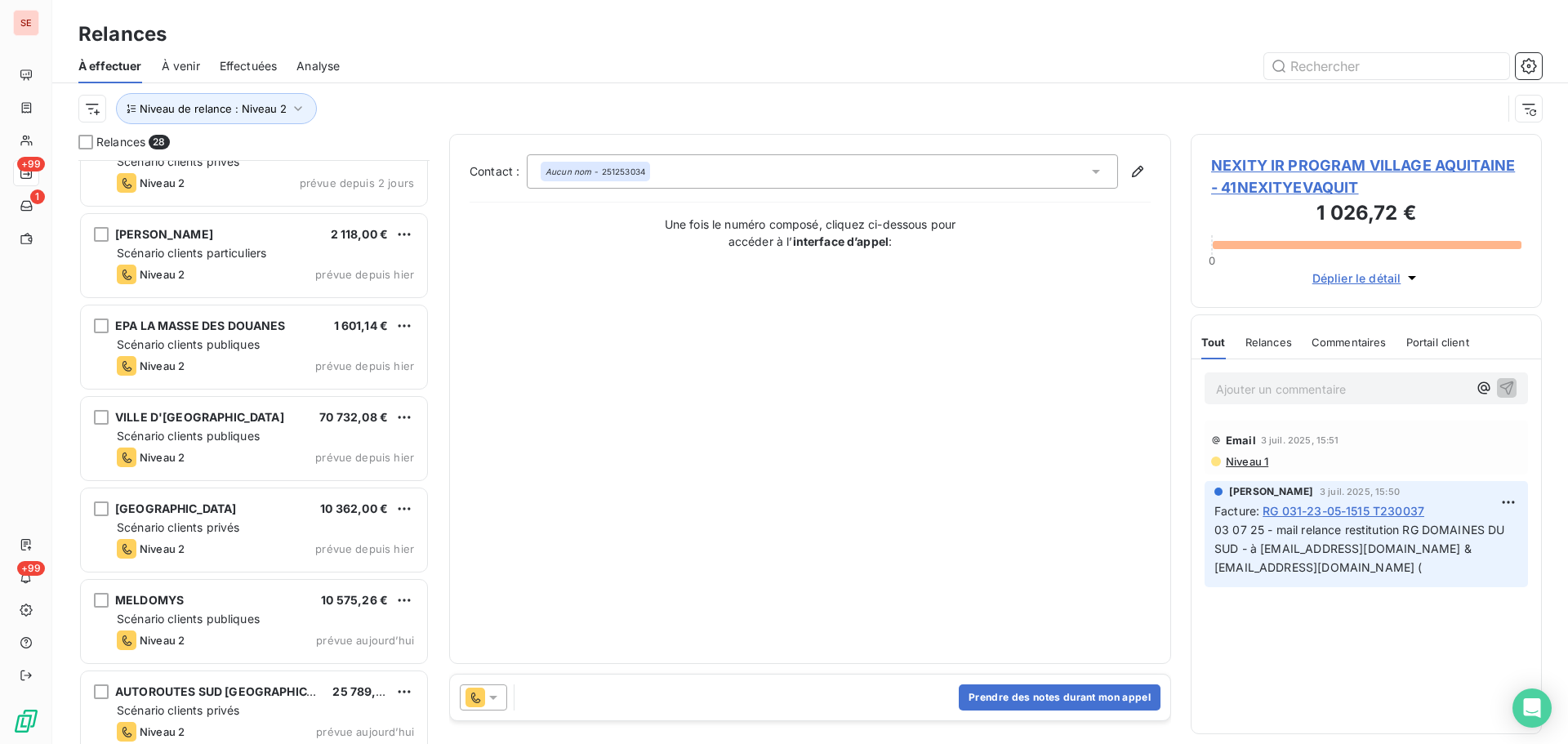
scroll to position [1977, 0]
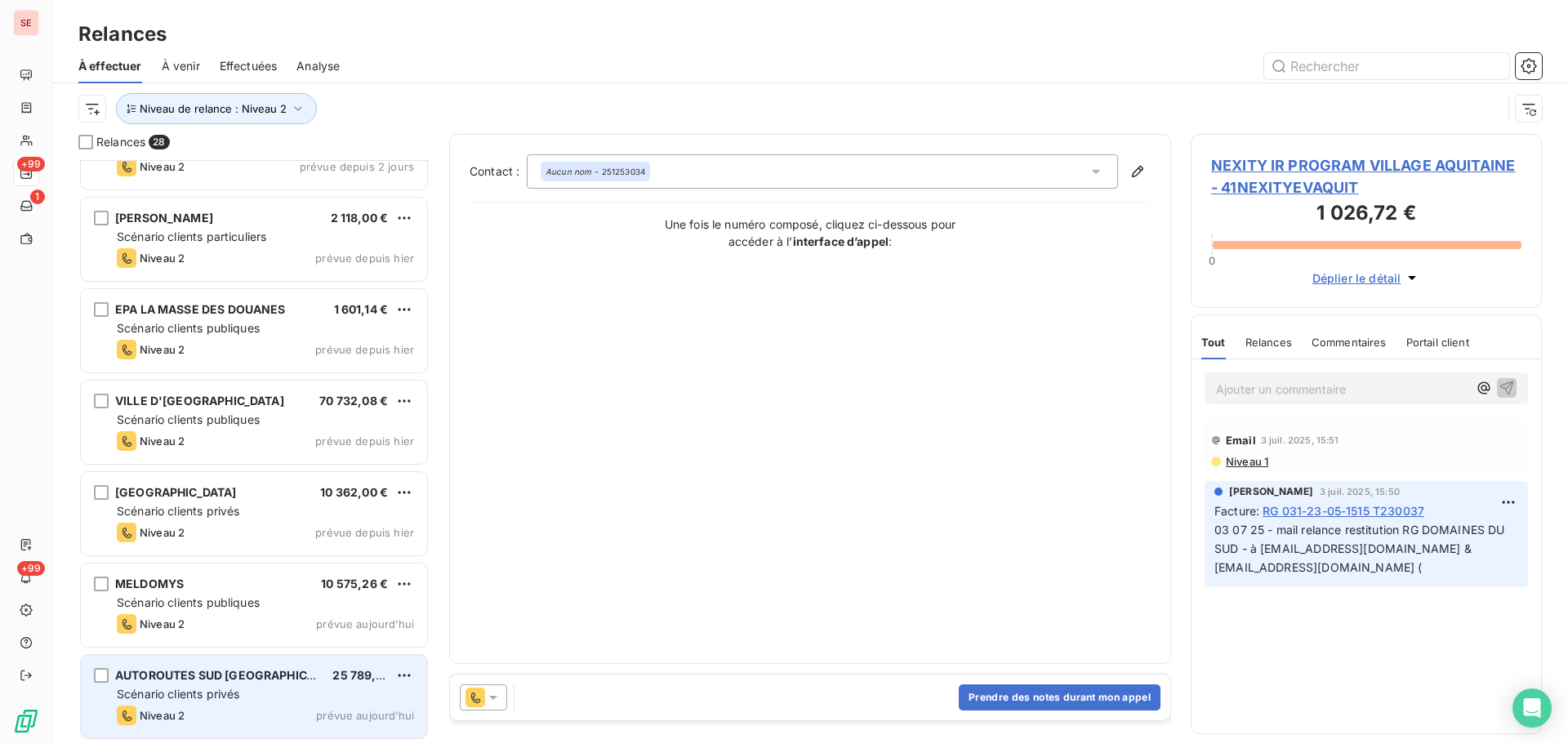
click at [295, 671] on span "AUTOROUTES SUD [GEOGRAPHIC_DATA] ASF" at bounding box center [243, 674] width 256 height 14
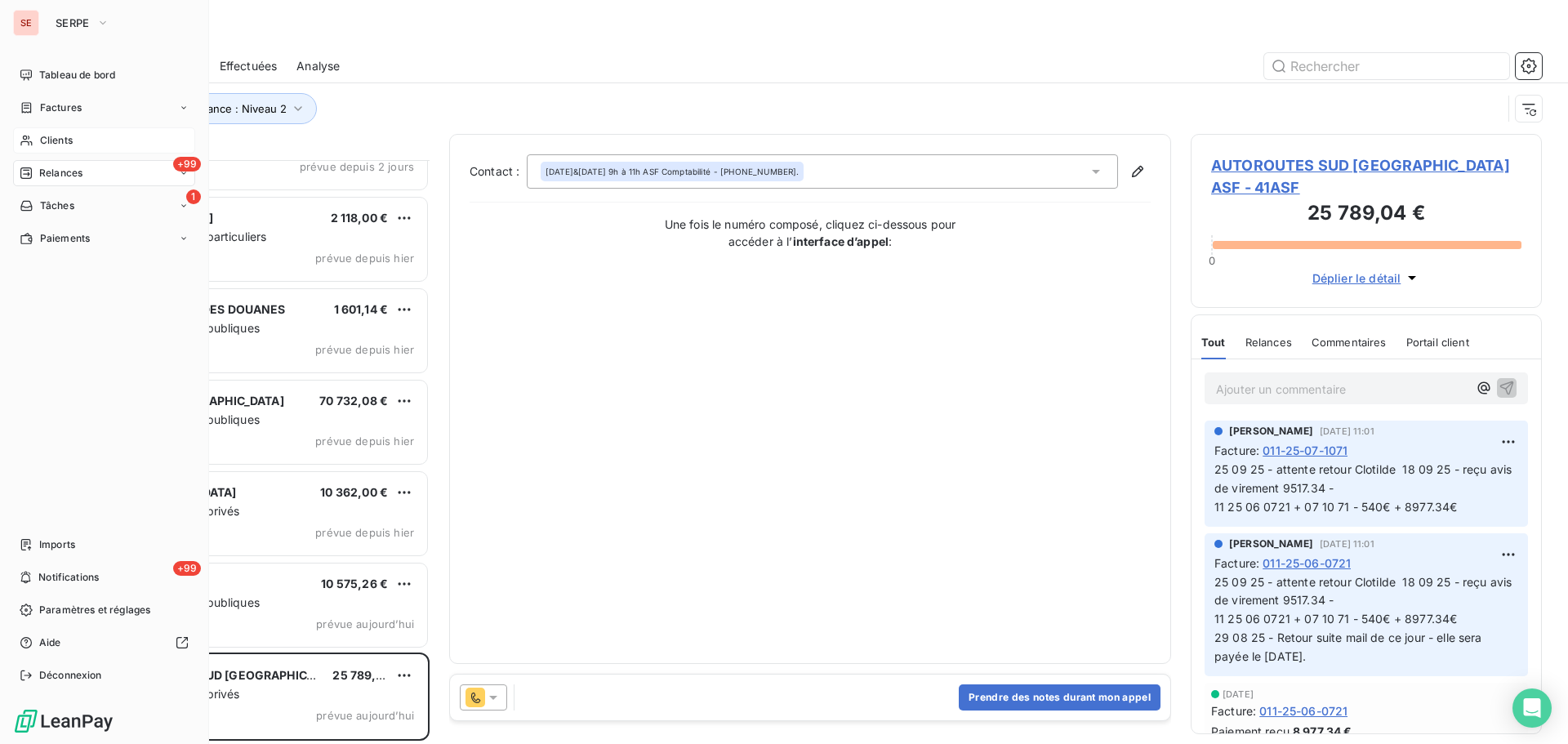
click at [34, 134] on div "Clients" at bounding box center [104, 141] width 182 height 26
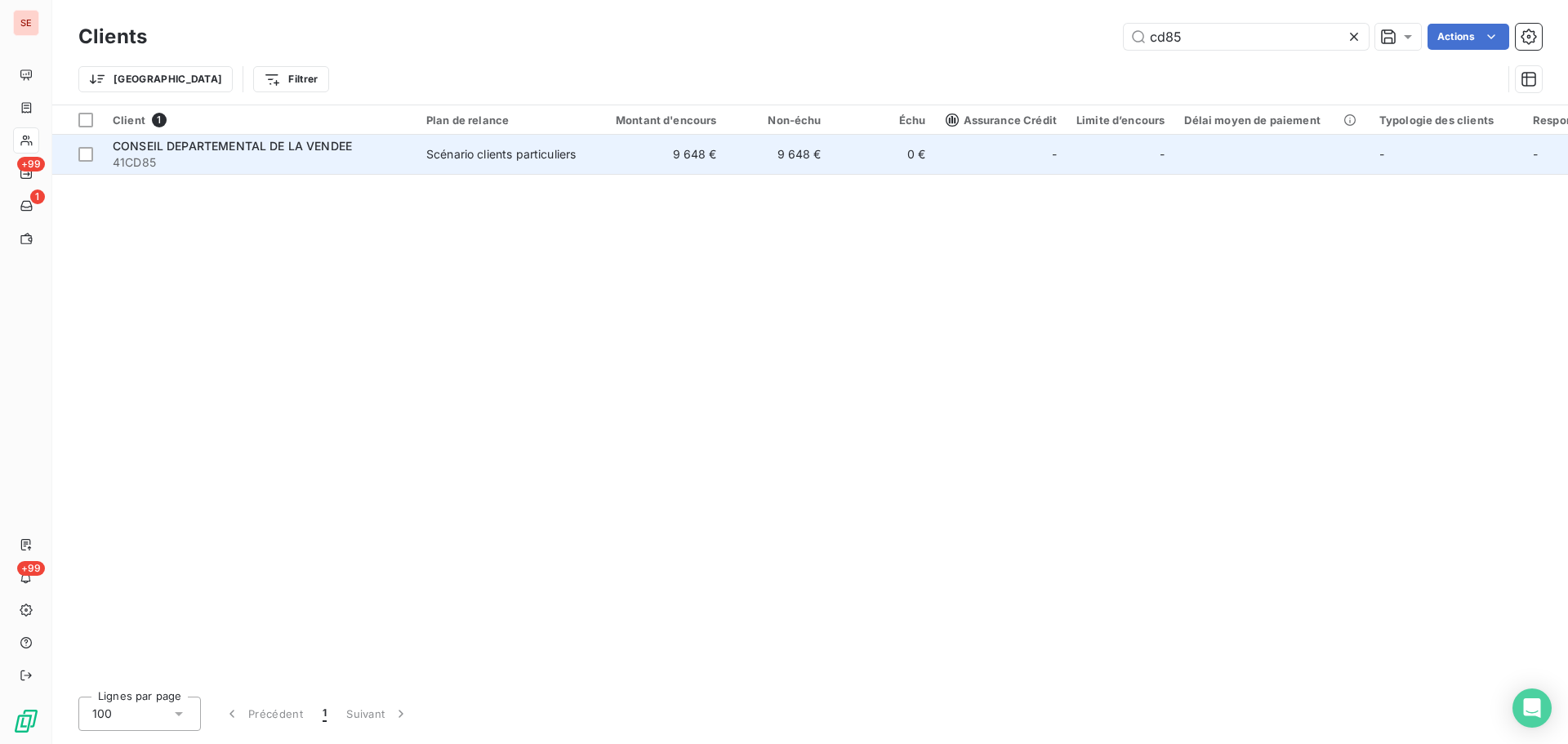
type input "cd85"
click at [694, 162] on td "9 648 €" at bounding box center [656, 154] width 141 height 39
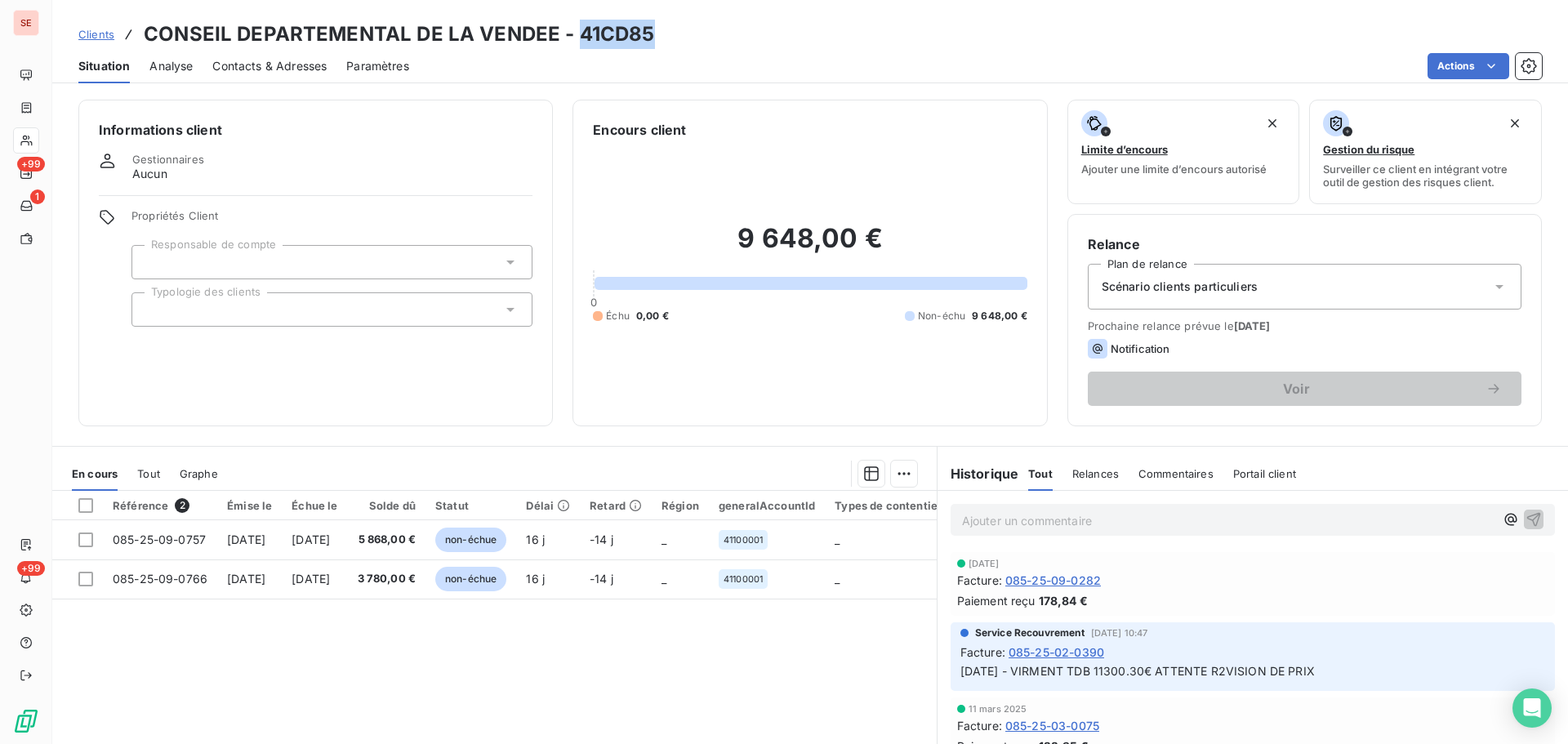
drag, startPoint x: 665, startPoint y: 41, endPoint x: 578, endPoint y: 31, distance: 87.6
click at [578, 31] on div "Clients CONSEIL DEPARTEMENTAL DE LA VENDEE - 41CD85" at bounding box center [810, 34] width 1516 height 29
copy h3 "41CD85"
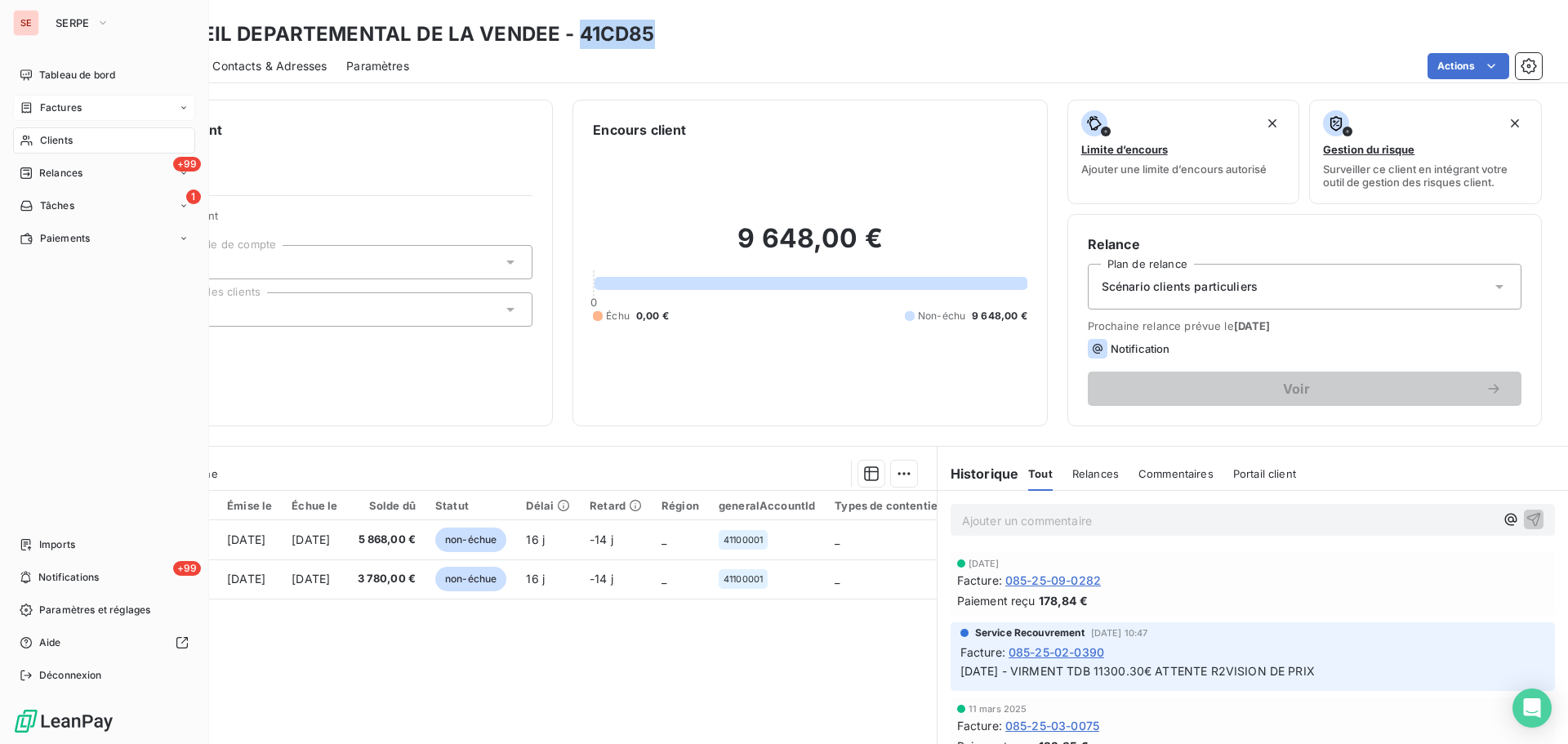
click at [42, 112] on span "Factures" at bounding box center [61, 107] width 41 height 15
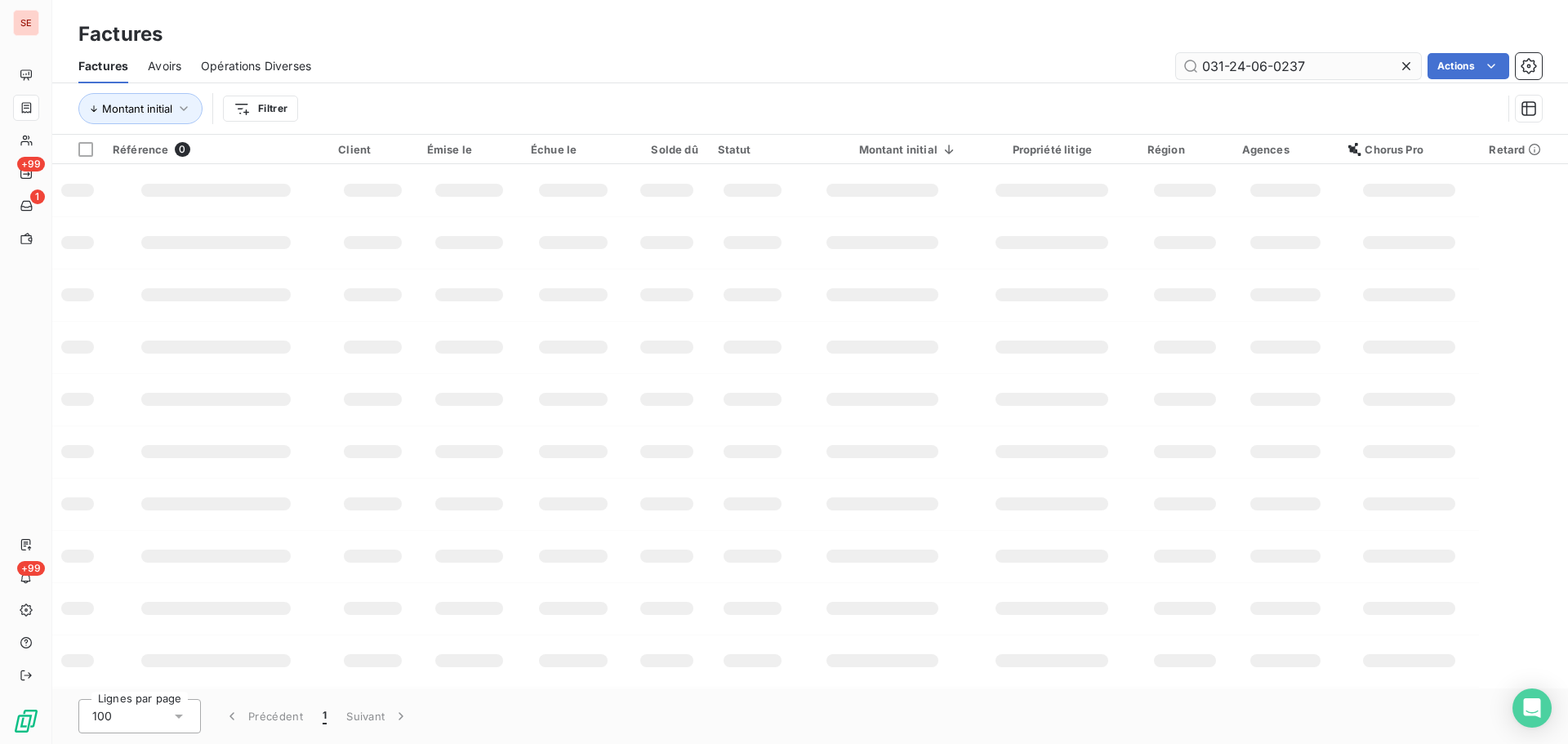
click at [1229, 68] on input "031-24-06-0237" at bounding box center [1299, 66] width 245 height 26
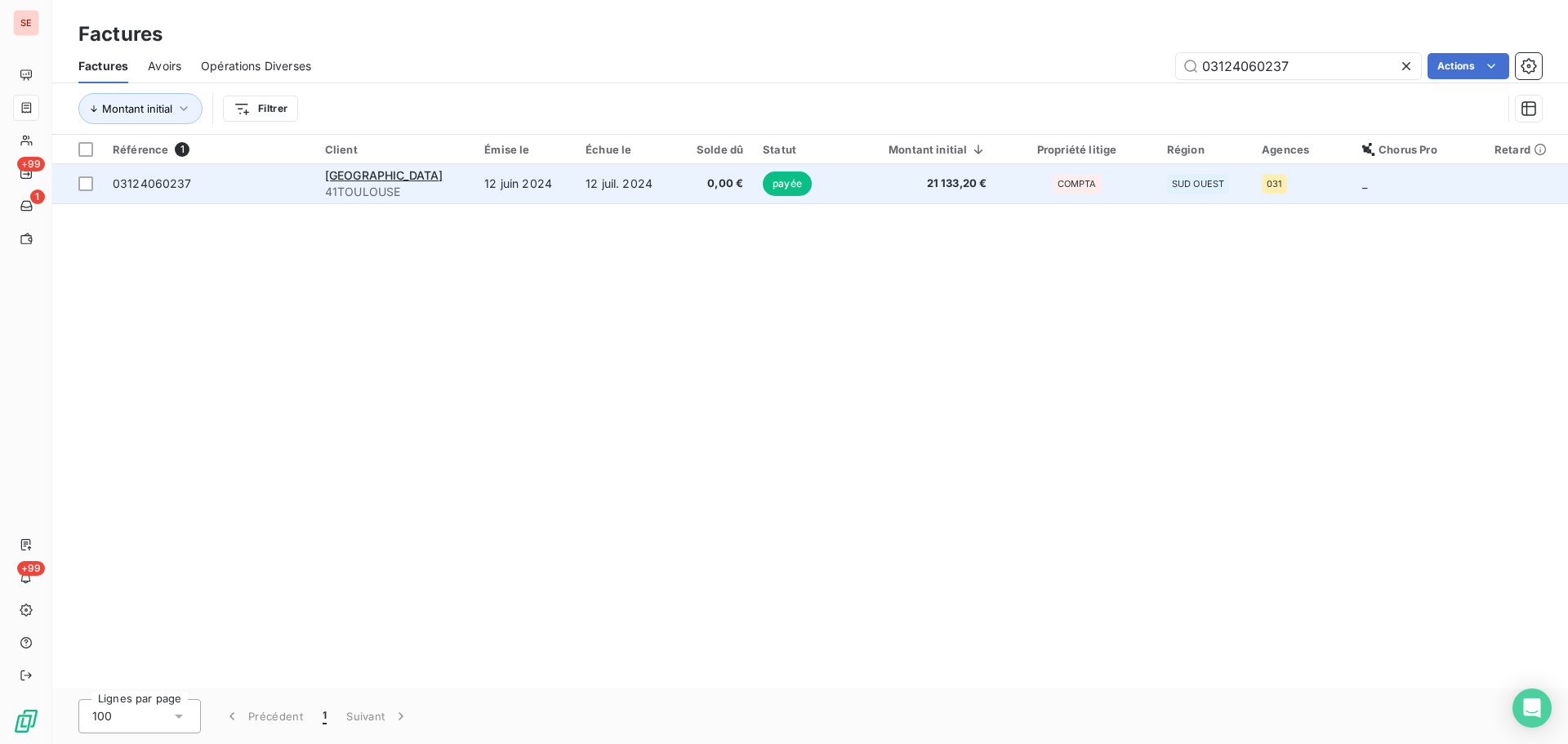
type input "03124060237"
click at [957, 186] on span "21 133,20 €" at bounding box center [917, 184] width 140 height 17
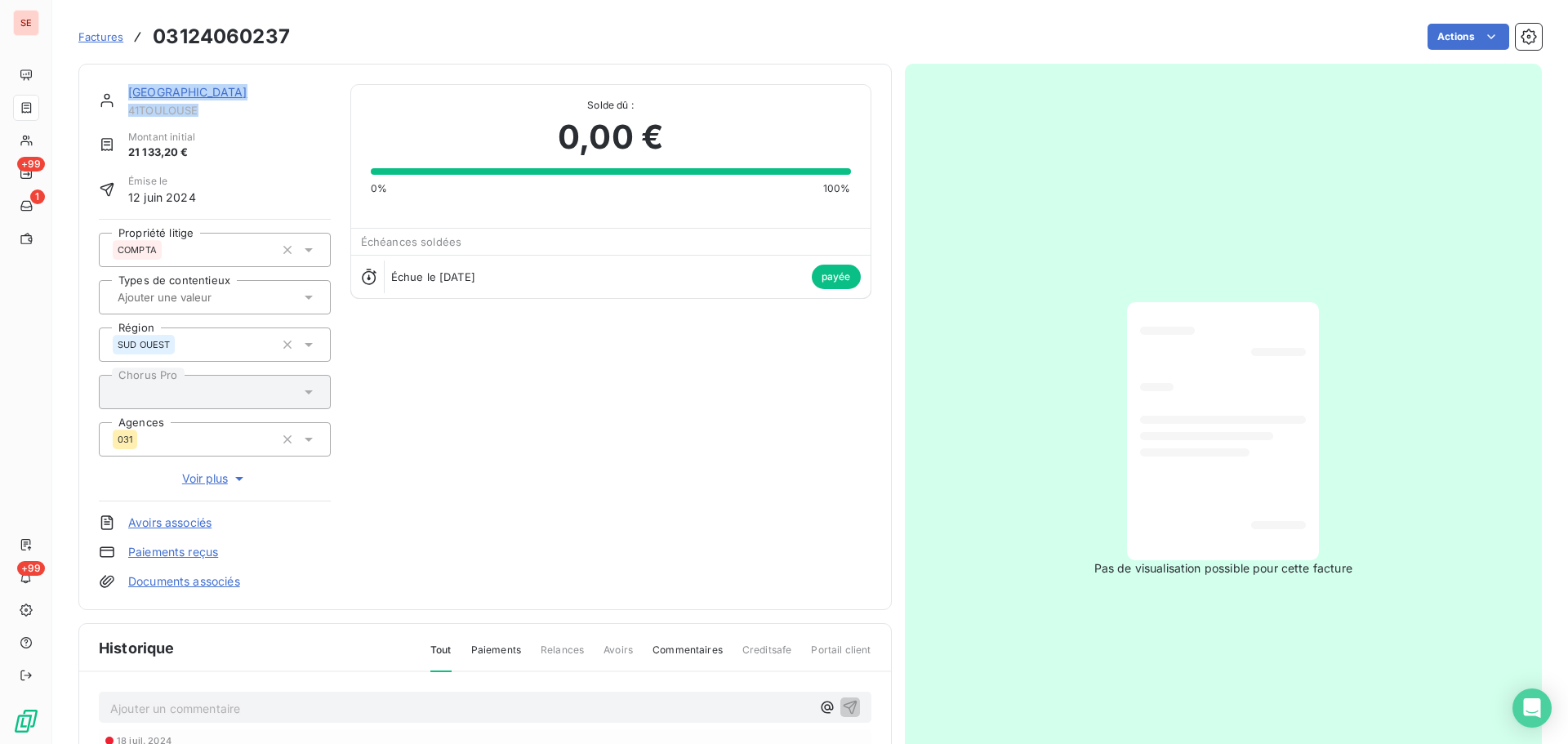
drag, startPoint x: 199, startPoint y: 113, endPoint x: 118, endPoint y: 106, distance: 81.3
click at [118, 106] on div "MAIRIE DE TOULOUSE 41TOULOUSE" at bounding box center [215, 101] width 232 height 33
click at [152, 110] on span "41TOULOUSE" at bounding box center [230, 110] width 202 height 13
click at [159, 114] on span "41TOULOUSE" at bounding box center [230, 110] width 202 height 13
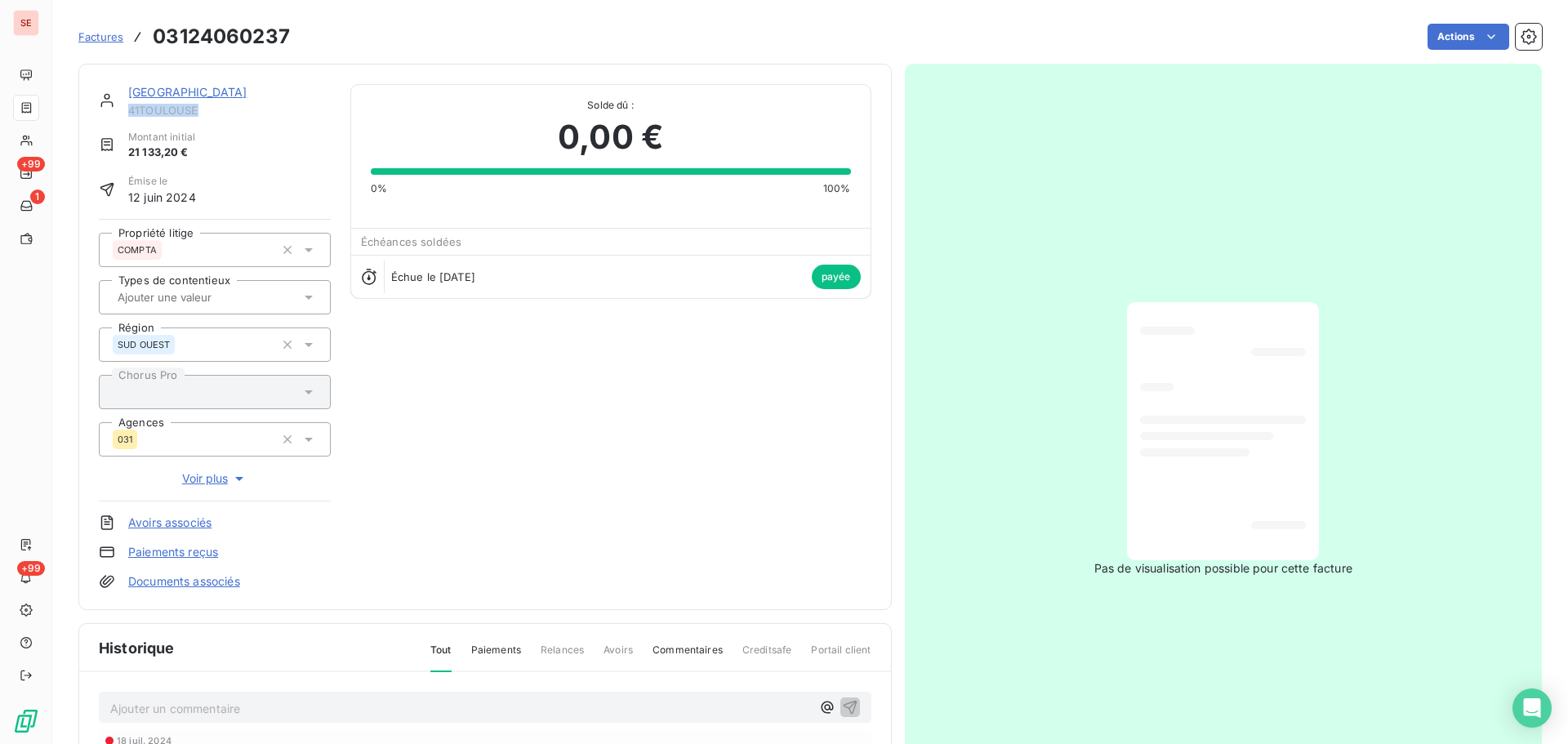
copy span "41TOULOUSE"
click at [204, 92] on link "[GEOGRAPHIC_DATA]" at bounding box center [188, 91] width 119 height 14
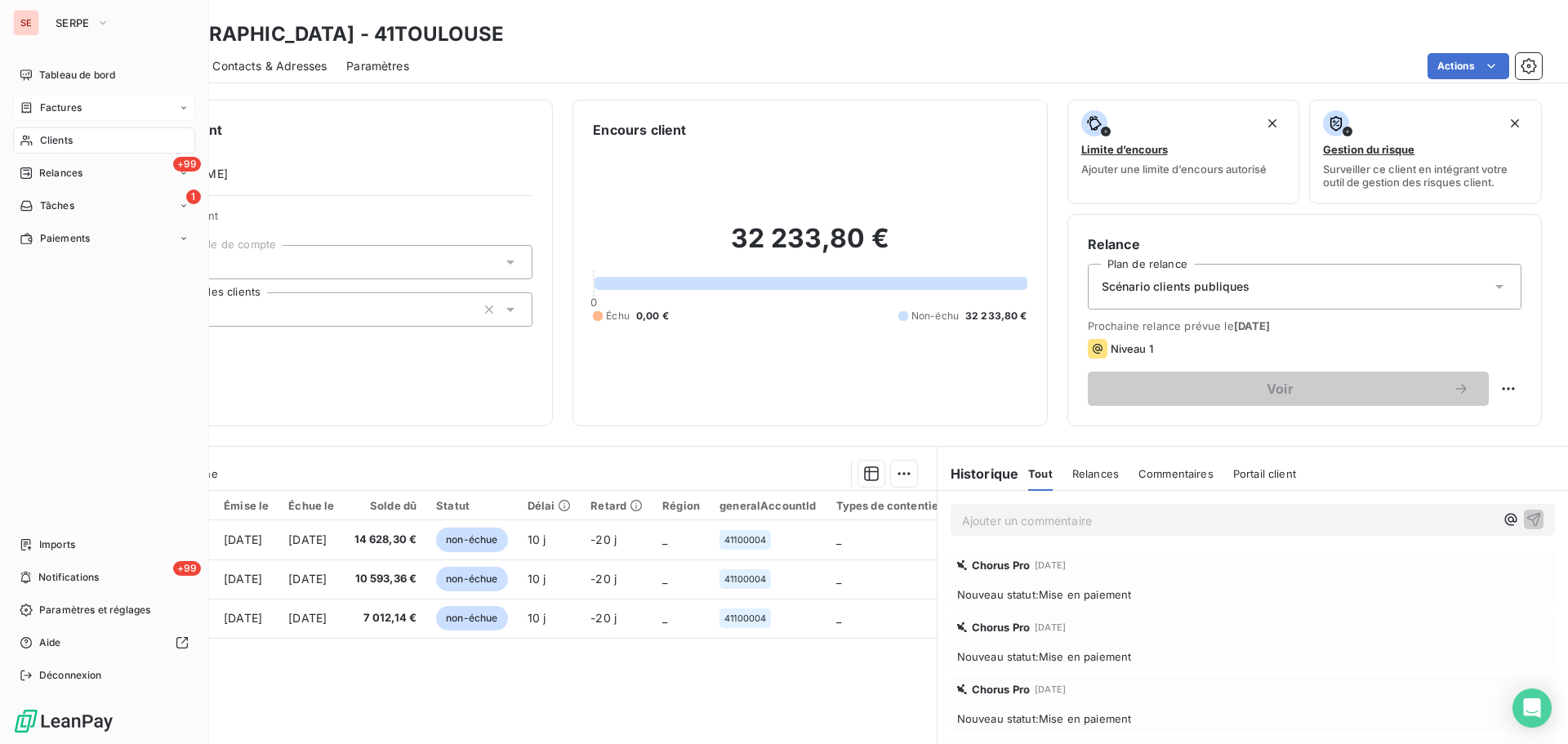
click at [23, 99] on div "Factures" at bounding box center [104, 107] width 182 height 26
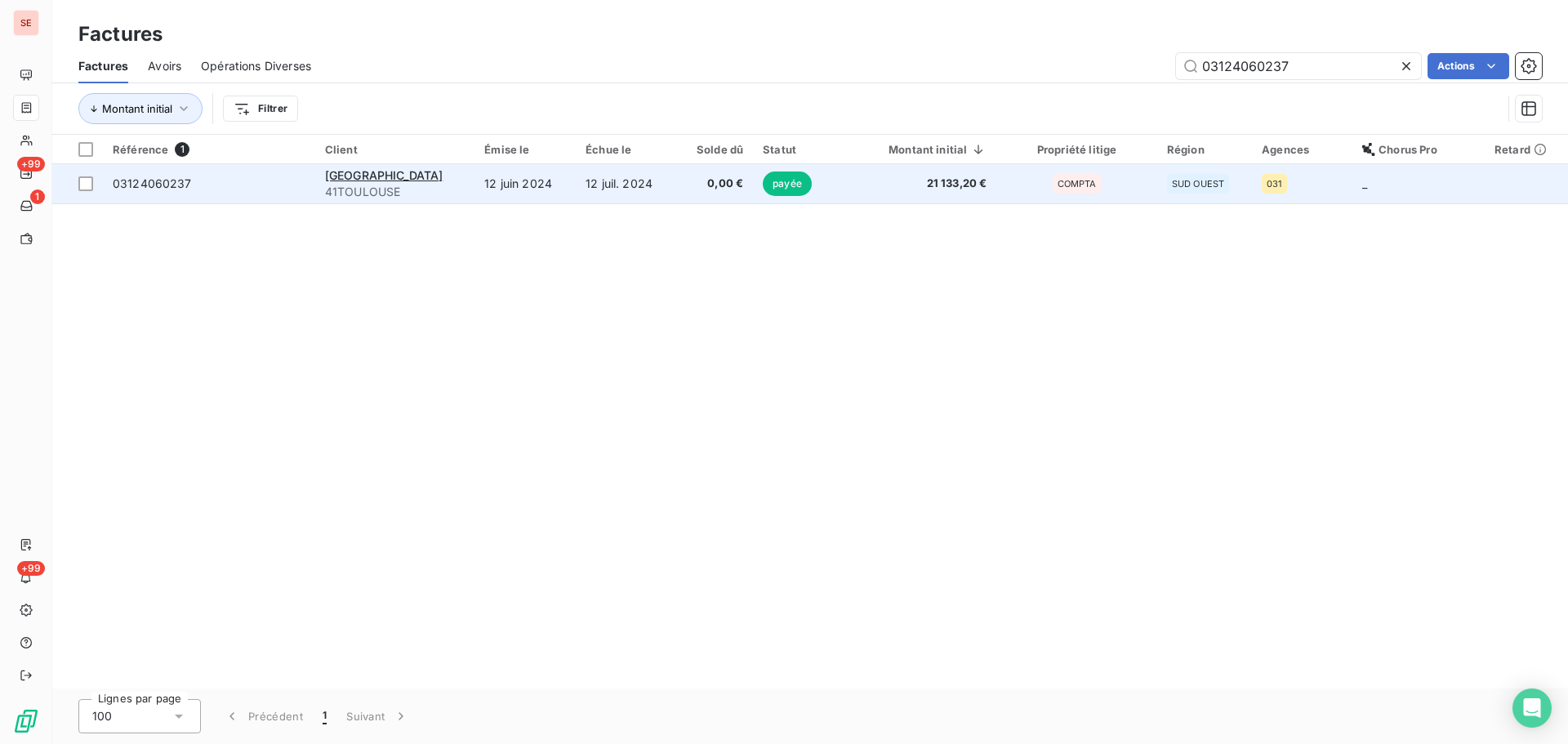
click at [1026, 189] on td "COMPTA" at bounding box center [1076, 184] width 160 height 39
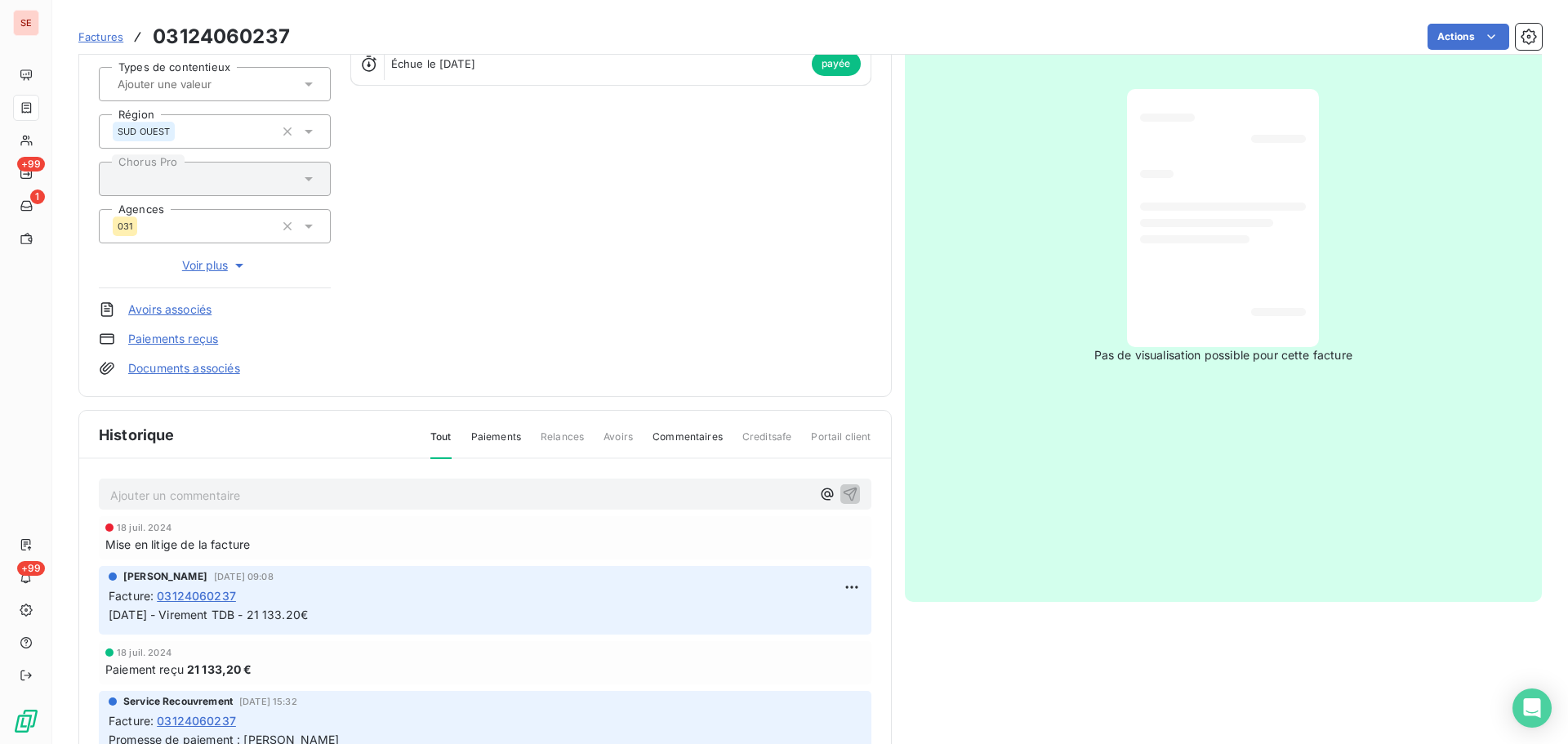
scroll to position [285, 0]
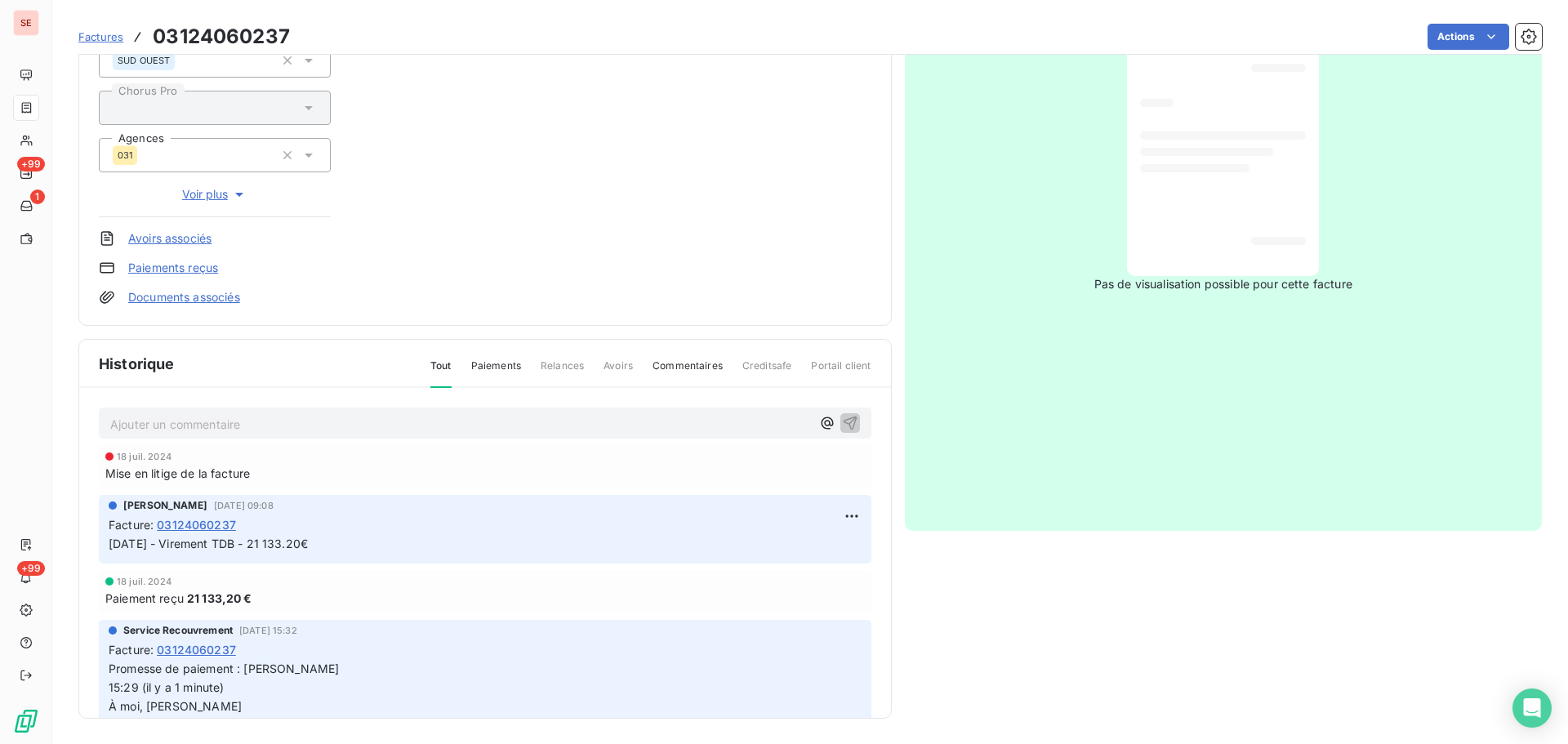
click at [368, 424] on p "Ajouter un commentaire ﻿" at bounding box center [460, 424] width 701 height 20
drag, startPoint x: 208, startPoint y: 419, endPoint x: 71, endPoint y: 412, distance: 137.2
click at [71, 412] on section "Factures 03124060237 Actions MAIRIE DE TOULOUSE 41TOULOUSE Montant initial 21 1…" at bounding box center [810, 372] width 1516 height 744
click at [285, 434] on div "41TOULOUSE" at bounding box center [485, 422] width 773 height 30
click at [250, 422] on p "41TOULOUSE" at bounding box center [460, 423] width 701 height 18
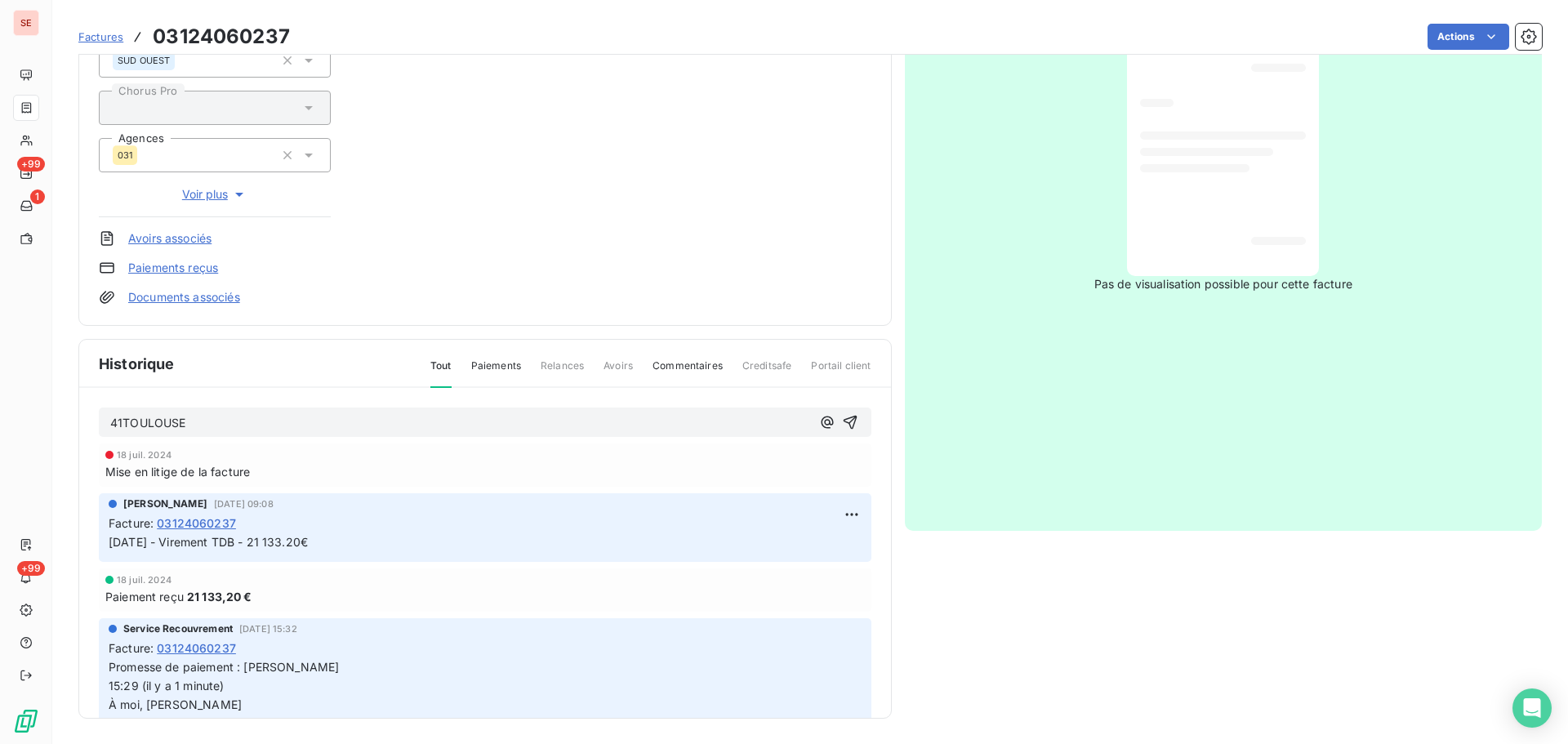
click at [250, 422] on p "41TOULOUSE" at bounding box center [460, 423] width 701 height 18
click at [250, 421] on p "41TOULOUSE" at bounding box center [460, 423] width 701 height 18
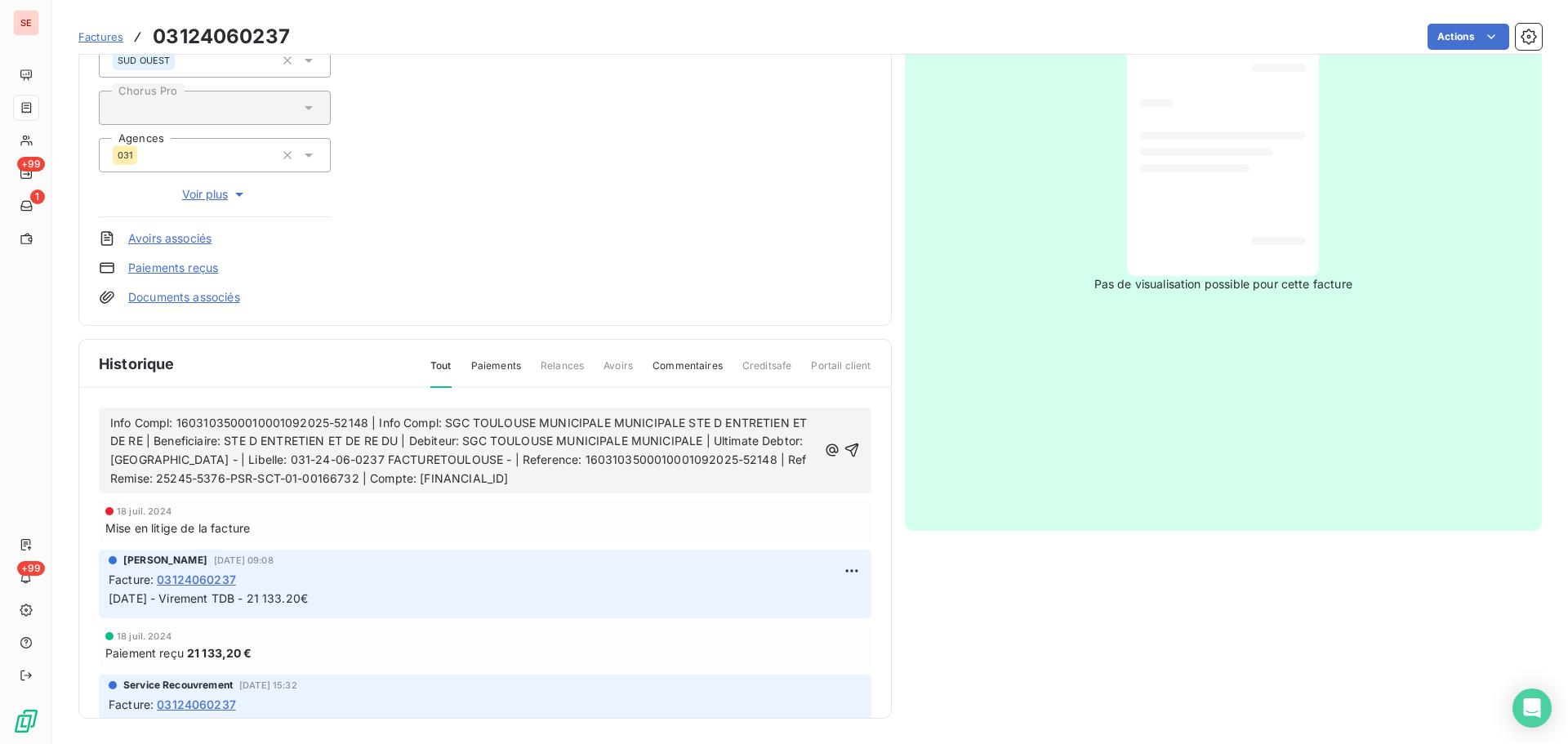
click at [245, 483] on span "Info Compl: 1603103500010001092025-52148 | Info Compl: SGC TOULOUSE MUNICIPALE …" at bounding box center [460, 450] width 700 height 70
click at [472, 480] on span "Info Compl: 1603103500010001092025-52148 | Info Compl: SGC TOULOUSE MUNICIPALE …" at bounding box center [460, 450] width 700 height 70
click at [110, 425] on span "Info Compl: 1603103500010001092025-52148 | Info Compl: SGC TOULOUSE MUNICIPALE …" at bounding box center [460, 450] width 700 height 70
click at [113, 425] on span "Info Compl: 1603103500010001092025-52148 | Info Compl: SGC TOULOUSE MUNICIPALE …" at bounding box center [460, 450] width 700 height 70
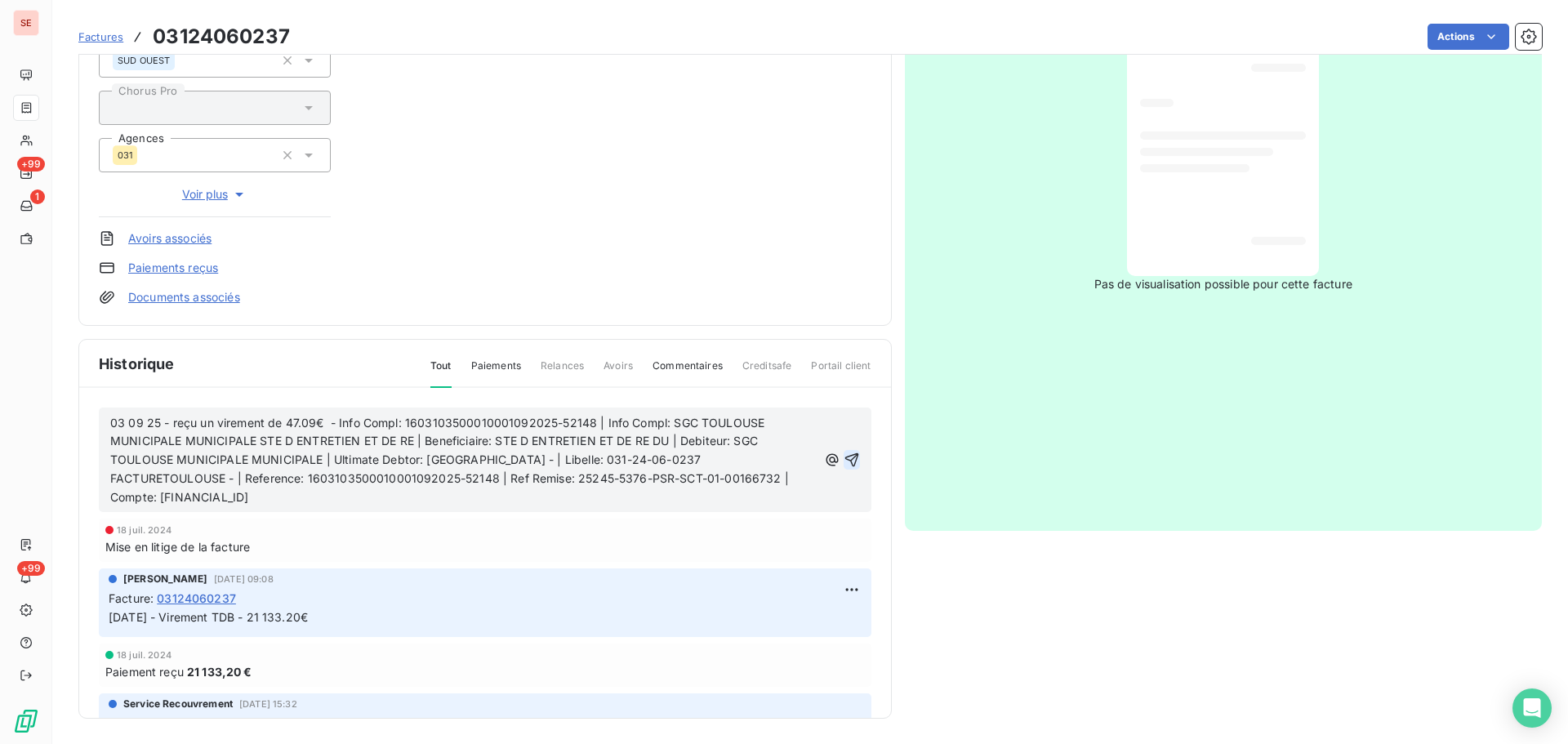
click at [844, 458] on icon "button" at bounding box center [852, 459] width 17 height 17
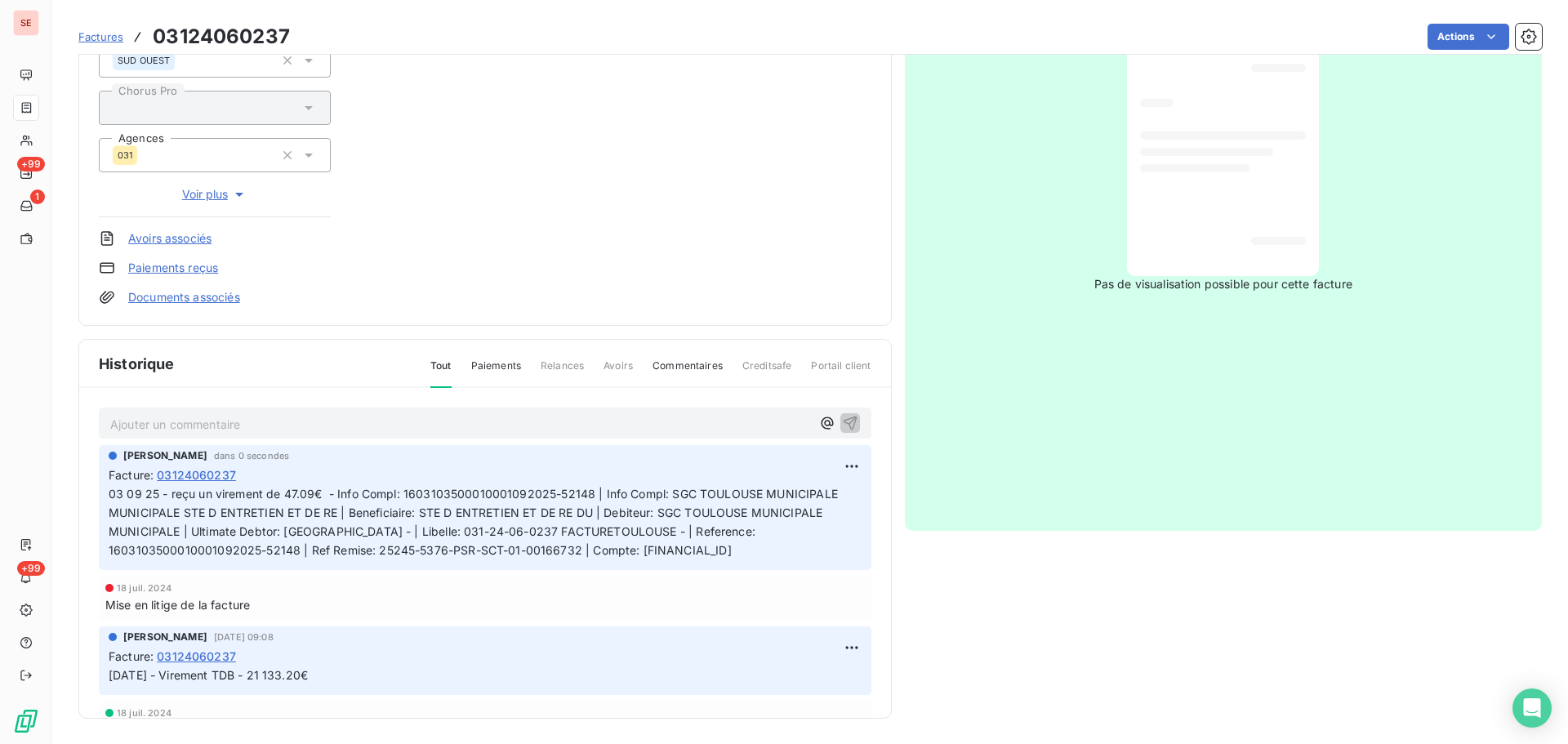
scroll to position [0, 0]
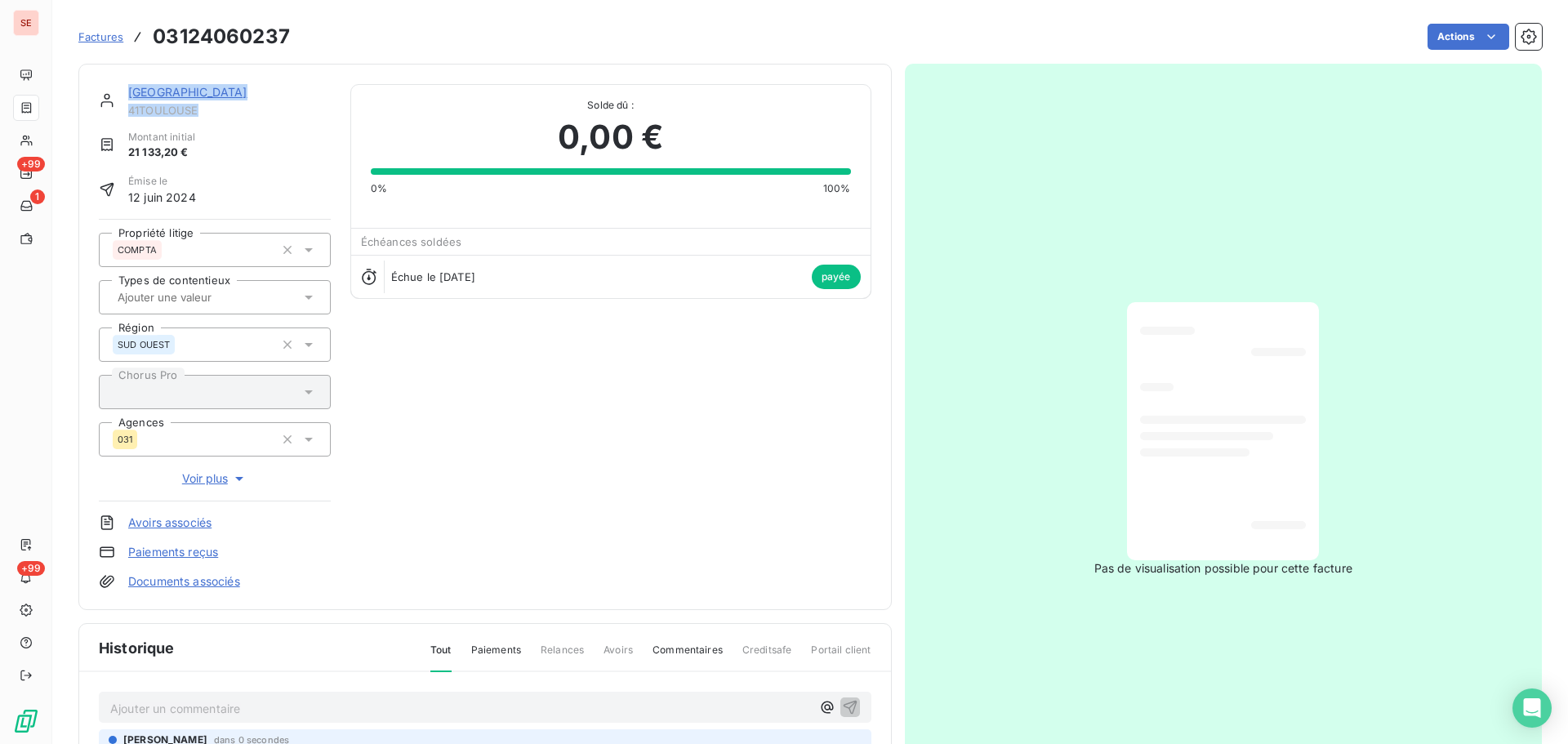
drag, startPoint x: 208, startPoint y: 110, endPoint x: 112, endPoint y: 112, distance: 96.0
click at [112, 112] on div "MAIRIE DE TOULOUSE 41TOULOUSE" at bounding box center [215, 101] width 232 height 33
click at [178, 114] on span "41TOULOUSE" at bounding box center [230, 110] width 202 height 13
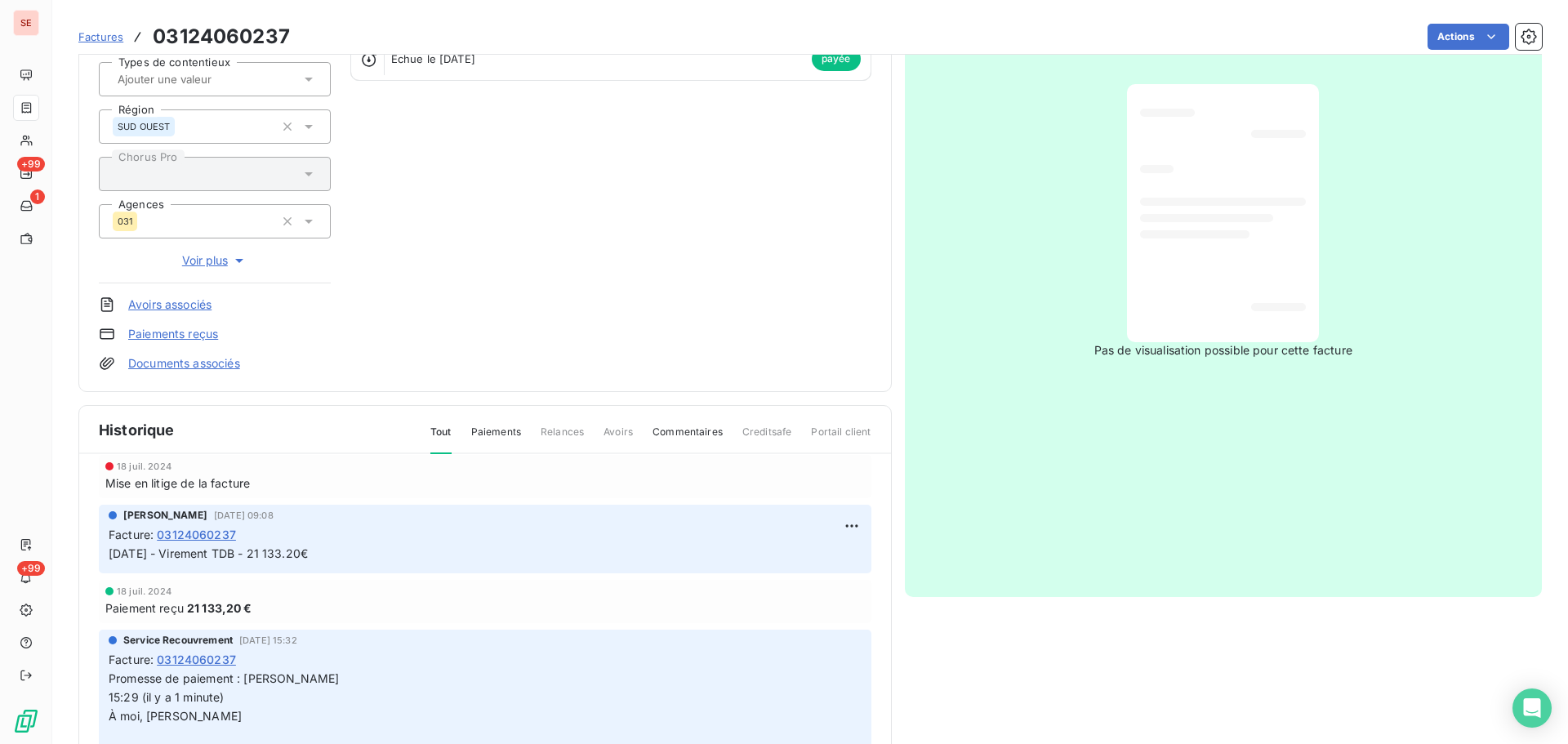
scroll to position [218, 0]
